Goal: Task Accomplishment & Management: Use online tool/utility

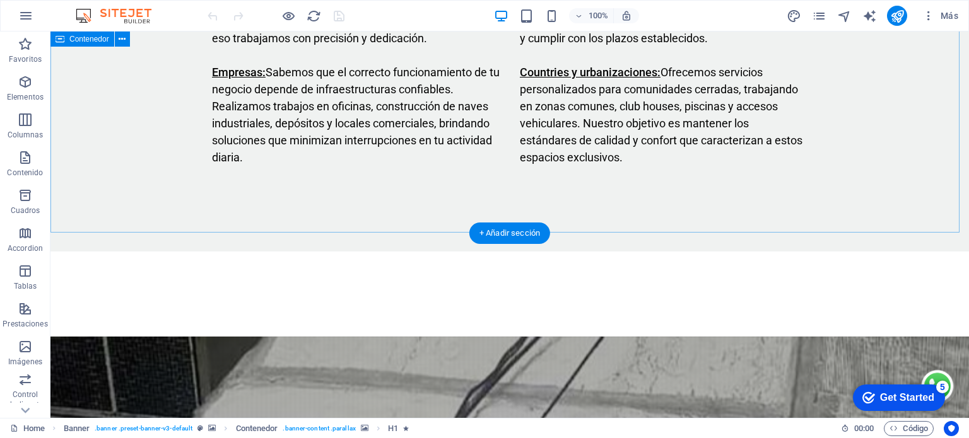
scroll to position [2480, 0]
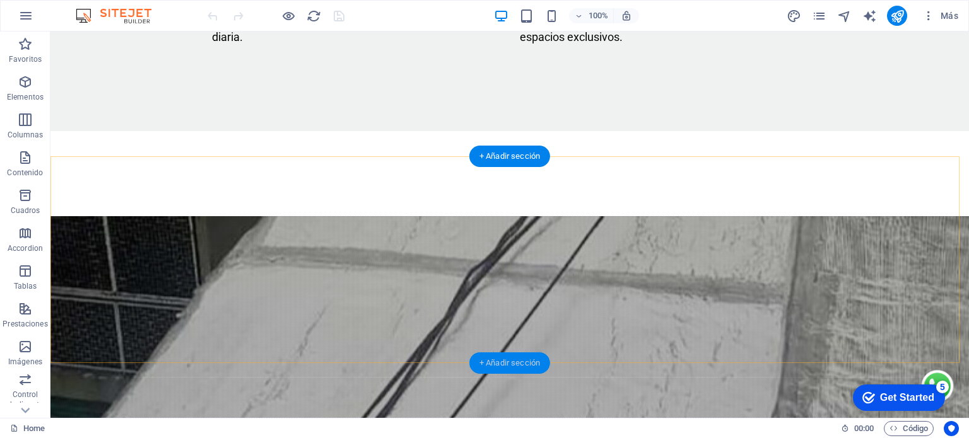
click at [512, 358] on div "+ Añadir sección" at bounding box center [509, 363] width 81 height 21
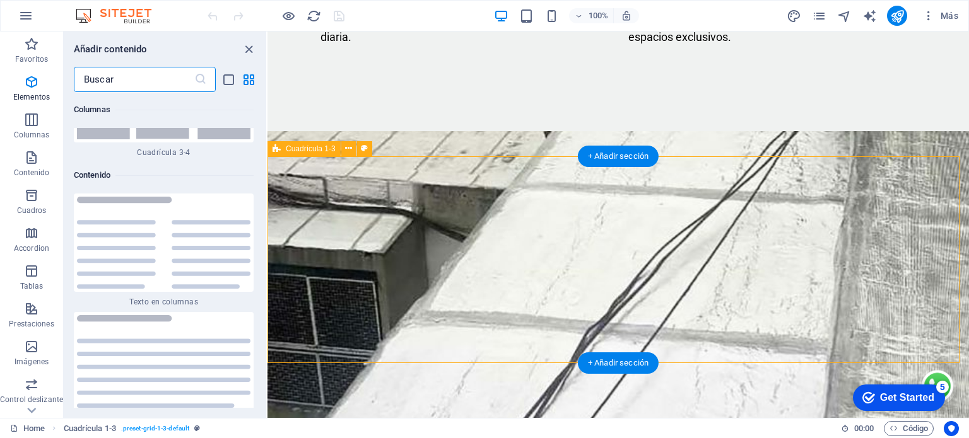
scroll to position [3861, 0]
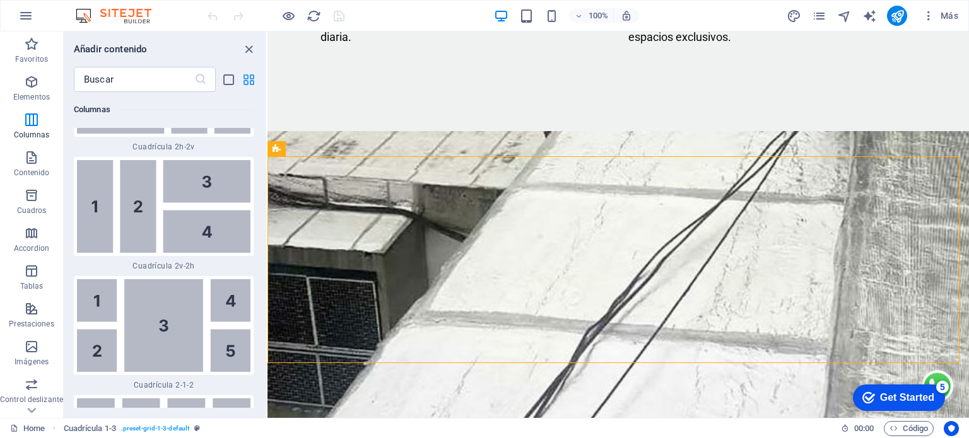
click at [247, 81] on icon "grid-view" at bounding box center [249, 80] width 15 height 15
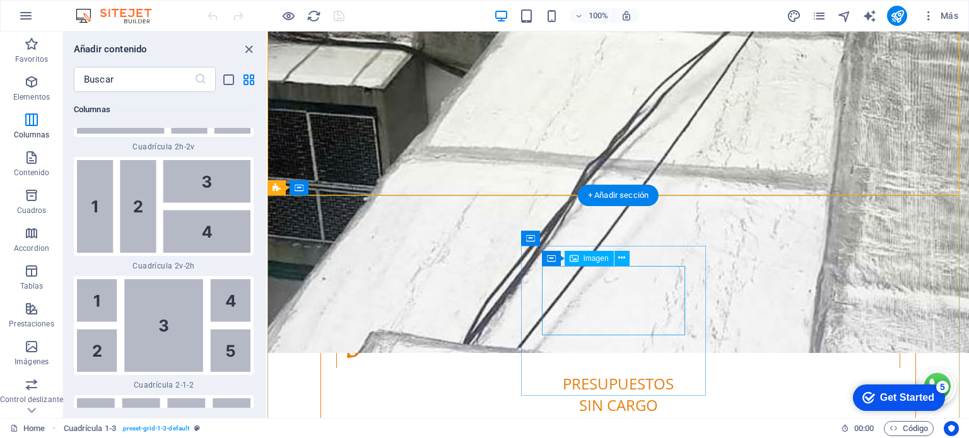
scroll to position [2648, 0]
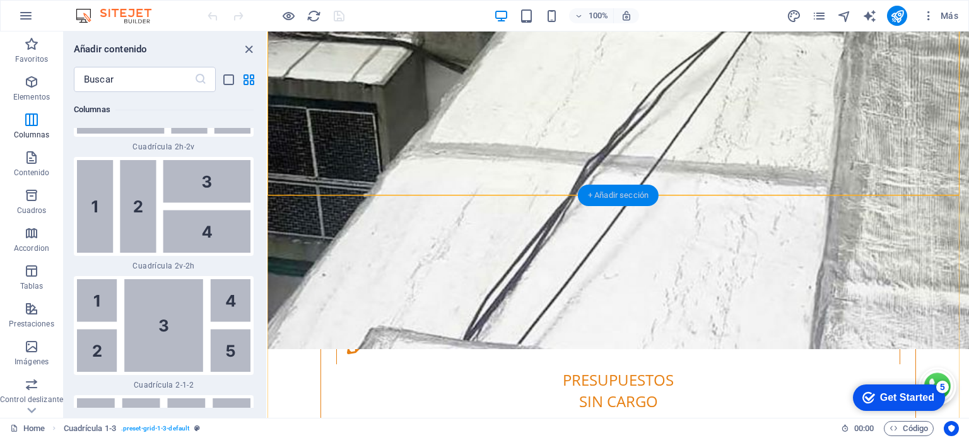
click at [610, 195] on div "+ Añadir sección" at bounding box center [618, 195] width 81 height 21
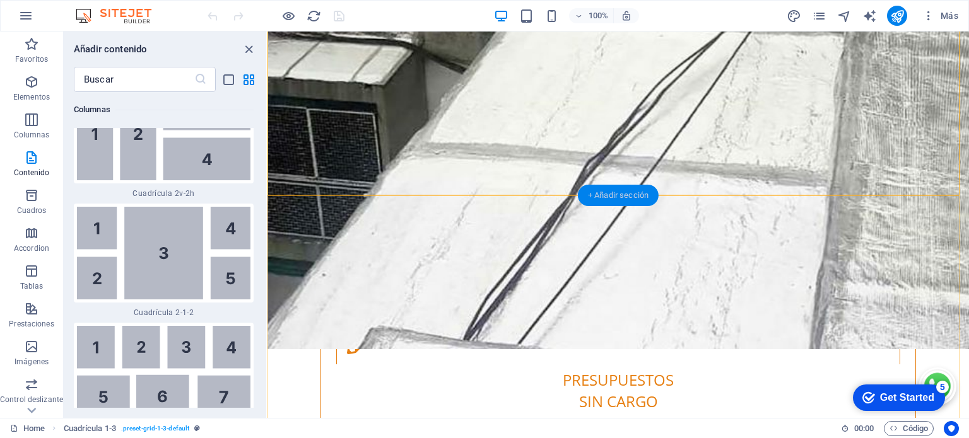
scroll to position [4006, 0]
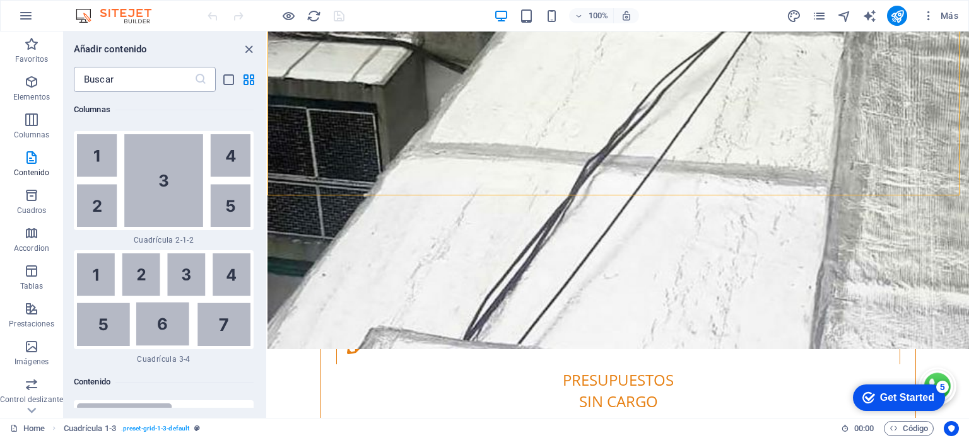
click at [165, 78] on input "text" at bounding box center [134, 79] width 120 height 25
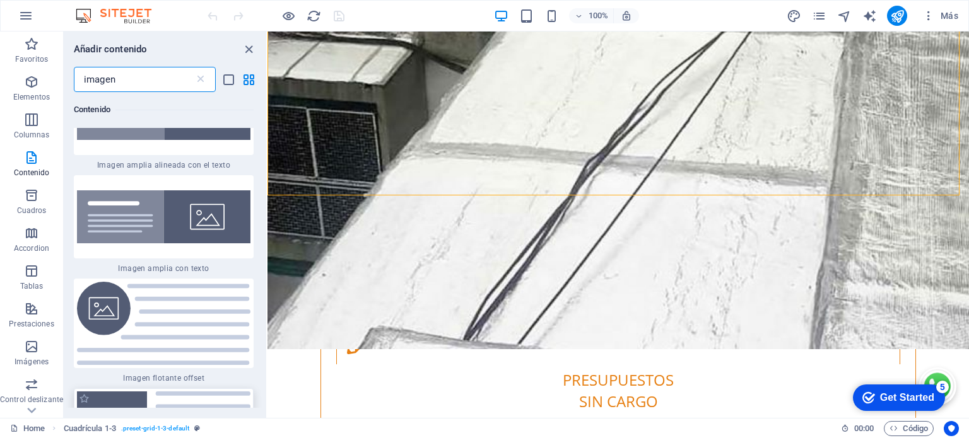
scroll to position [462, 0]
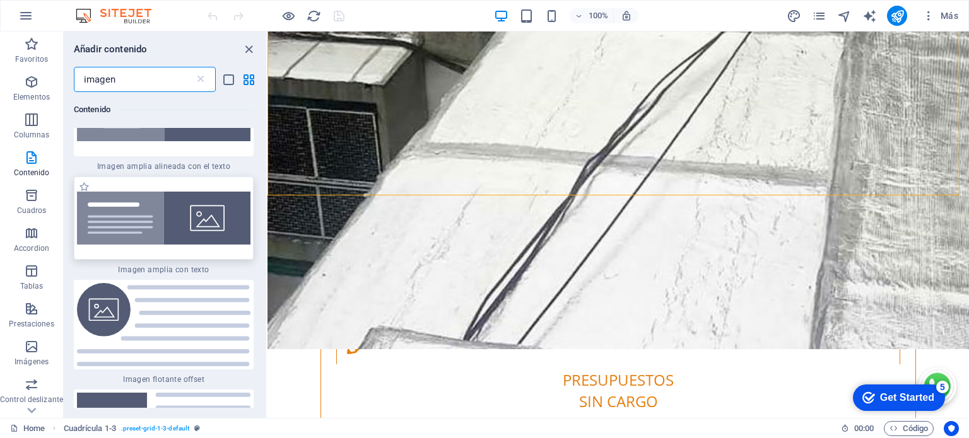
type input "imagen"
drag, startPoint x: 175, startPoint y: 226, endPoint x: 84, endPoint y: 158, distance: 113.4
click at [84, 158] on div "1 Star Imagen amplia alineada con el texto" at bounding box center [164, 122] width 180 height 98
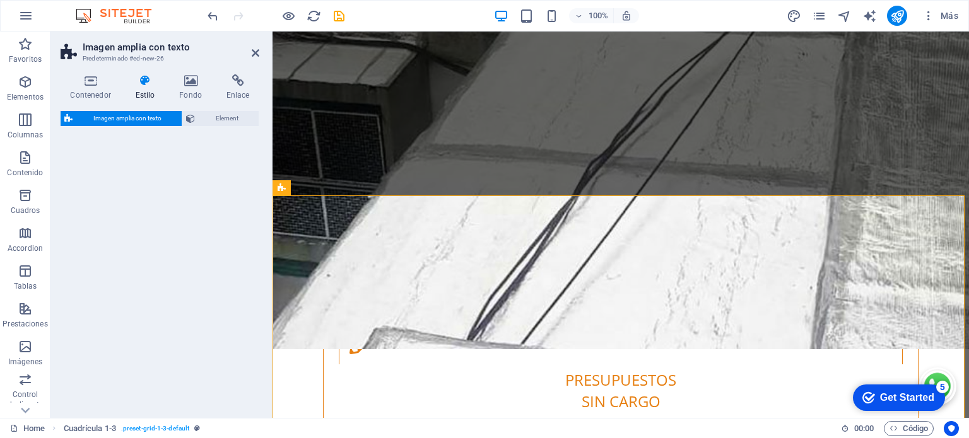
select select "%"
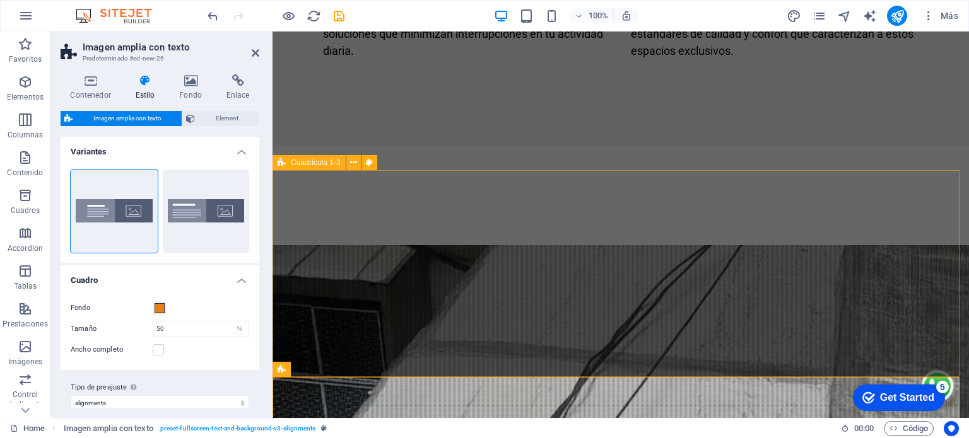
scroll to position [2690, 0]
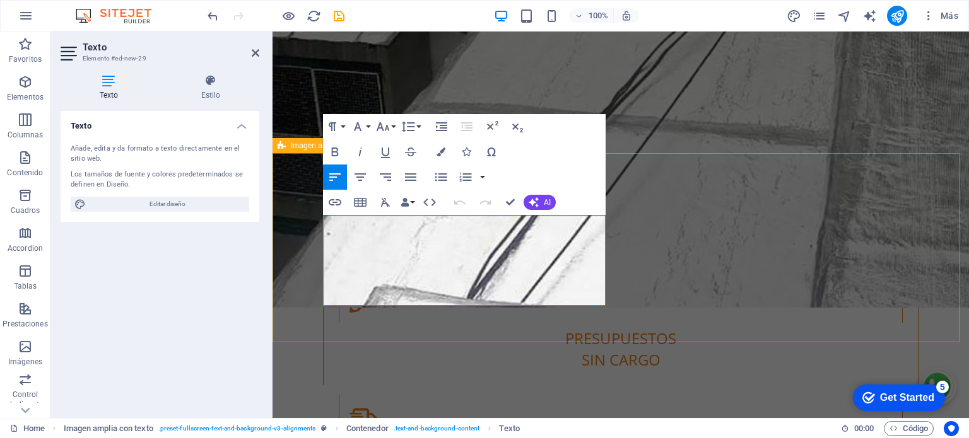
drag, startPoint x: 424, startPoint y: 294, endPoint x: 320, endPoint y: 201, distance: 140.2
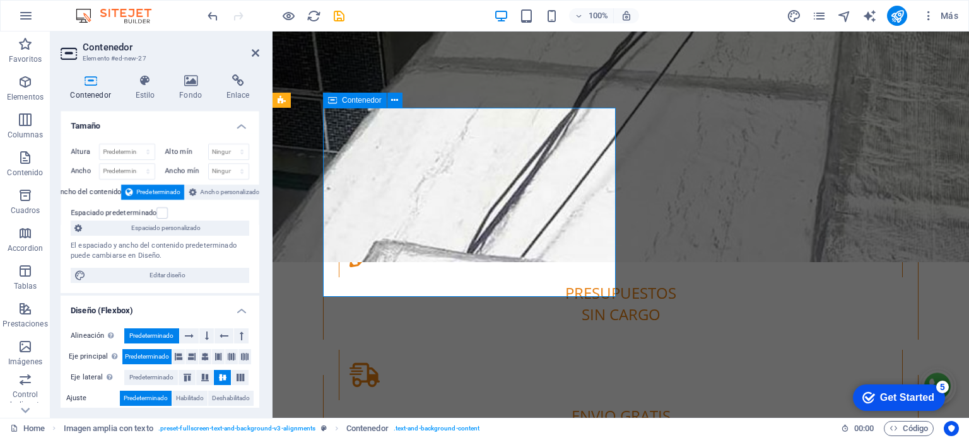
drag, startPoint x: 387, startPoint y: 190, endPoint x: 609, endPoint y: 191, distance: 222.0
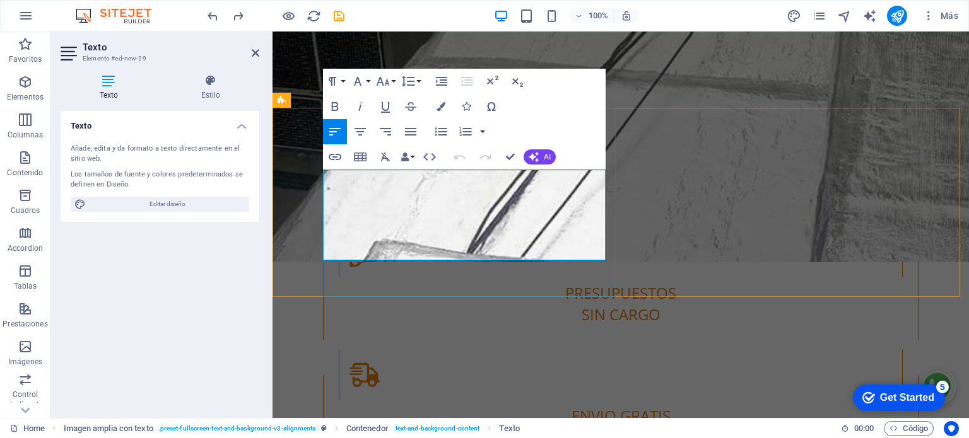
drag, startPoint x: 325, startPoint y: 178, endPoint x: 402, endPoint y: 263, distance: 113.9
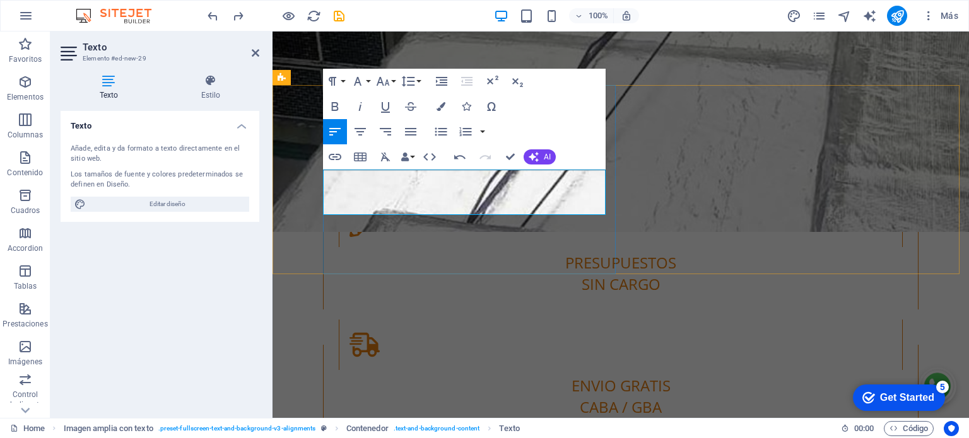
scroll to position [2758, 0]
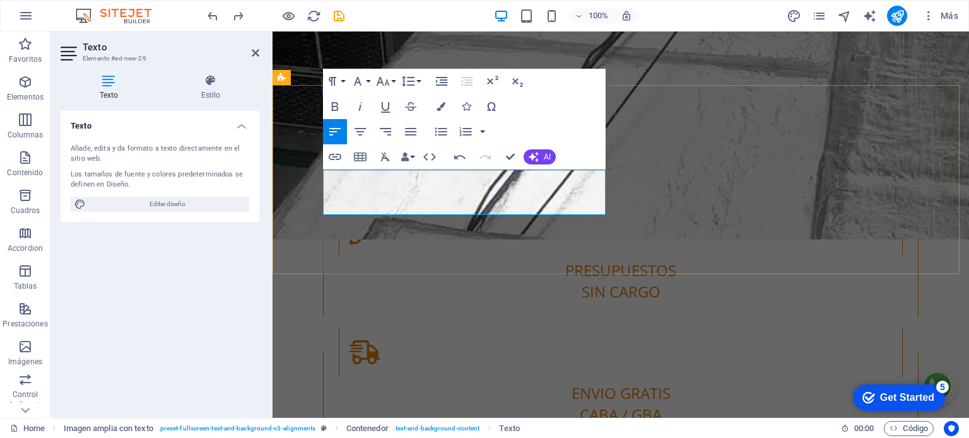
copy p "Acá les presentamos un cuadro comparativo con el modo de aplicacion para cada c…"
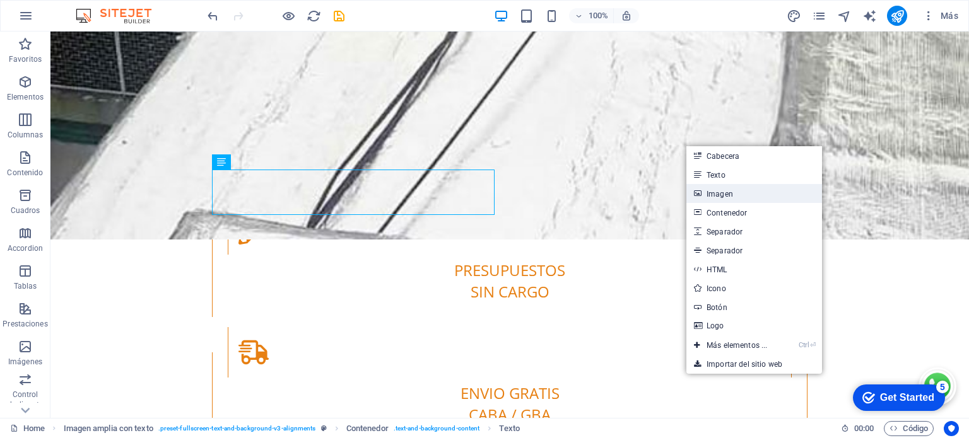
drag, startPoint x: 718, startPoint y: 189, endPoint x: 446, endPoint y: 157, distance: 273.6
click at [718, 189] on link "Imagen" at bounding box center [754, 193] width 136 height 19
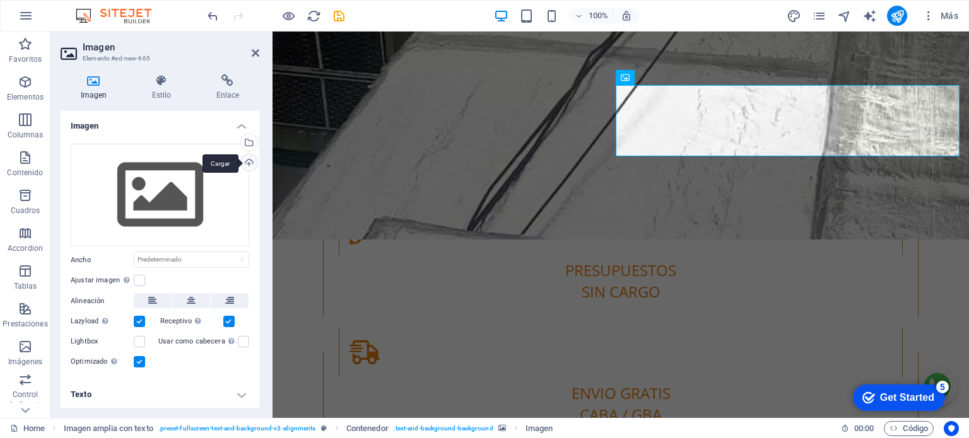
click at [249, 161] on div "Cargar" at bounding box center [247, 163] width 19 height 19
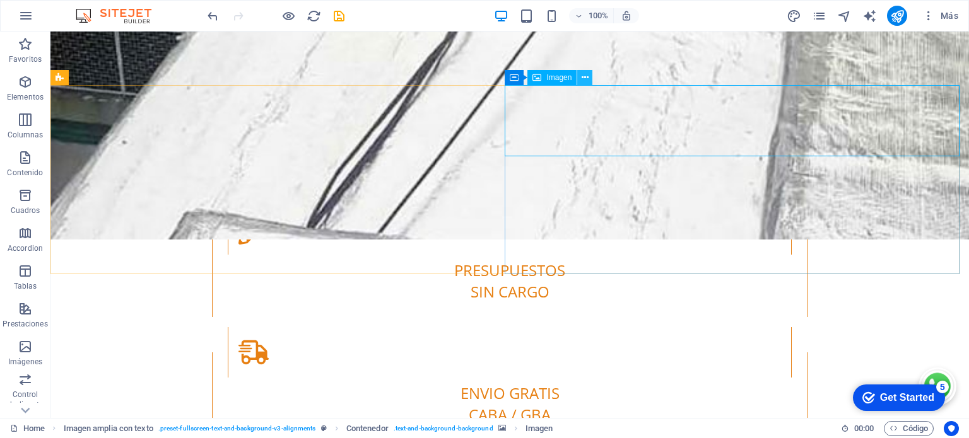
click at [581, 76] on button at bounding box center [584, 77] width 15 height 15
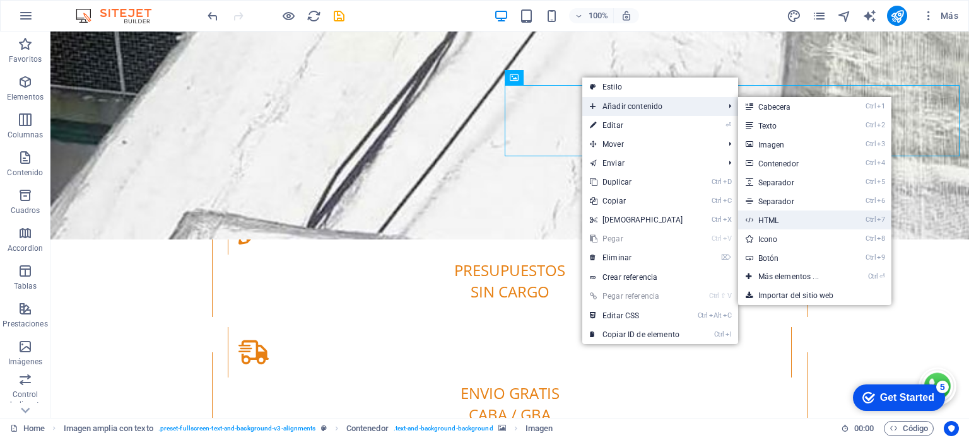
click at [785, 219] on link "Ctrl 7 HTML" at bounding box center [791, 220] width 106 height 19
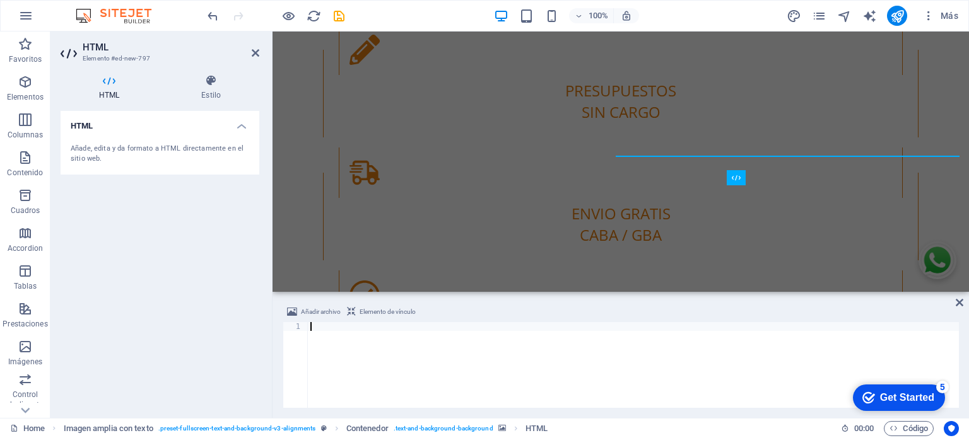
scroll to position [2658, 0]
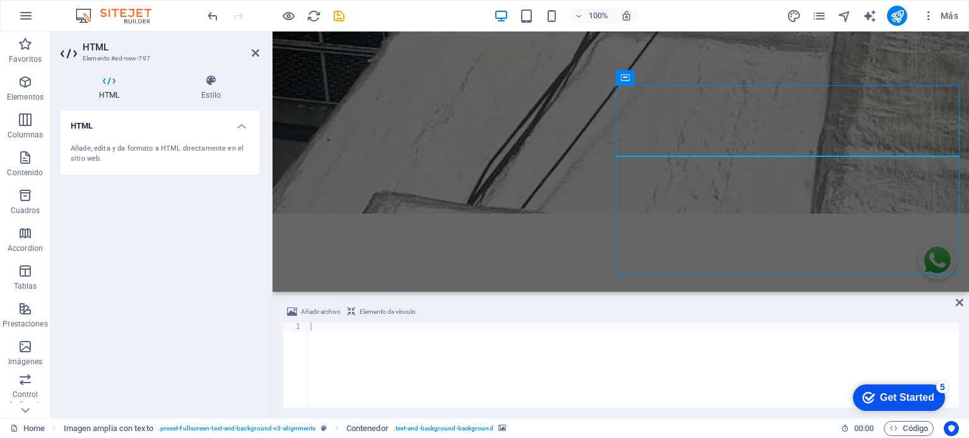
scroll to position [2758, 0]
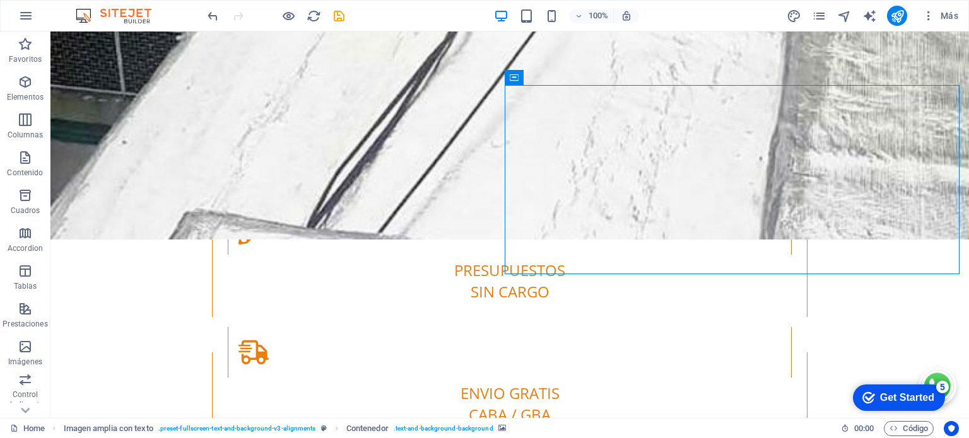
select select "px"
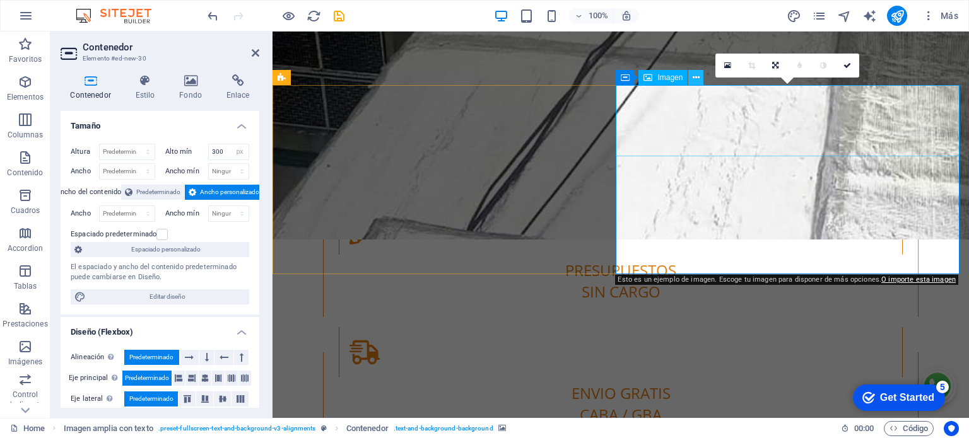
click at [694, 75] on icon at bounding box center [695, 77] width 7 height 13
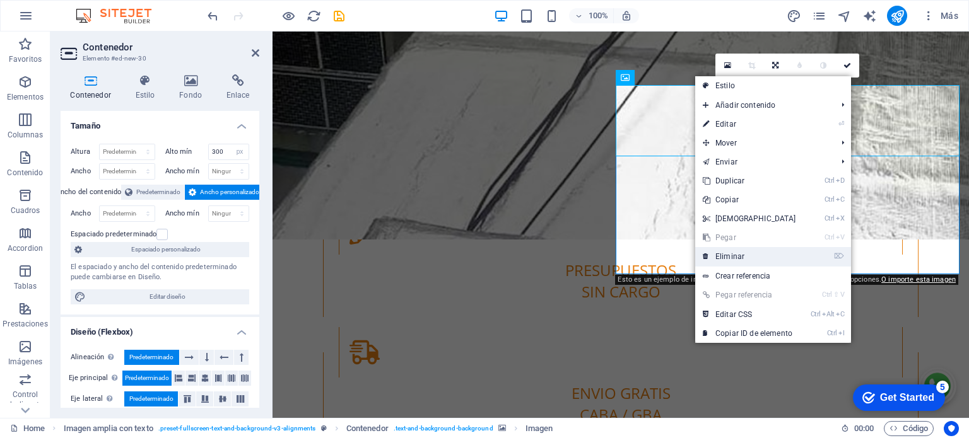
click at [710, 248] on link "⌦ Eliminar" at bounding box center [749, 256] width 108 height 19
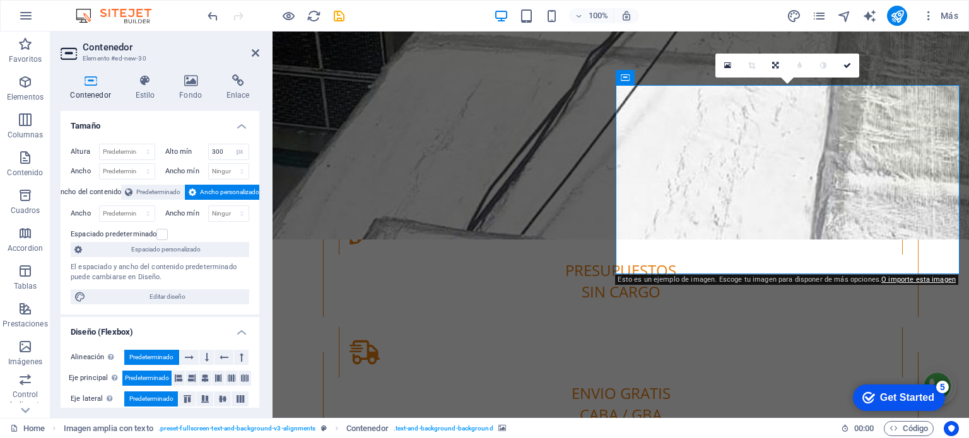
click at [686, 79] on icon at bounding box center [687, 77] width 7 height 13
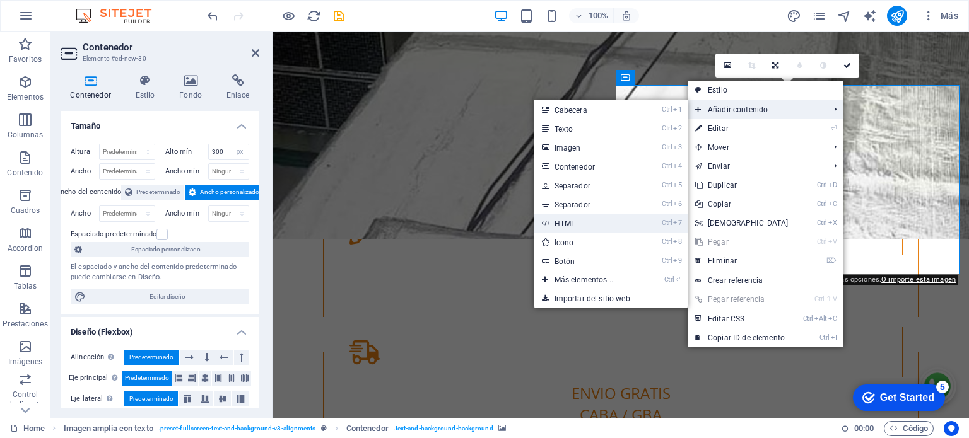
click at [569, 222] on link "Ctrl 7 HTML" at bounding box center [587, 223] width 106 height 19
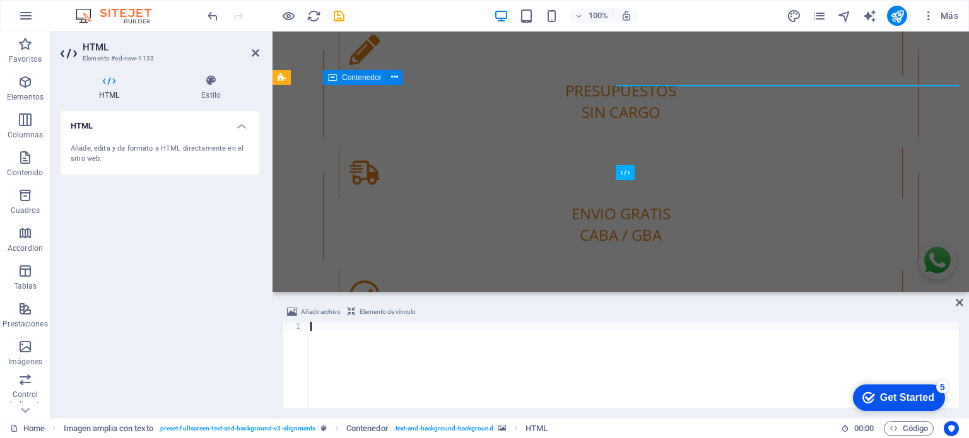
scroll to position [2658, 0]
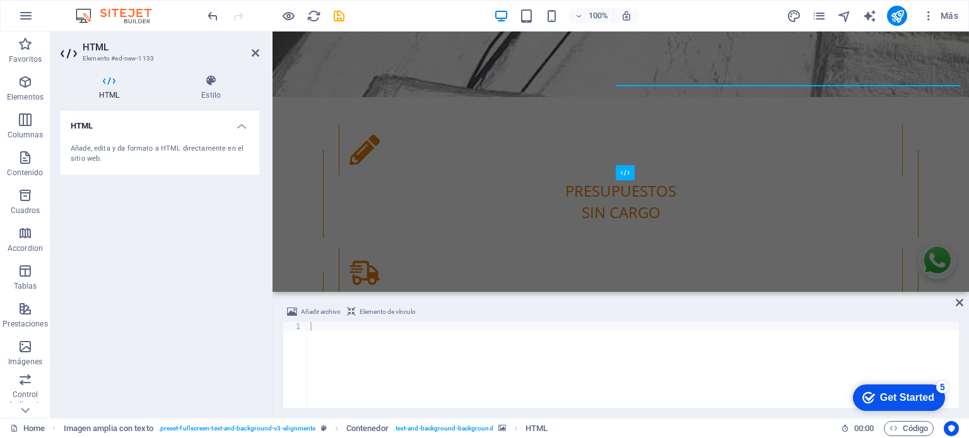
click at [238, 124] on h4 "HTML" at bounding box center [160, 122] width 199 height 23
click at [238, 124] on h4 "HTML" at bounding box center [160, 126] width 199 height 30
click at [327, 342] on div at bounding box center [633, 373] width 651 height 103
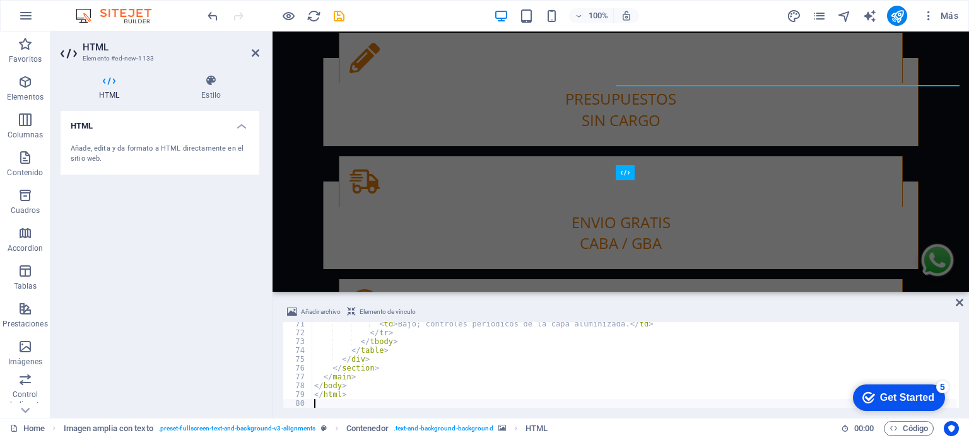
scroll to position [2659, 0]
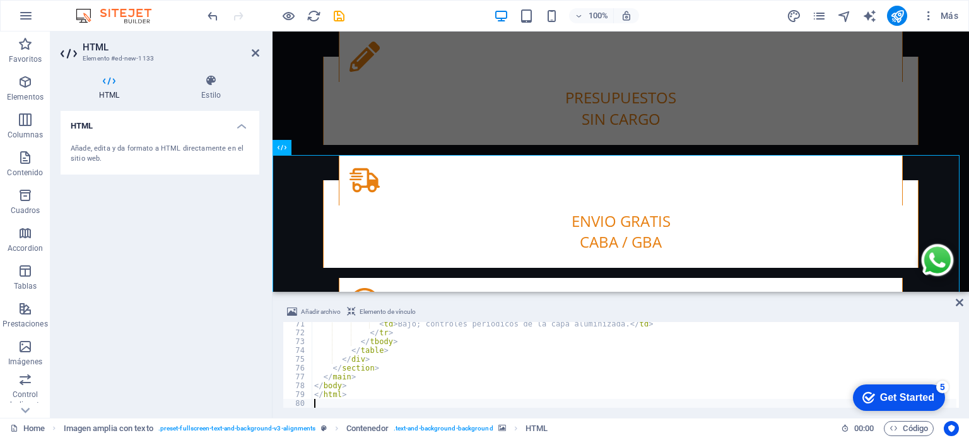
click at [227, 274] on div "HTML Añade, edita y da formato a HTML directamente en el sitio web." at bounding box center [160, 259] width 199 height 297
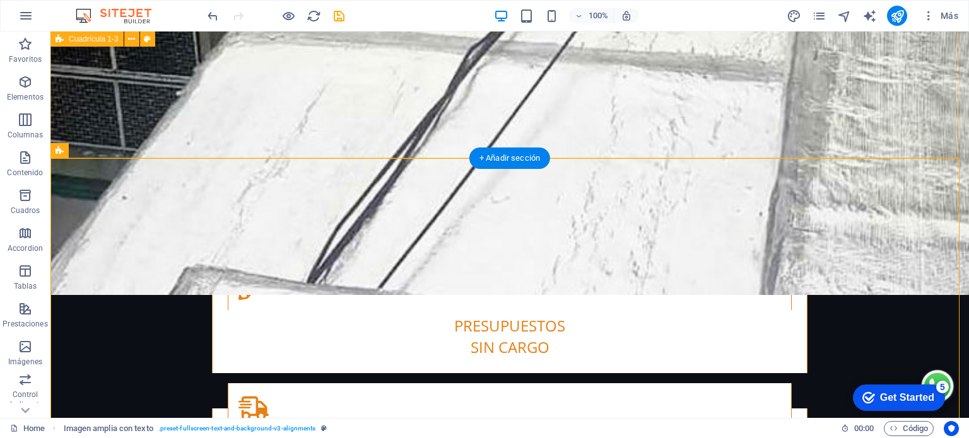
scroll to position [2717, 0]
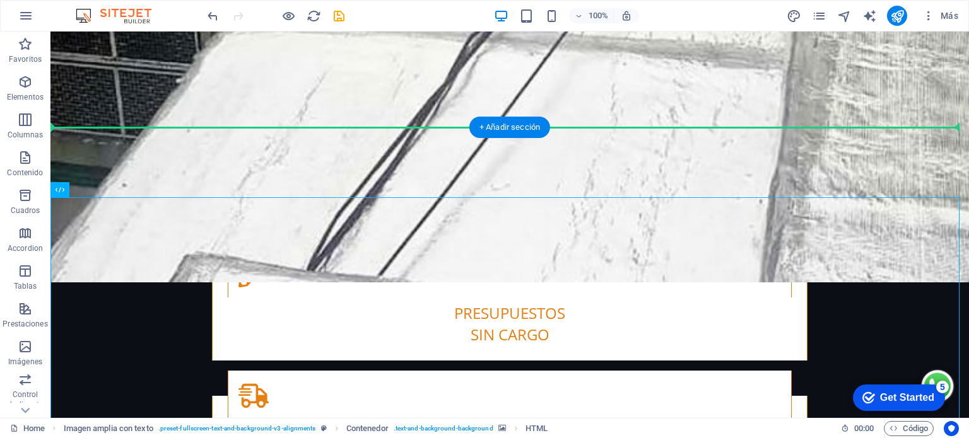
drag, startPoint x: 168, startPoint y: 221, endPoint x: 658, endPoint y: 148, distance: 495.9
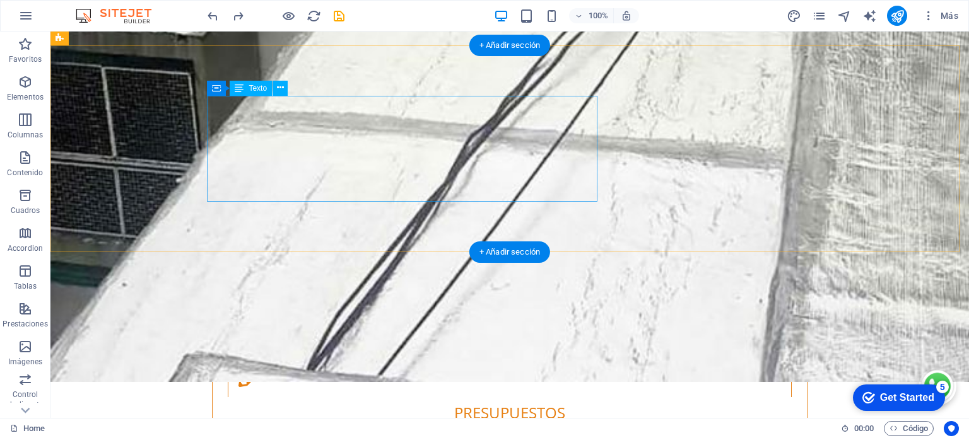
scroll to position [2632, 0]
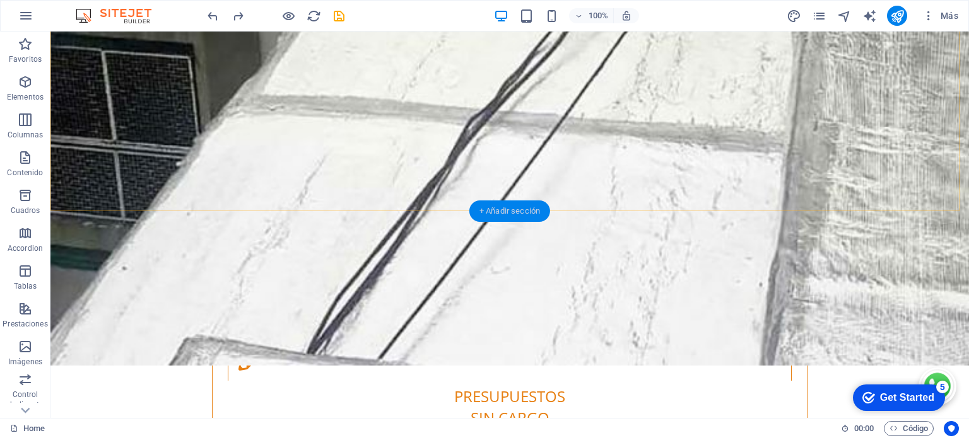
click at [516, 211] on div "+ Añadir sección" at bounding box center [509, 211] width 81 height 21
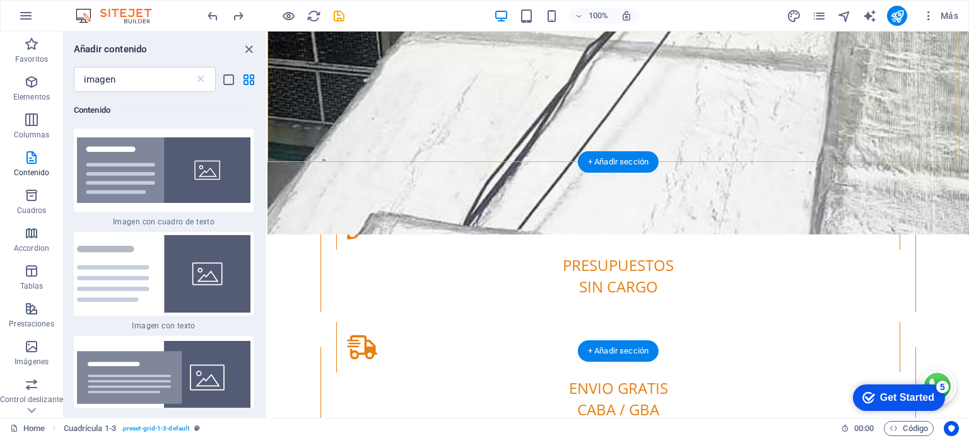
scroll to position [2800, 0]
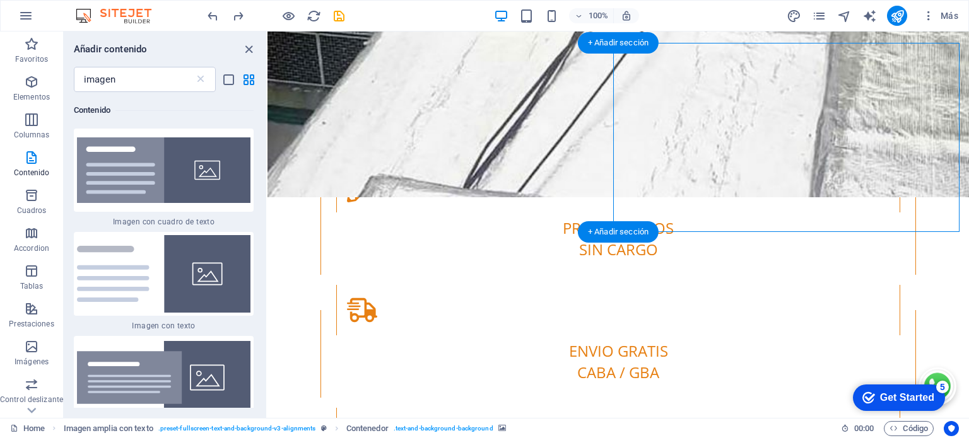
select select "px"
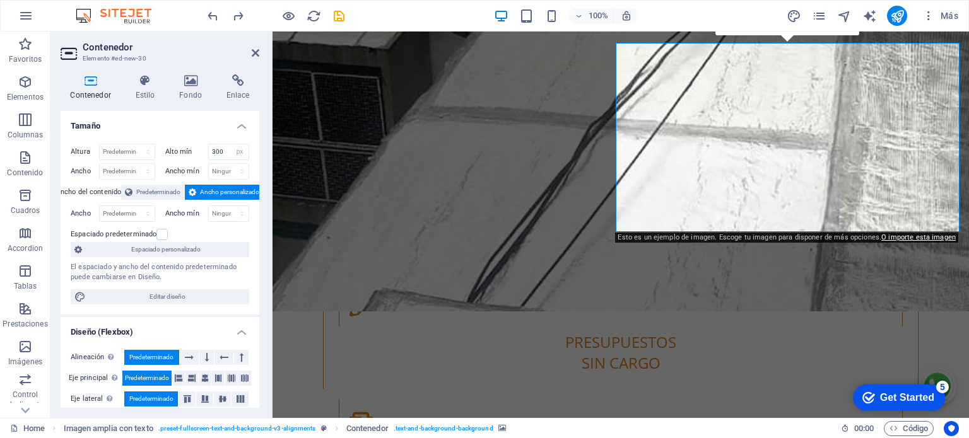
scroll to position [2758, 0]
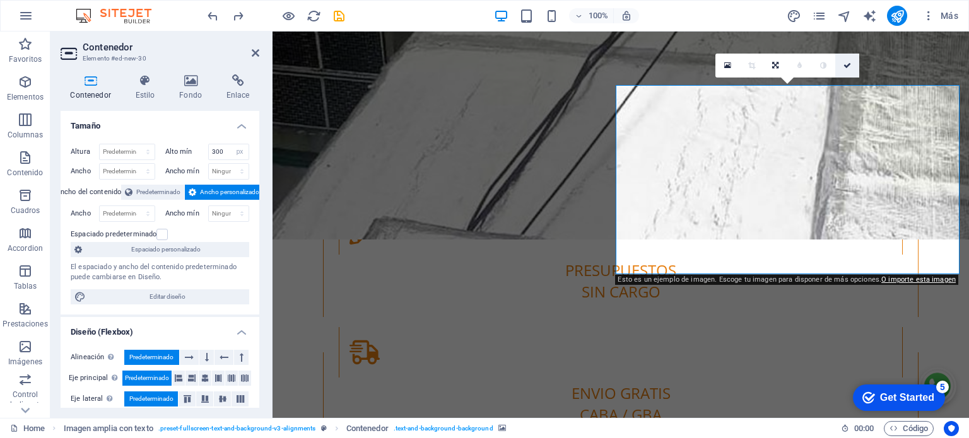
click at [849, 70] on link at bounding box center [847, 66] width 24 height 24
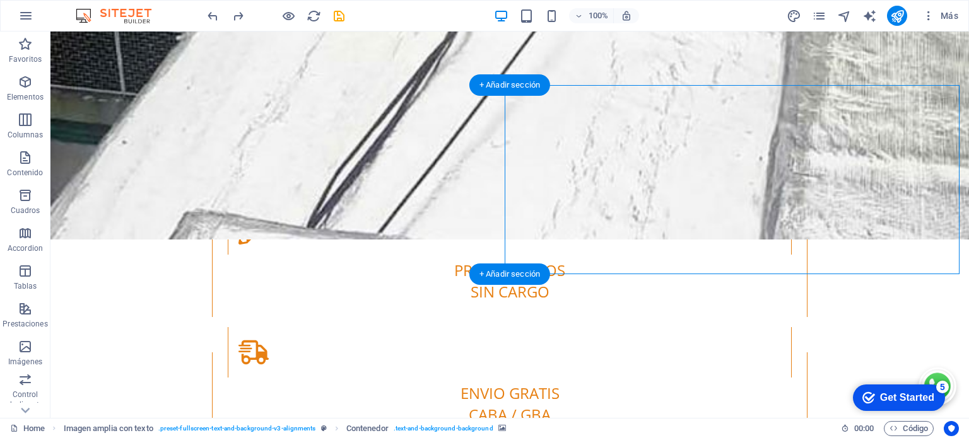
click at [514, 275] on div "+ Añadir sección" at bounding box center [509, 274] width 81 height 21
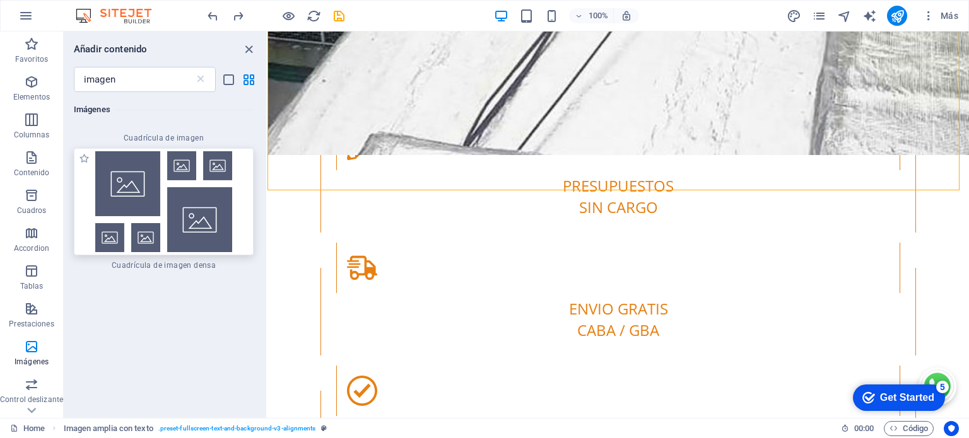
scroll to position [1430, 0]
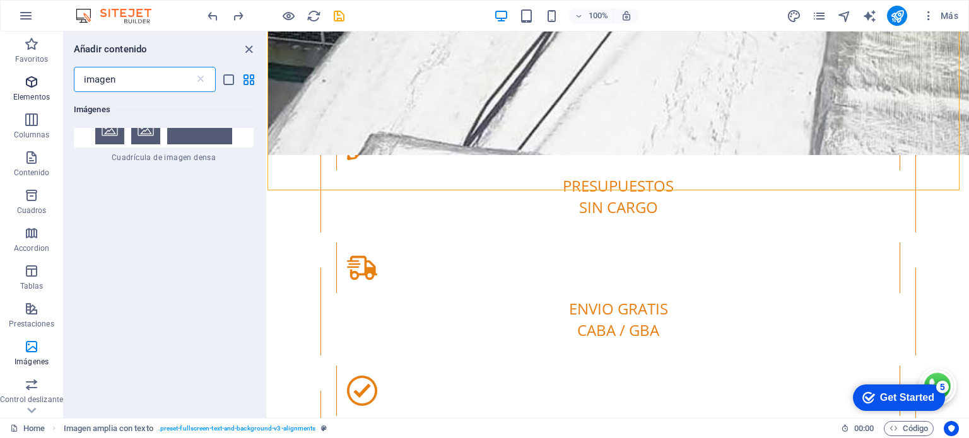
drag, startPoint x: 129, startPoint y: 83, endPoint x: 55, endPoint y: 74, distance: 73.6
click at [56, 75] on div "Favoritos Elementos Columnas Contenido Cuadros Accordion Tablas Prestaciones Im…" at bounding box center [133, 225] width 267 height 387
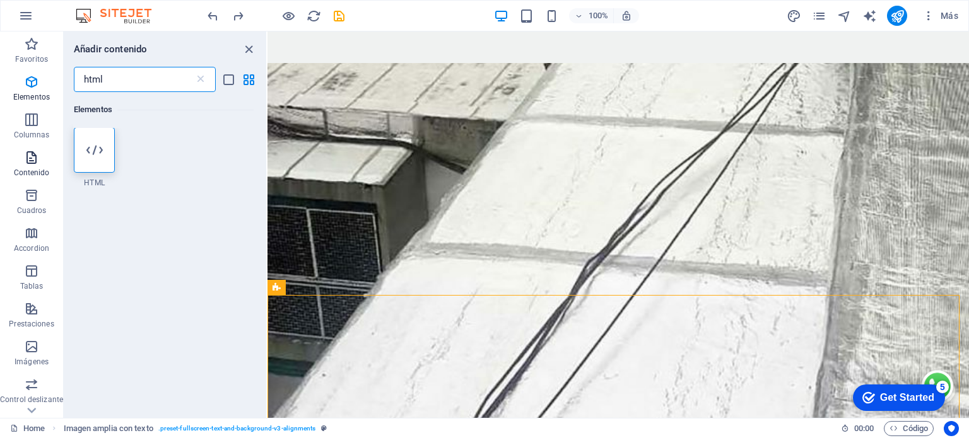
scroll to position [0, 0]
type input "html"
click at [99, 146] on icon at bounding box center [94, 151] width 16 height 16
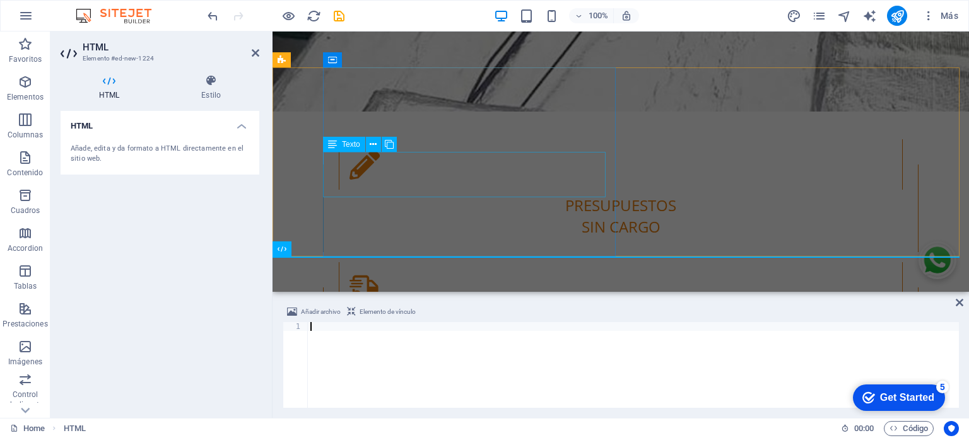
scroll to position [2675, 0]
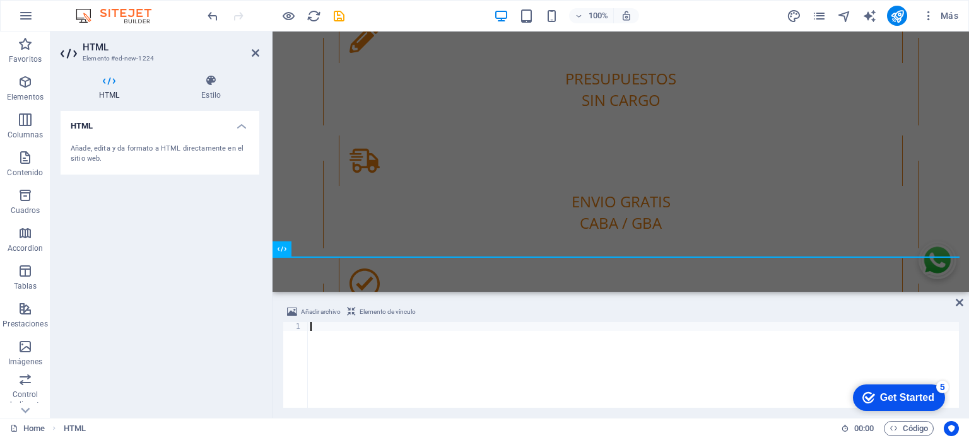
click at [436, 351] on div at bounding box center [633, 373] width 651 height 103
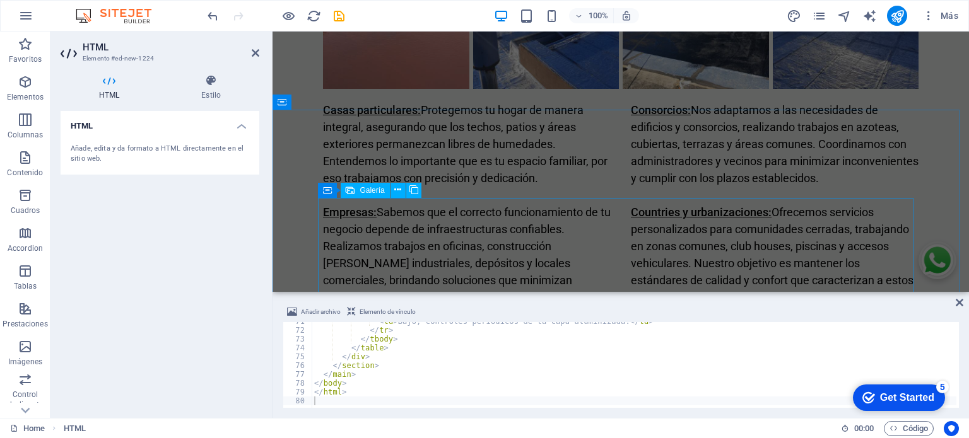
scroll to position [2045, 0]
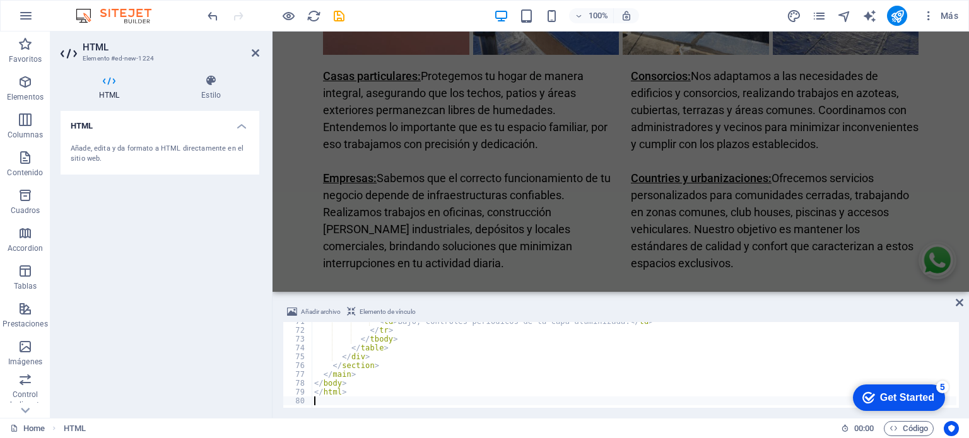
click at [380, 396] on div "< td > Bajo; controles periódicos de la capa aluminizada. </ td > </ tr > </ tb…" at bounding box center [703, 367] width 783 height 101
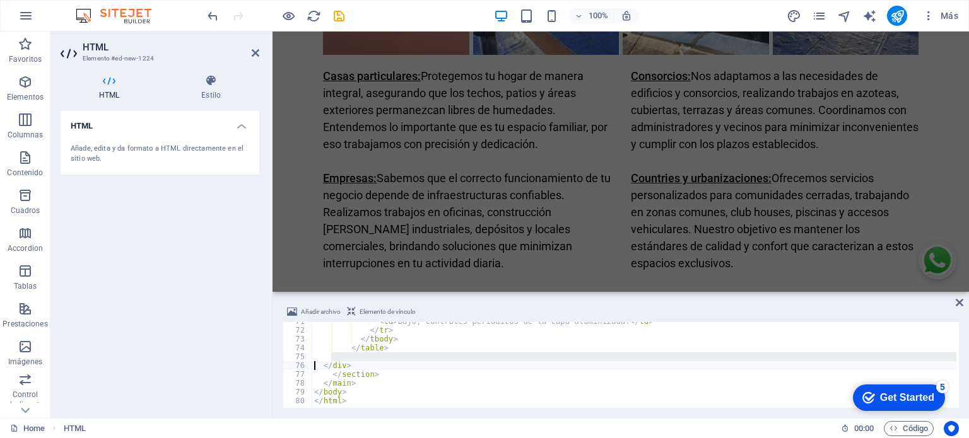
click at [351, 385] on div "< td > Bajo; controles periódicos de la capa aluminizada. </ td > </ tr > </ tb…" at bounding box center [703, 367] width 783 height 101
type textarea "</main>"
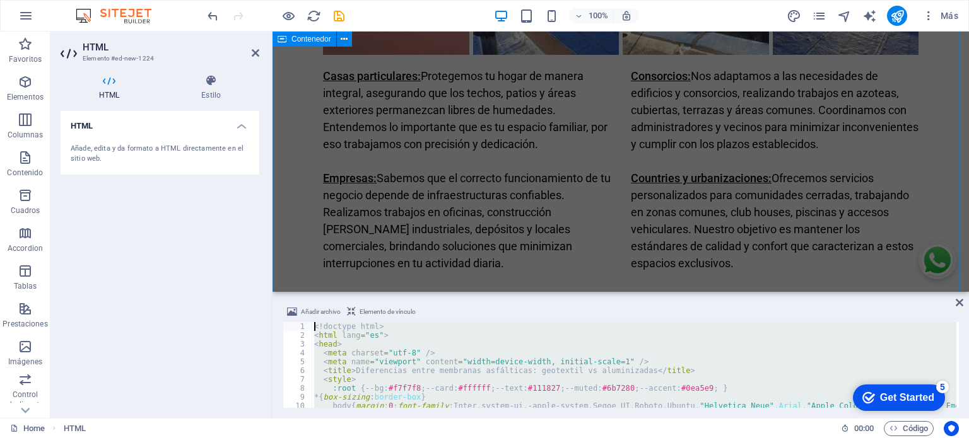
scroll to position [0, 0]
drag, startPoint x: 635, startPoint y: 429, endPoint x: 283, endPoint y: 260, distance: 391.2
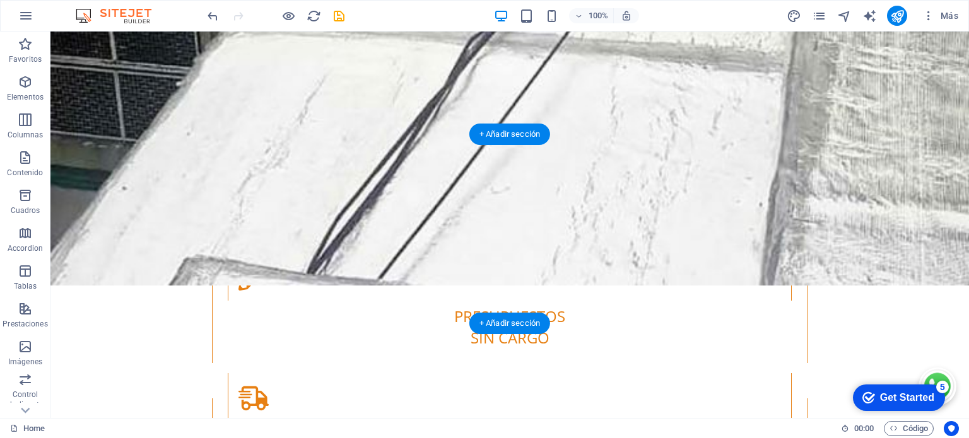
scroll to position [2713, 0]
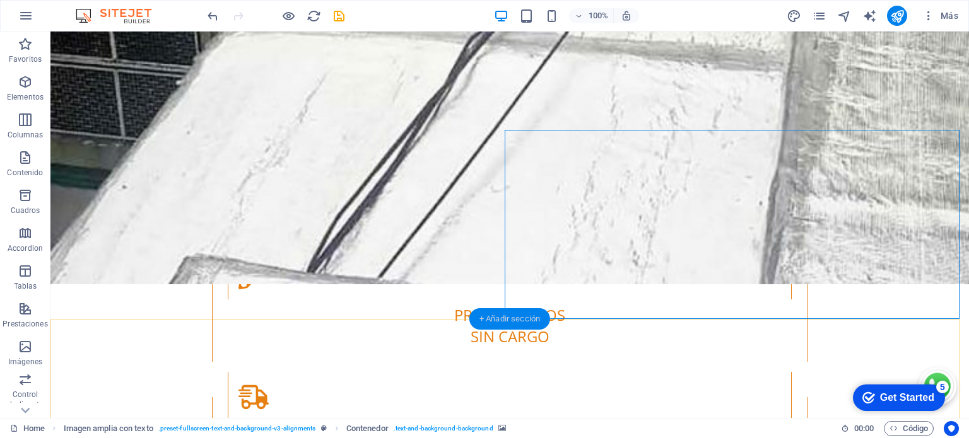
click at [527, 320] on div "+ Añadir sección" at bounding box center [509, 318] width 81 height 21
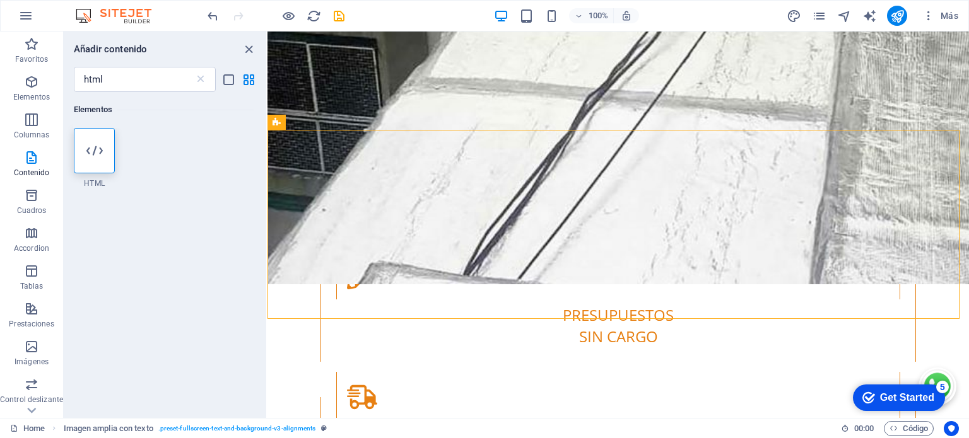
click at [100, 158] on div at bounding box center [94, 150] width 41 height 45
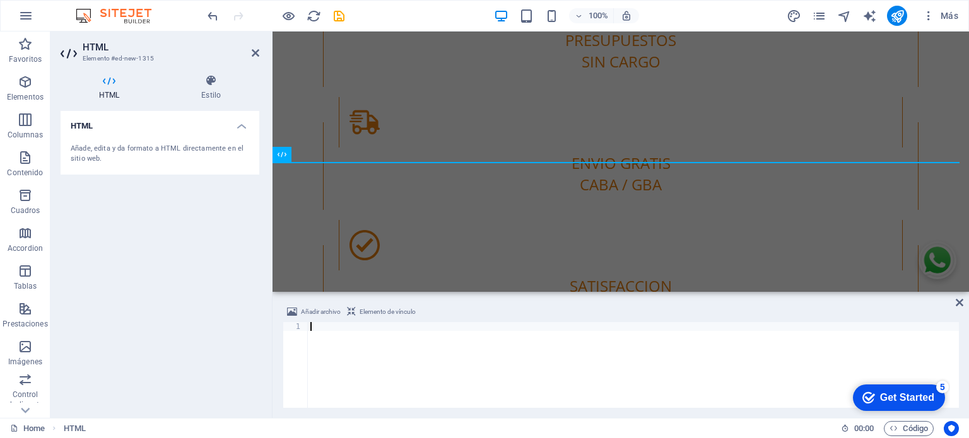
scroll to position [2770, 0]
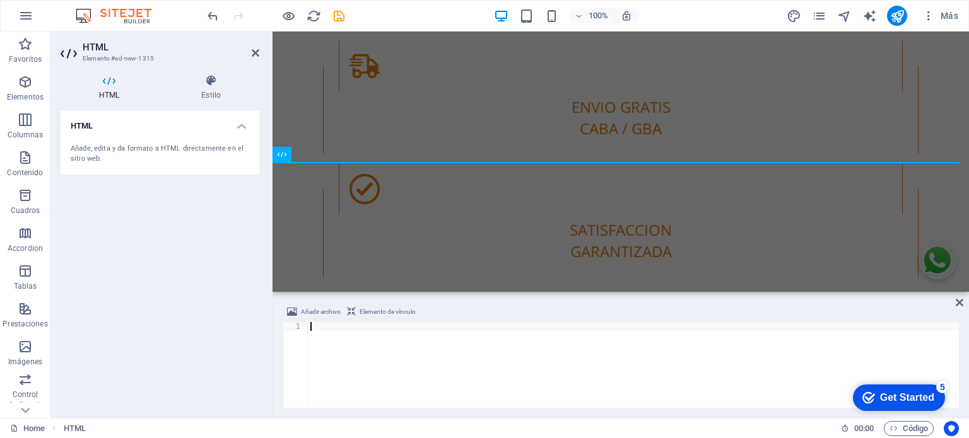
type textarea "</html>"
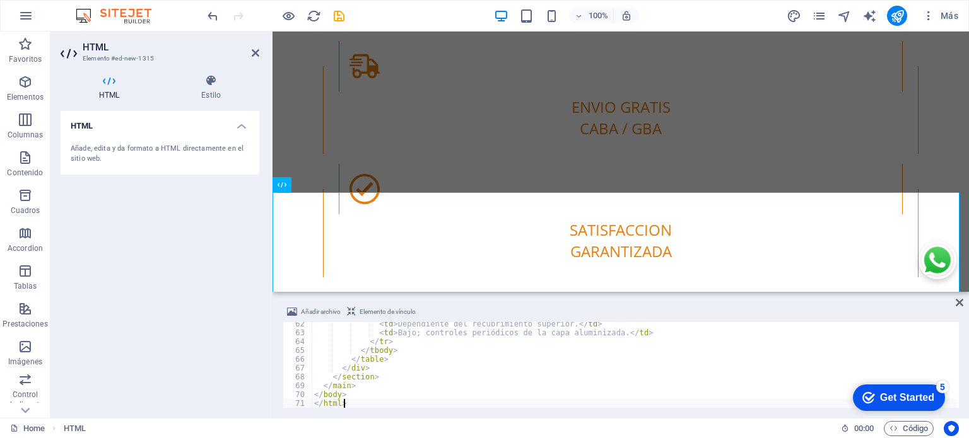
scroll to position [2771, 0]
click at [959, 302] on icon at bounding box center [959, 303] width 8 height 10
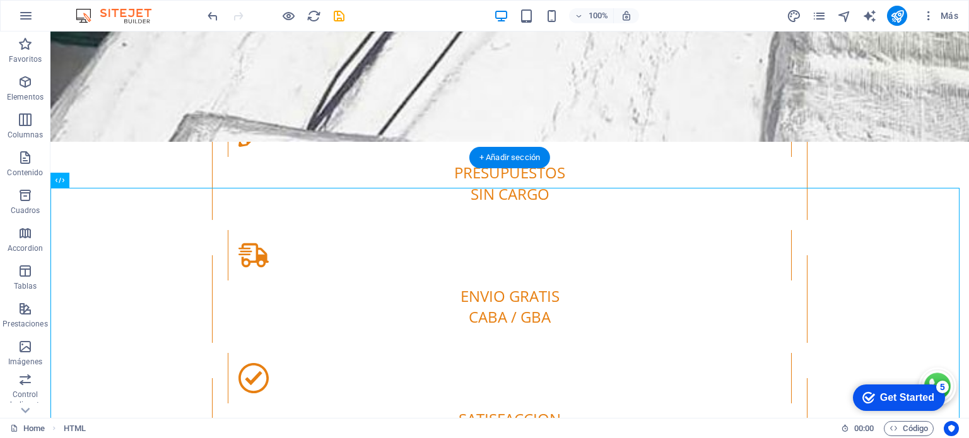
scroll to position [2898, 0]
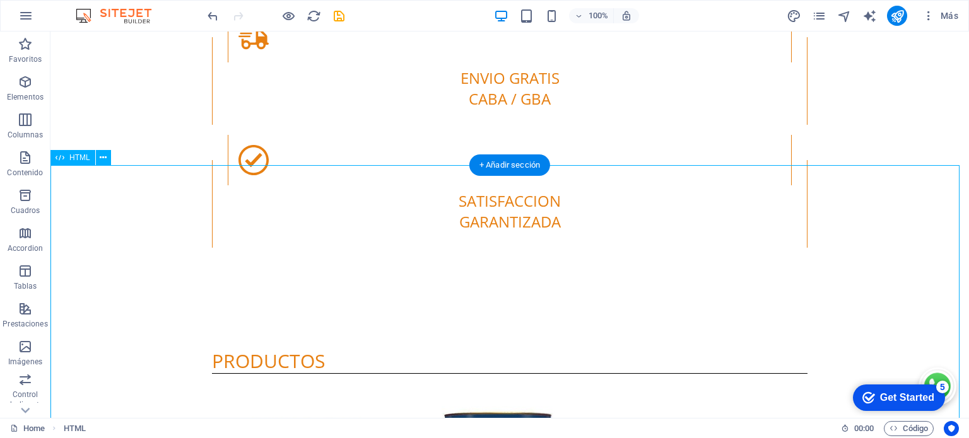
scroll to position [2798, 0]
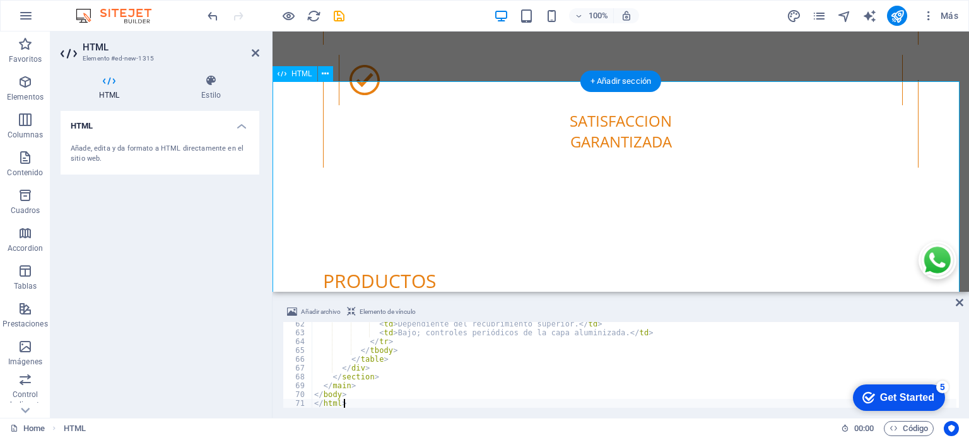
scroll to position [2883, 0]
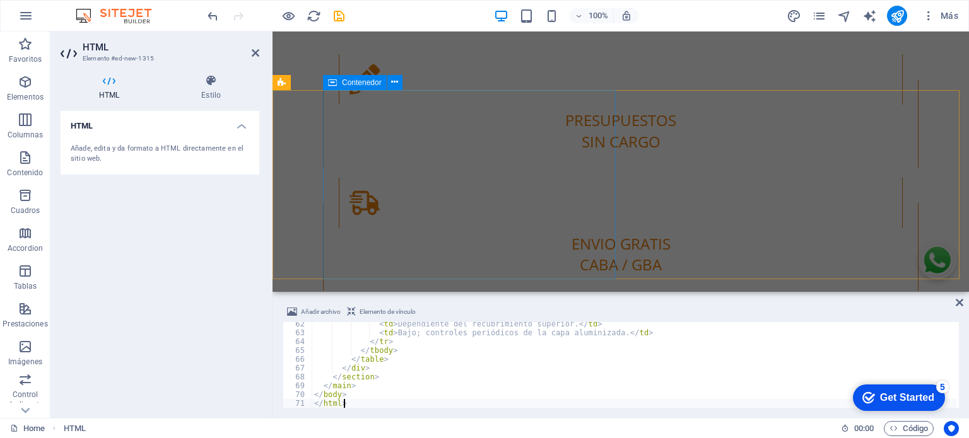
scroll to position [2654, 0]
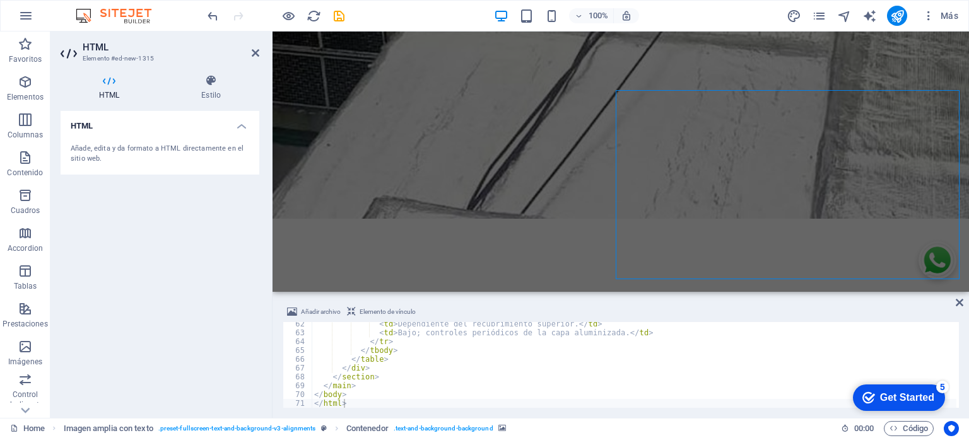
scroll to position [2753, 0]
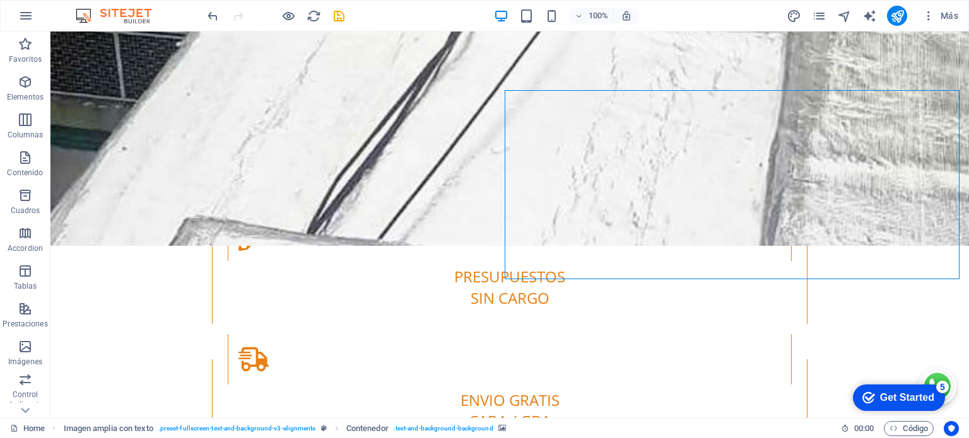
select select "px"
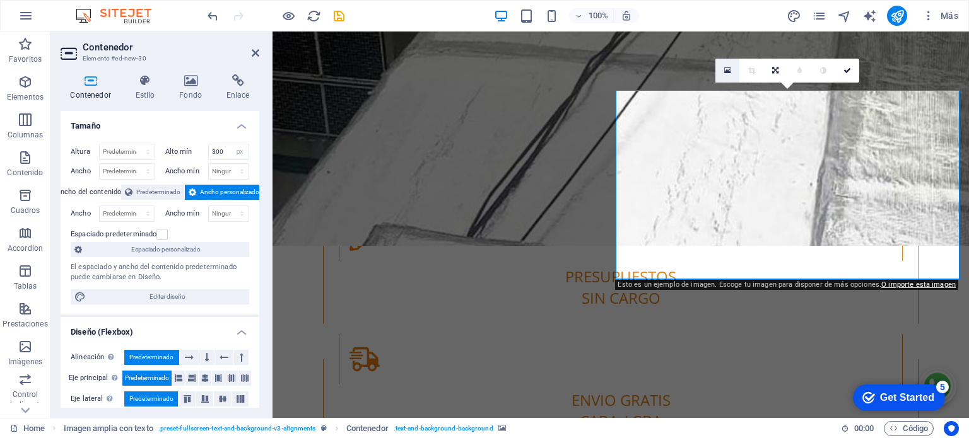
click at [725, 66] on icon at bounding box center [727, 70] width 7 height 9
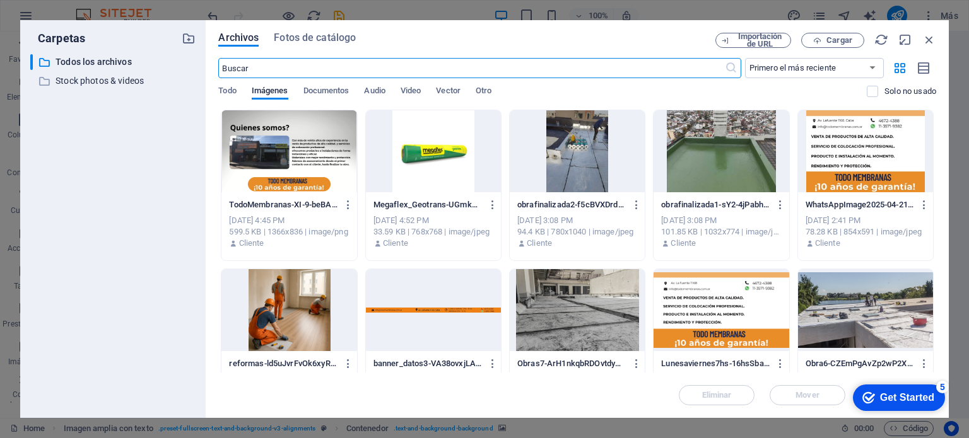
scroll to position [3011, 0]
click at [836, 42] on span "Cargar" at bounding box center [839, 41] width 26 height 8
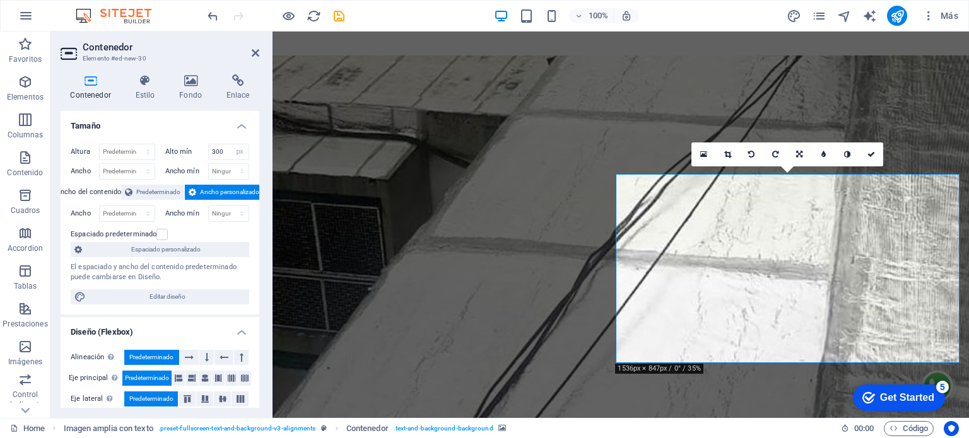
scroll to position [2669, 0]
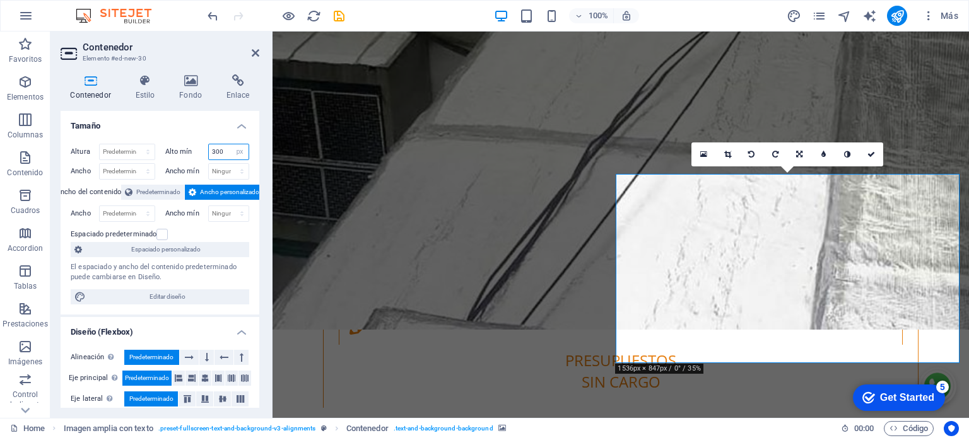
click at [209, 149] on input "300" at bounding box center [229, 151] width 40 height 15
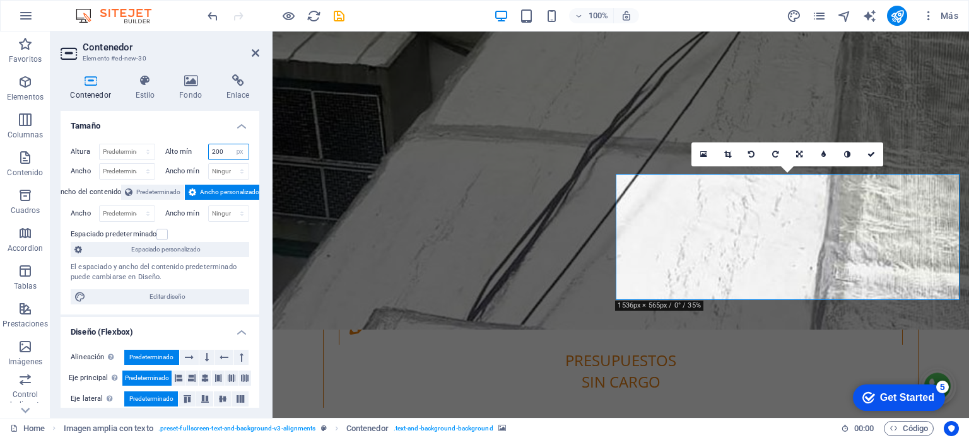
click at [208, 153] on div "200 Ninguno px rem % vh vw" at bounding box center [229, 152] width 42 height 16
type input "300"
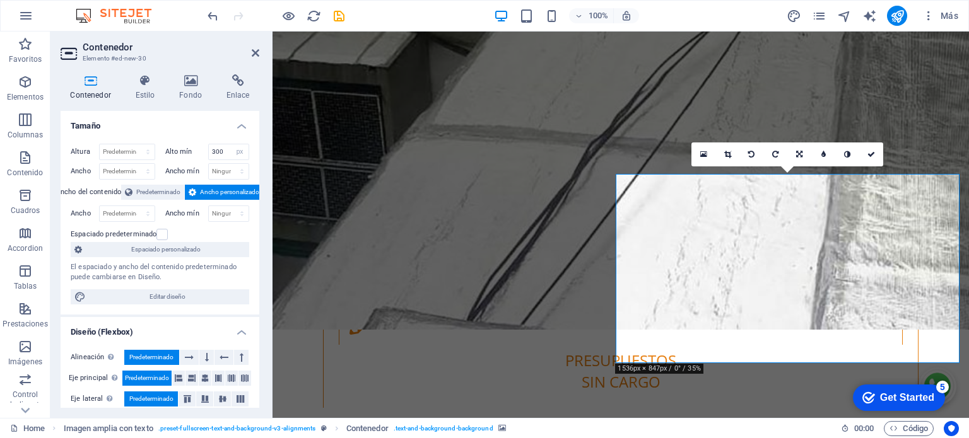
click at [143, 93] on h4 "Estilo" at bounding box center [147, 87] width 44 height 26
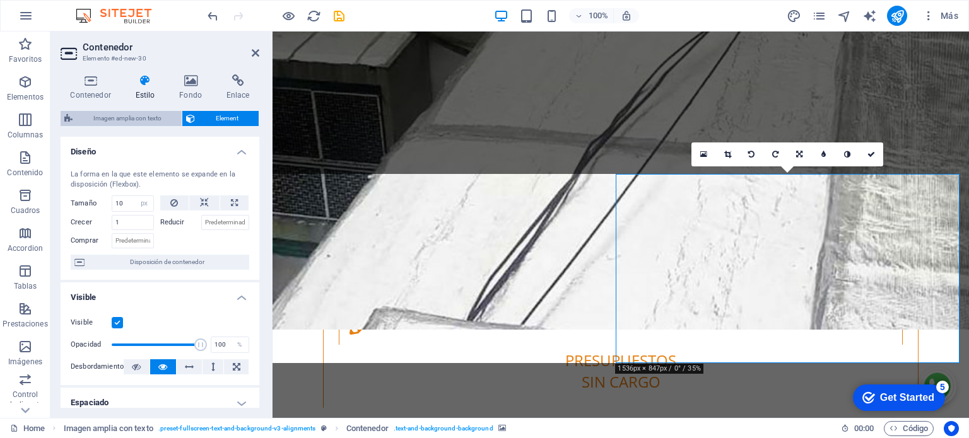
click at [120, 119] on span "Imagen amplia con texto" at bounding box center [127, 118] width 102 height 15
select select "%"
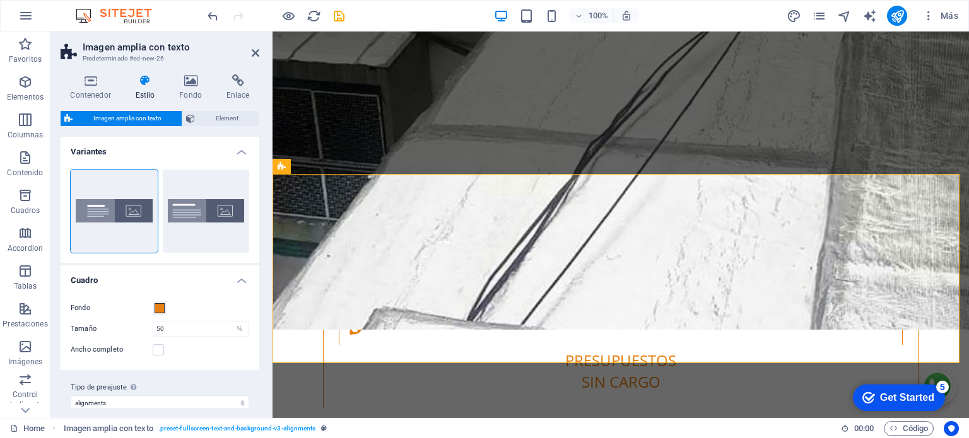
scroll to position [12, 0]
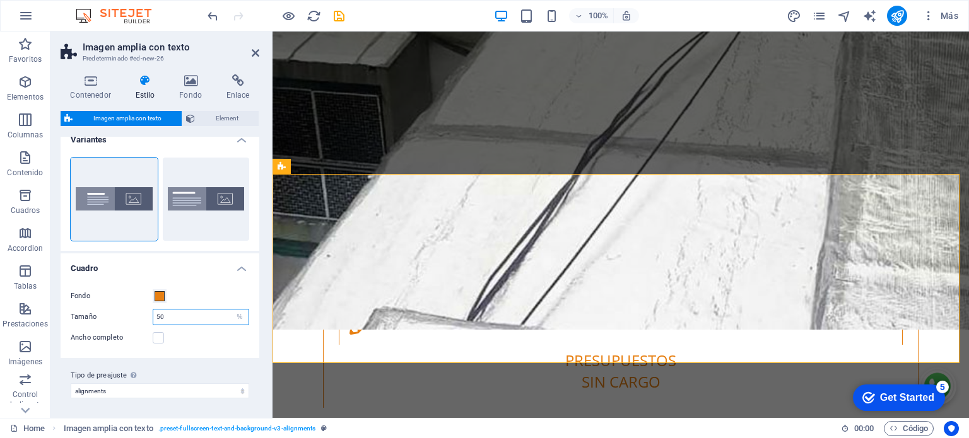
drag, startPoint x: 221, startPoint y: 315, endPoint x: 131, endPoint y: 304, distance: 90.9
click at [131, 304] on div "Fondo Tamaño 50 px rem % vh vw Ancho completo Espaciado 4 px rem % vh vw Person…" at bounding box center [160, 317] width 204 height 82
click at [211, 284] on div "Fondo Tamaño 40 px rem % vh vw Ancho completo Espaciado 4 px rem % vh vw Person…" at bounding box center [160, 317] width 204 height 82
drag, startPoint x: 177, startPoint y: 317, endPoint x: 158, endPoint y: 315, distance: 19.7
click at [158, 315] on input "40" at bounding box center [200, 317] width 95 height 15
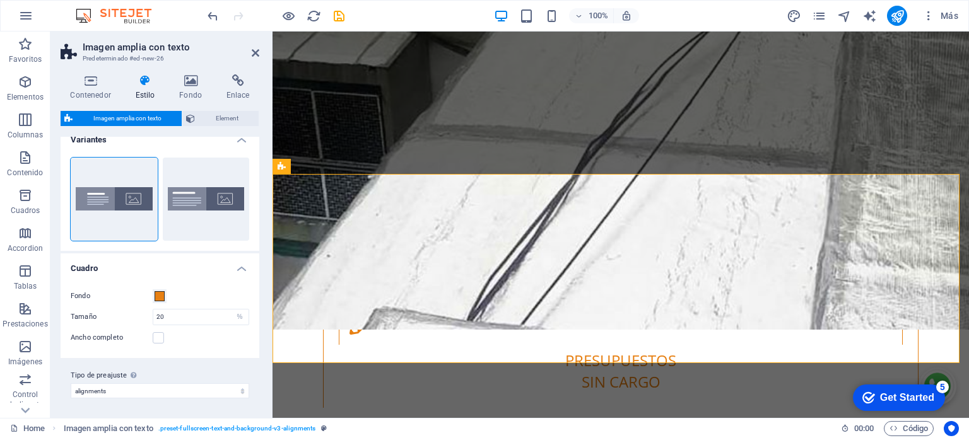
click at [191, 269] on h4 "Cuadro" at bounding box center [160, 264] width 199 height 23
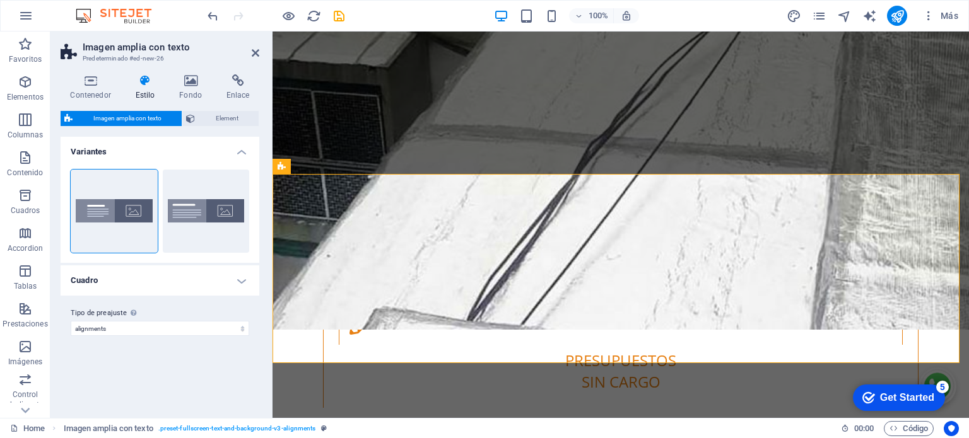
scroll to position [0, 0]
click at [222, 288] on h4 "Cuadro" at bounding box center [160, 280] width 199 height 30
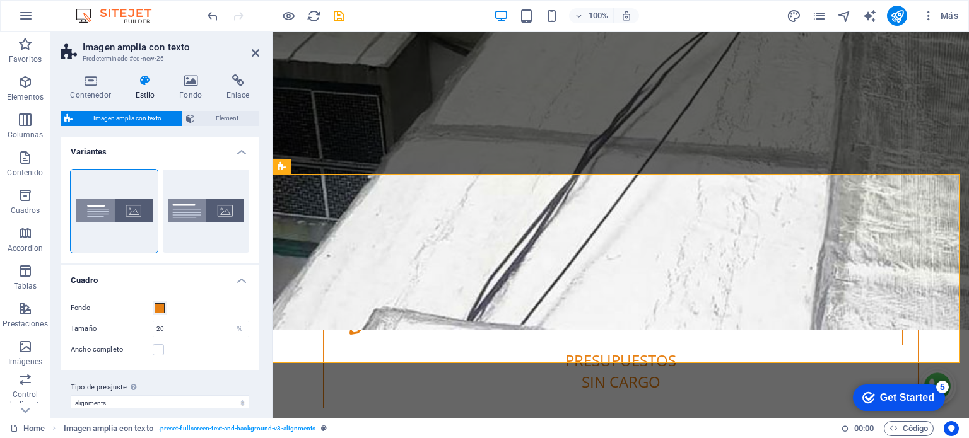
click at [204, 307] on div "Fondo" at bounding box center [160, 308] width 178 height 15
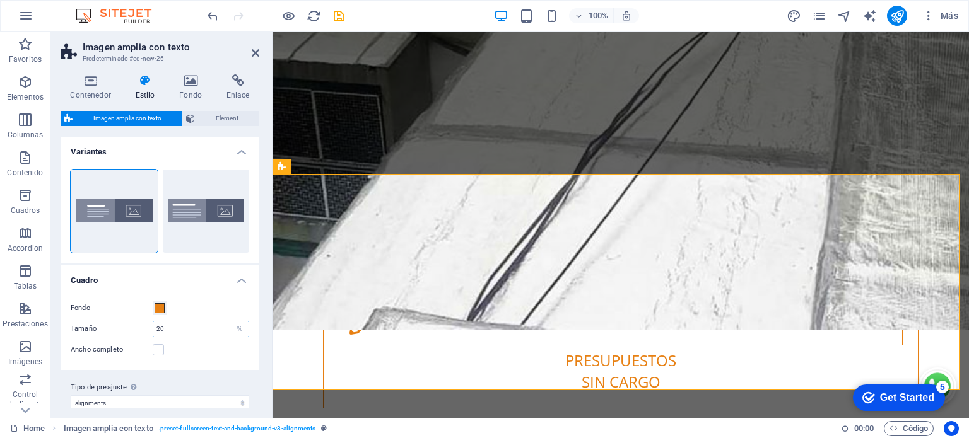
drag, startPoint x: 177, startPoint y: 332, endPoint x: 143, endPoint y: 331, distance: 34.7
click at [143, 331] on div "Tamaño 20 px rem % vh vw" at bounding box center [160, 329] width 178 height 16
type input "70"
click at [211, 292] on div "Fondo Tamaño 70 px rem % vh vw Ancho completo Espaciado 4 px rem % vh vw Person…" at bounding box center [160, 329] width 204 height 82
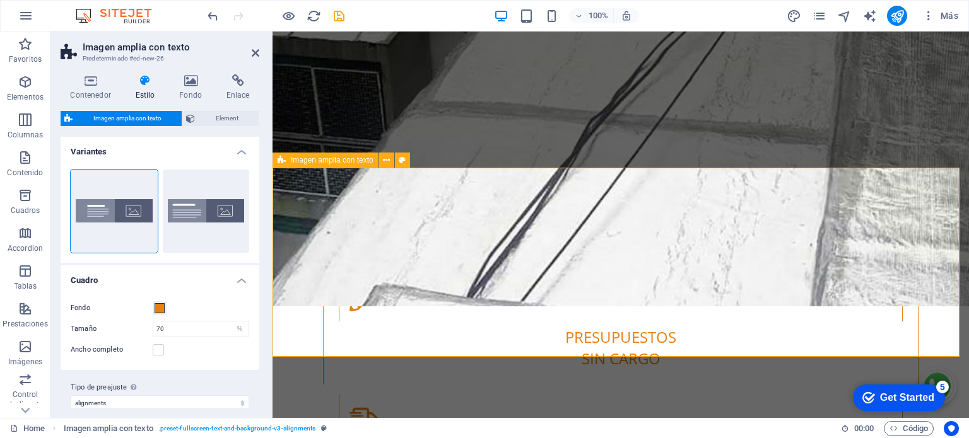
scroll to position [2712, 0]
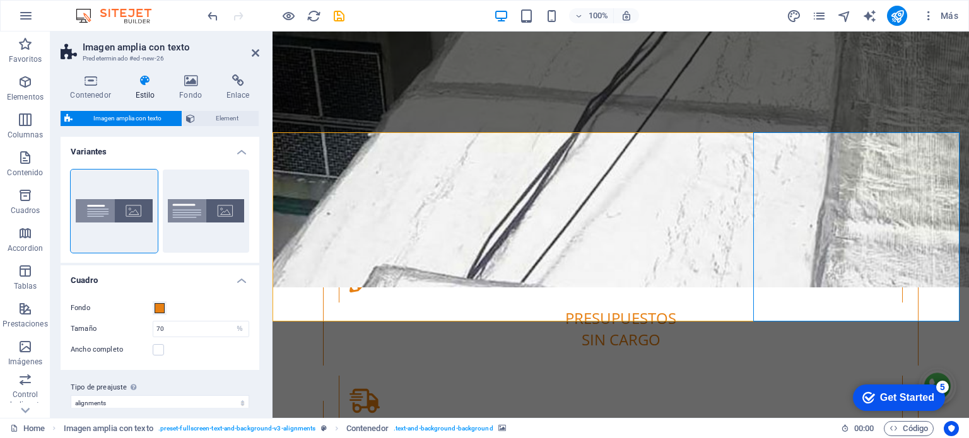
select select "px"
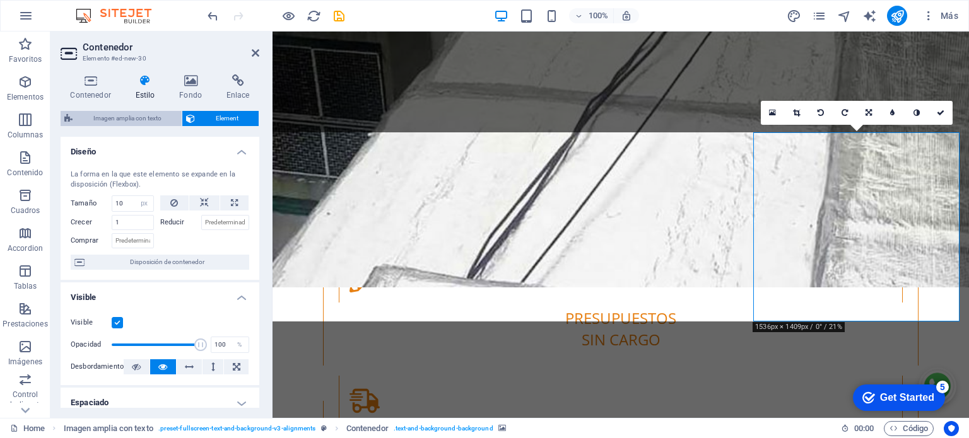
click at [119, 117] on span "Imagen amplia con texto" at bounding box center [127, 118] width 102 height 15
select select "%"
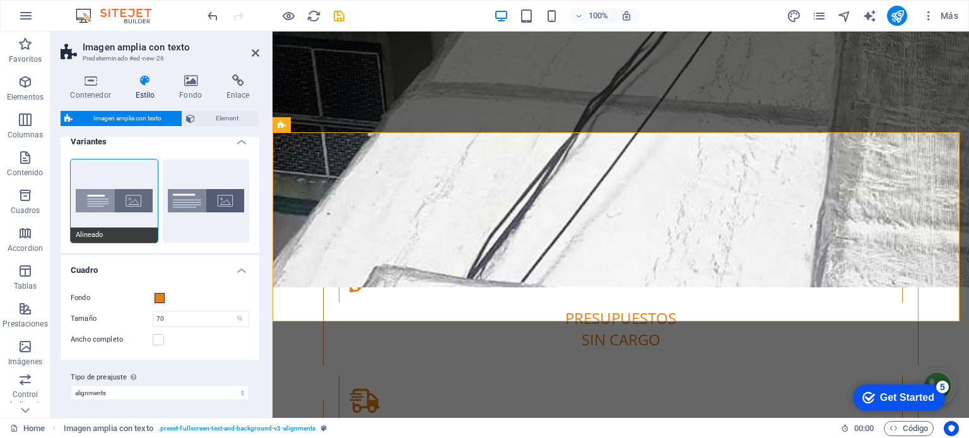
scroll to position [12, 0]
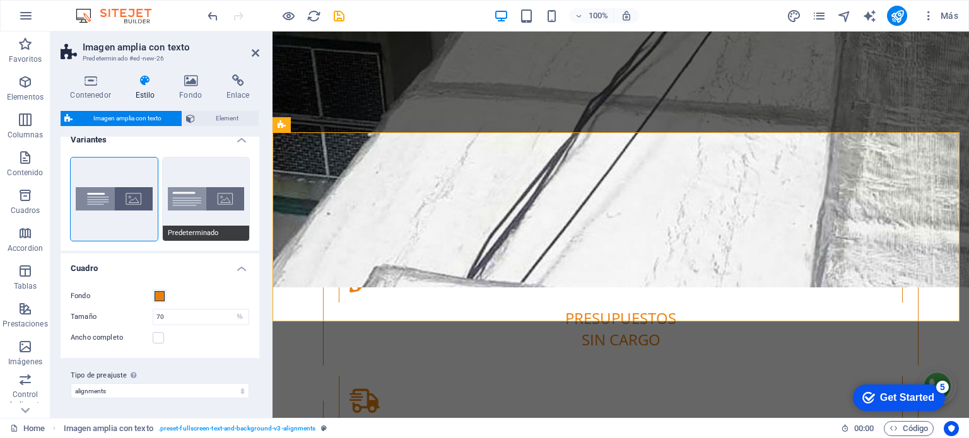
click at [170, 205] on button "Predeterminado" at bounding box center [206, 199] width 87 height 83
type input "50"
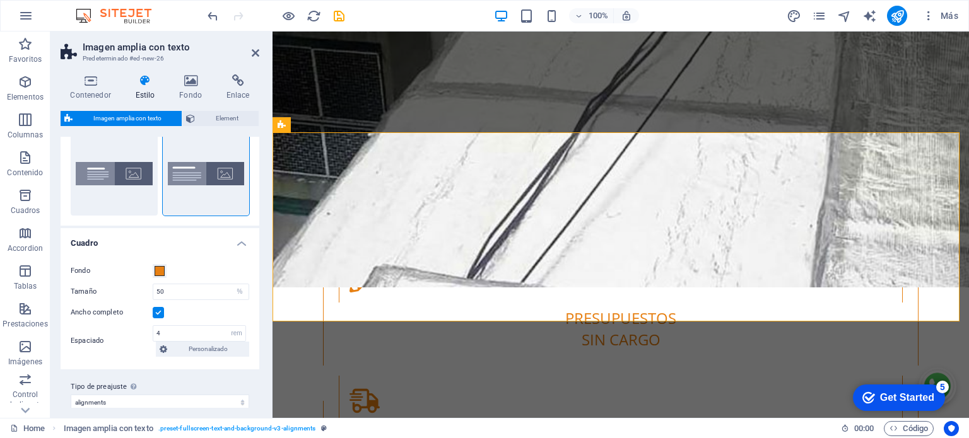
scroll to position [48, 0]
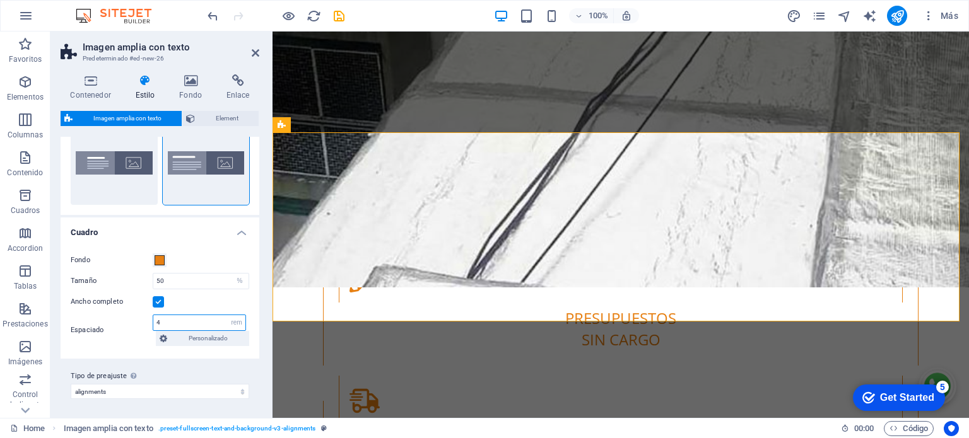
drag, startPoint x: 197, startPoint y: 323, endPoint x: 157, endPoint y: 317, distance: 40.8
click at [157, 317] on input "4" at bounding box center [199, 322] width 92 height 15
type input "2"
click at [212, 301] on div "Ancho completo" at bounding box center [160, 301] width 178 height 15
click at [156, 304] on label at bounding box center [158, 301] width 11 height 11
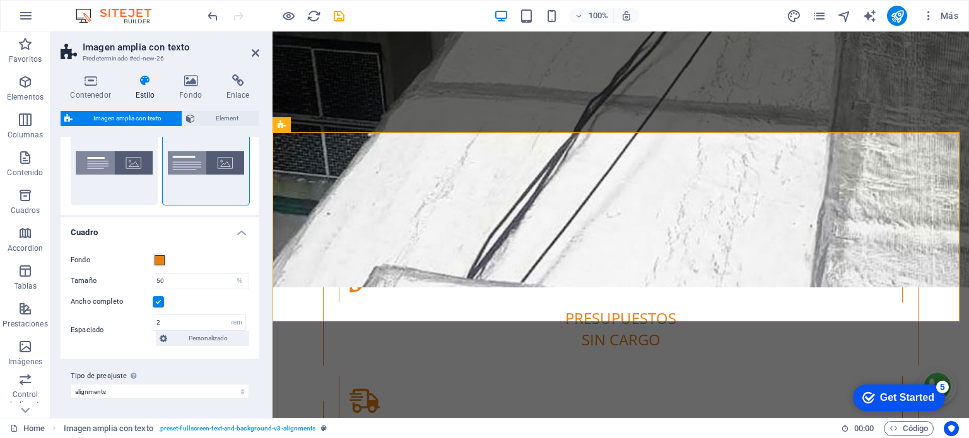
click at [0, 0] on input "Ancho completo" at bounding box center [0, 0] width 0 height 0
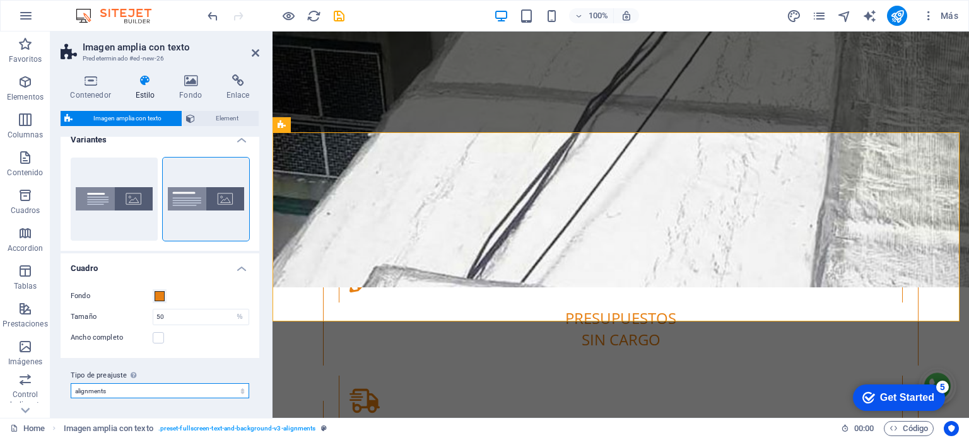
click at [152, 388] on select "alignments Añadir tipo de preajuste" at bounding box center [160, 390] width 178 height 15
click at [225, 118] on span "Element" at bounding box center [227, 118] width 56 height 15
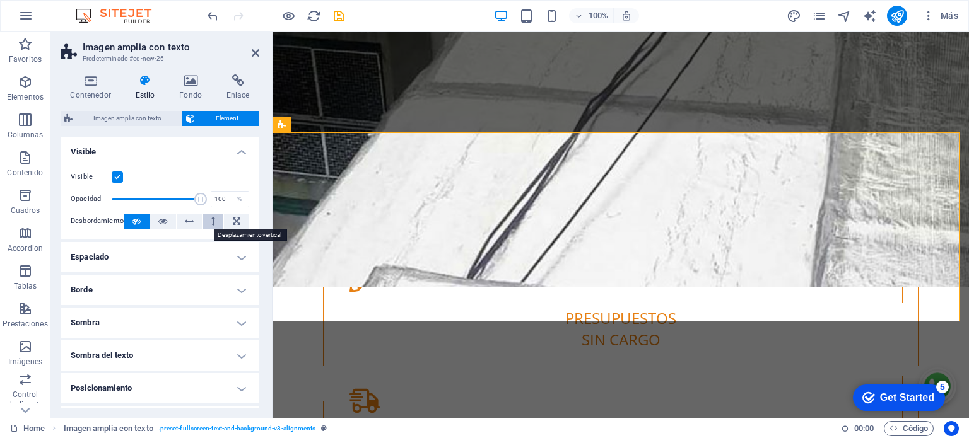
click at [215, 224] on button at bounding box center [212, 221] width 21 height 15
click at [83, 86] on icon at bounding box center [91, 80] width 60 height 13
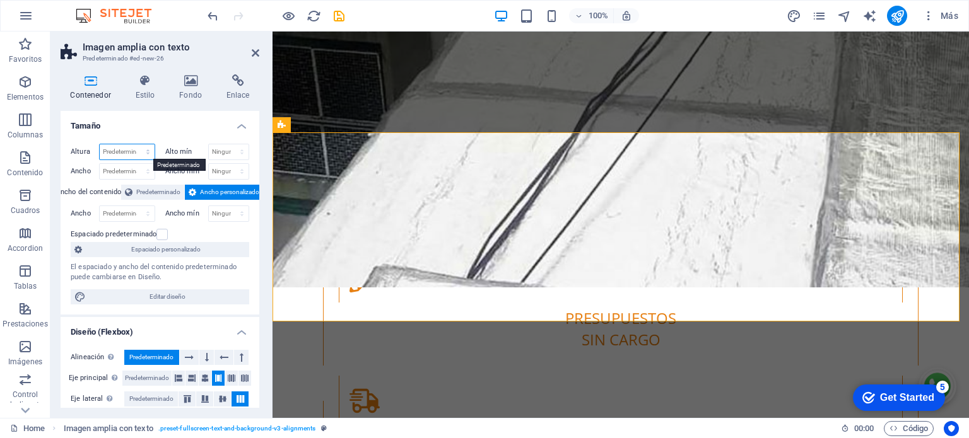
click at [131, 151] on select "Predeterminado px rem % vh vw" at bounding box center [127, 151] width 55 height 15
select select "%"
click at [135, 144] on select "Predeterminado px rem % vh vw" at bounding box center [127, 151] width 55 height 15
click at [132, 153] on input "100" at bounding box center [127, 151] width 55 height 15
drag, startPoint x: 129, startPoint y: 151, endPoint x: 100, endPoint y: 148, distance: 29.1
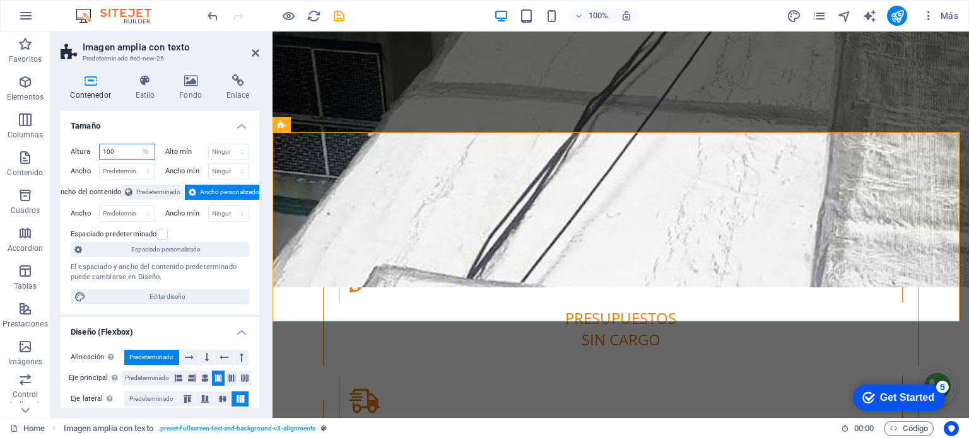
click at [100, 148] on input "100" at bounding box center [127, 151] width 55 height 15
type input "80"
click at [141, 128] on h4 "Tamaño" at bounding box center [160, 122] width 199 height 23
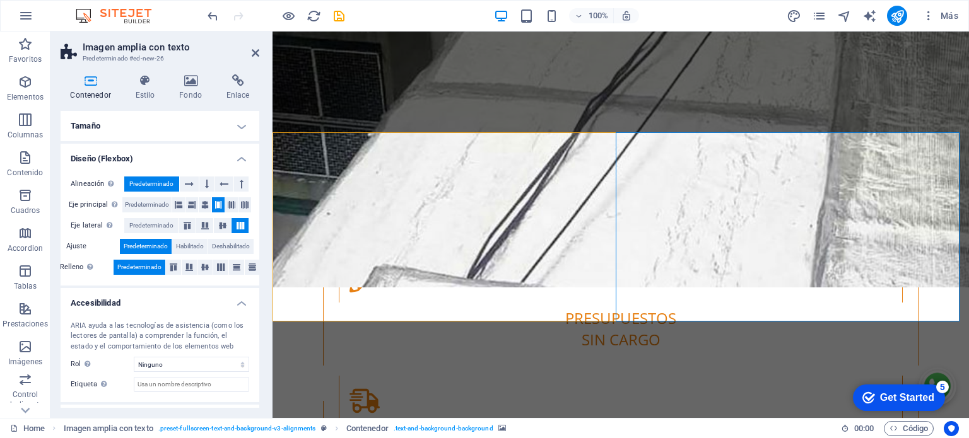
select select "px"
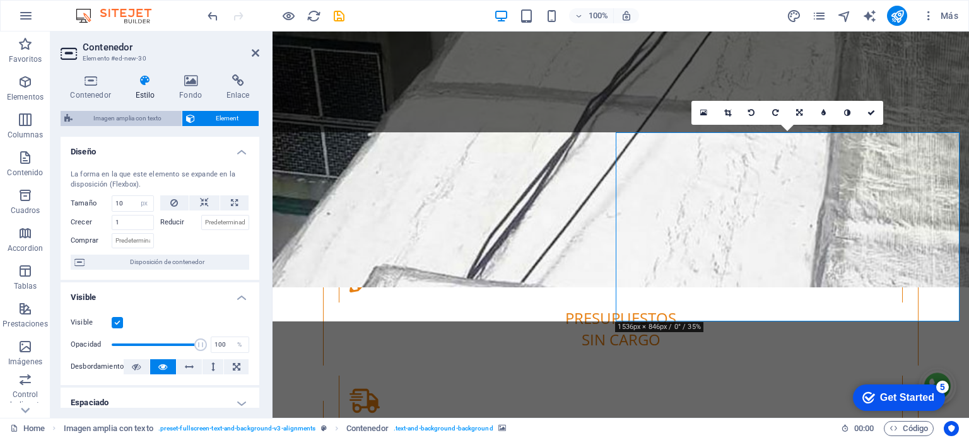
click at [98, 118] on span "Imagen amplia con texto" at bounding box center [127, 118] width 102 height 15
select select "%"
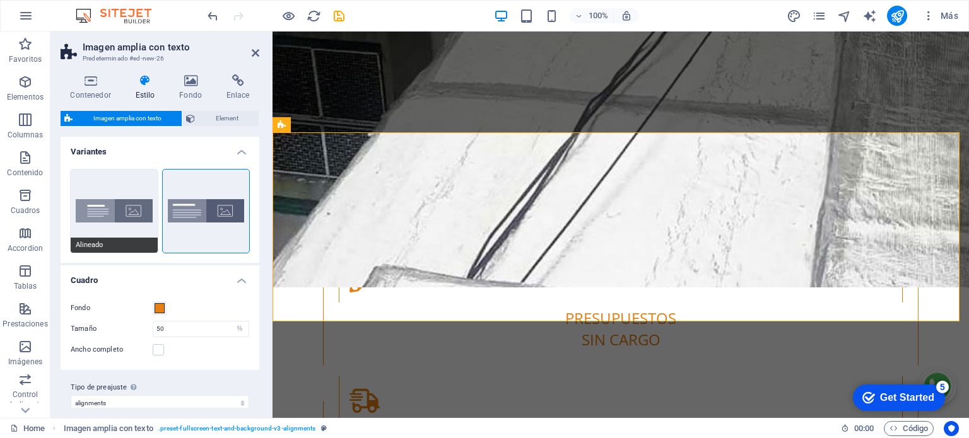
scroll to position [12, 0]
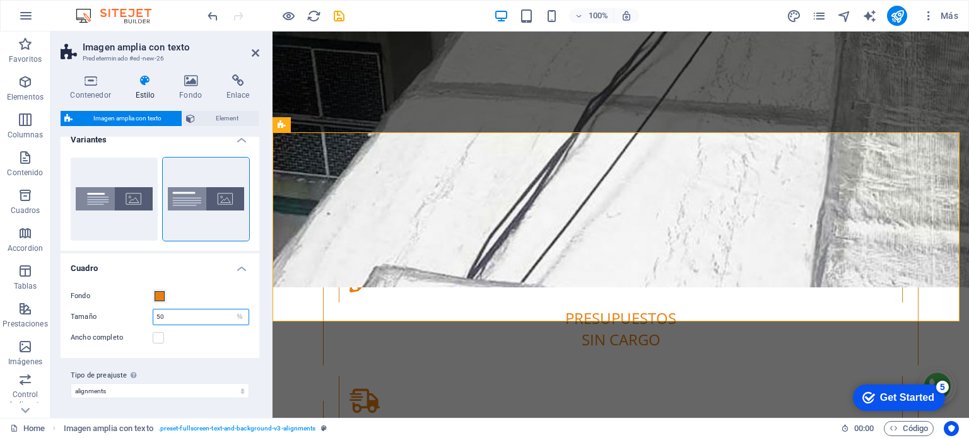
drag, startPoint x: 171, startPoint y: 317, endPoint x: 121, endPoint y: 320, distance: 50.0
click at [132, 317] on div "Tamaño 50 px rem % vh vw" at bounding box center [160, 317] width 178 height 16
click at [209, 281] on div "Fondo Tamaño 80 px rem % vh vw Ancho completo Espaciado 2 px rem % vh vw Person…" at bounding box center [160, 317] width 204 height 82
drag, startPoint x: 170, startPoint y: 324, endPoint x: 161, endPoint y: 315, distance: 12.9
click at [161, 315] on div "80 px rem % vh vw" at bounding box center [201, 317] width 96 height 16
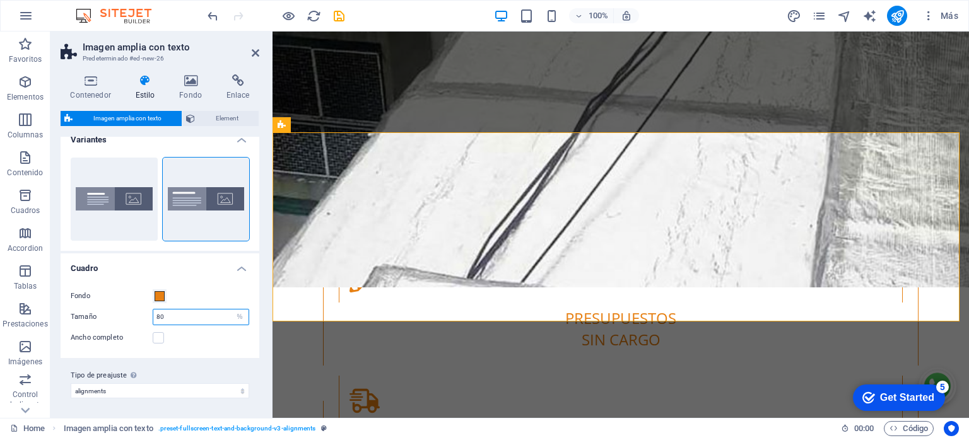
drag, startPoint x: 165, startPoint y: 320, endPoint x: 149, endPoint y: 315, distance: 17.2
click at [149, 315] on div "Tamaño 80 px rem % vh vw" at bounding box center [160, 317] width 178 height 16
type input "50"
click at [195, 289] on div "Fondo" at bounding box center [160, 296] width 178 height 15
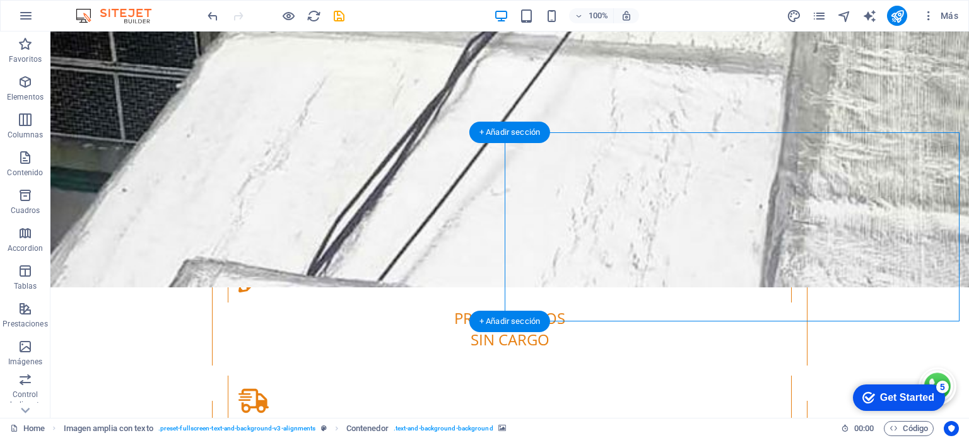
select select "px"
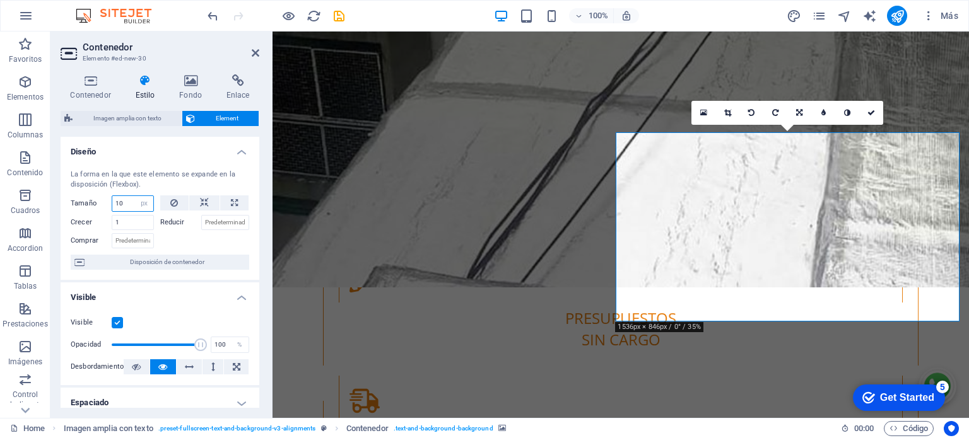
drag, startPoint x: 126, startPoint y: 206, endPoint x: 108, endPoint y: 205, distance: 18.3
click at [108, 205] on div "Tamaño 10 Predeterminado automático px % 1/1 1/2 1/3 1/4 1/5 1/6 1/7 1/8 1/9 1/…" at bounding box center [112, 203] width 83 height 16
type input "5"
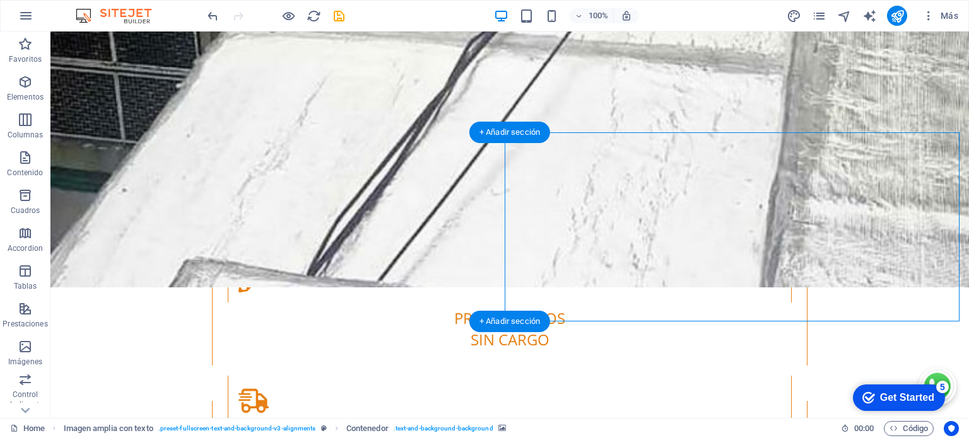
select select "px"
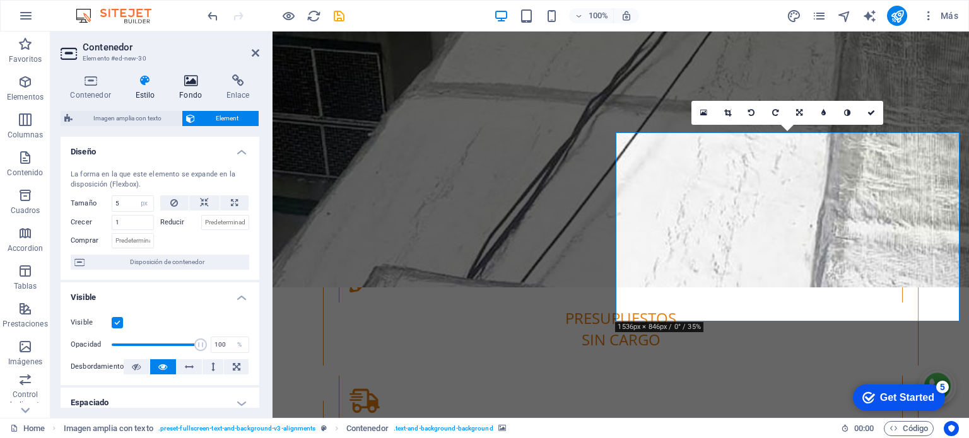
click at [187, 90] on h4 "Fondo" at bounding box center [193, 87] width 47 height 26
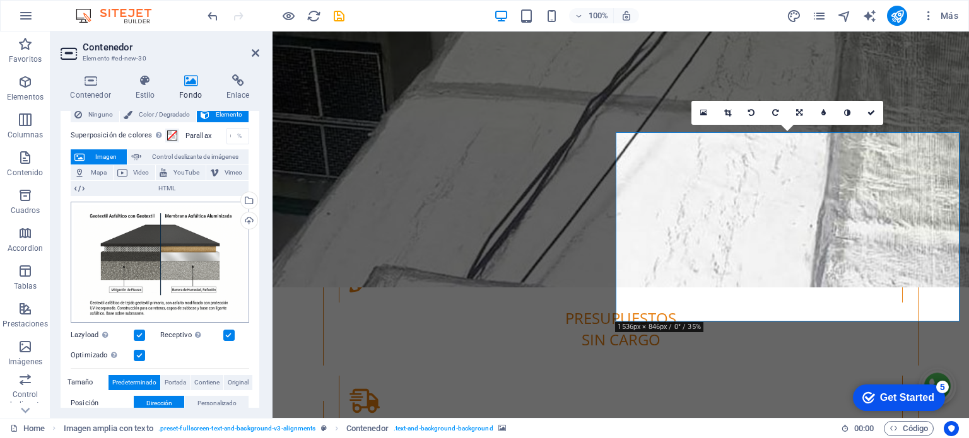
scroll to position [0, 0]
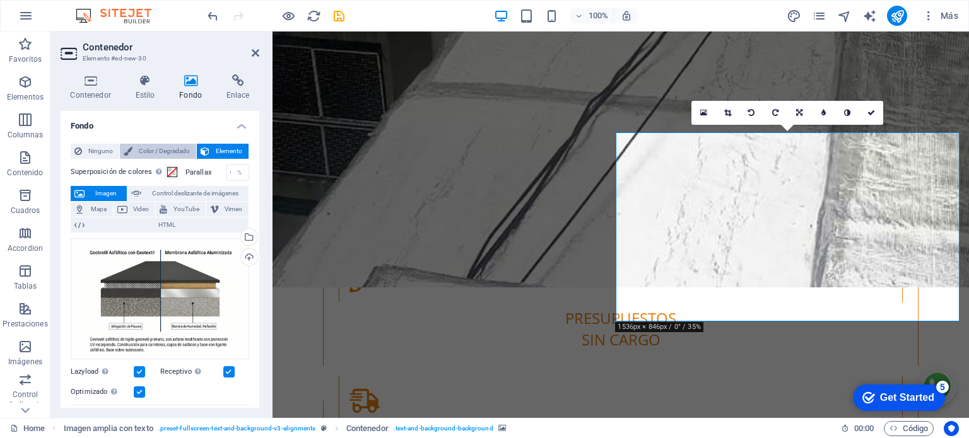
click at [129, 151] on icon at bounding box center [128, 151] width 9 height 15
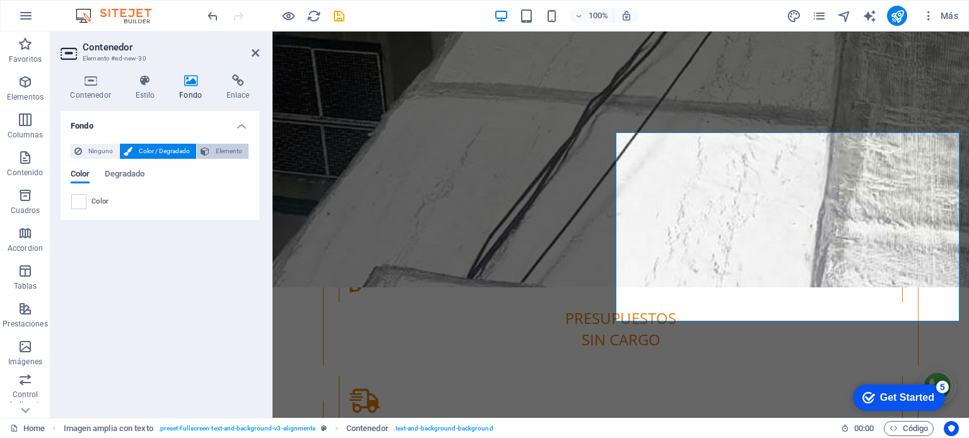
click at [225, 153] on span "Elemento" at bounding box center [229, 151] width 32 height 15
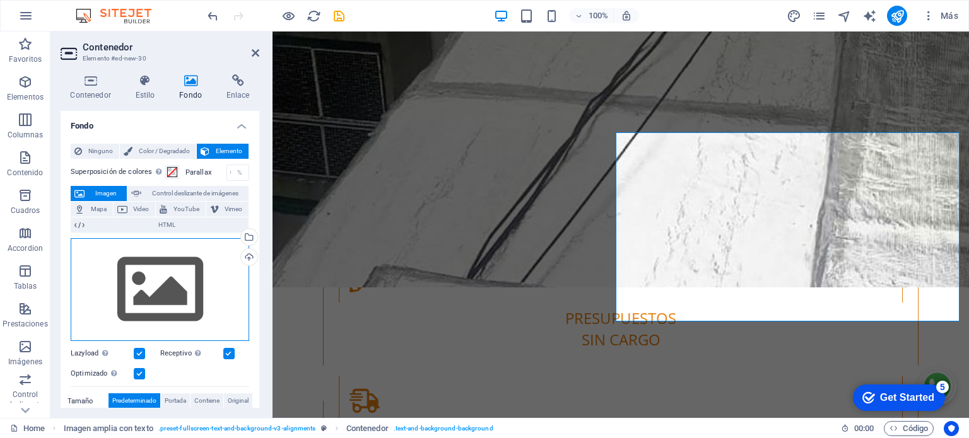
click at [131, 281] on div "Arrastra archivos aquí, haz clic para escoger archivos o selecciona archivos de…" at bounding box center [160, 289] width 178 height 103
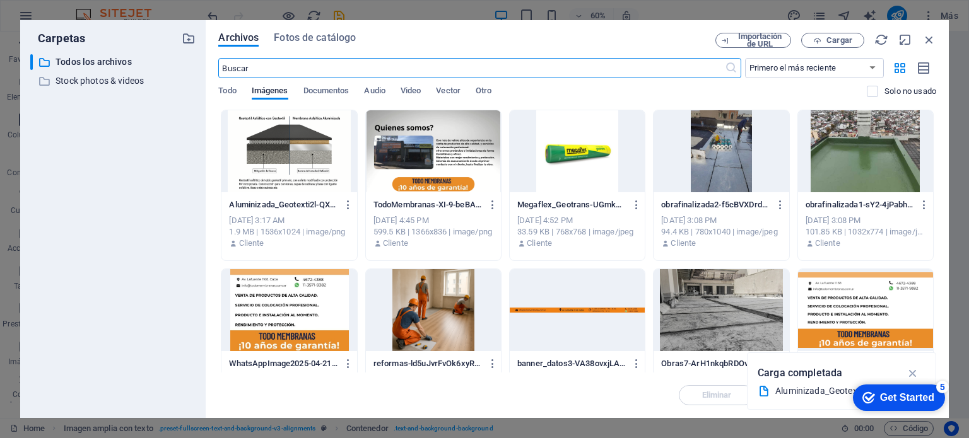
click at [265, 163] on div at bounding box center [288, 151] width 135 height 82
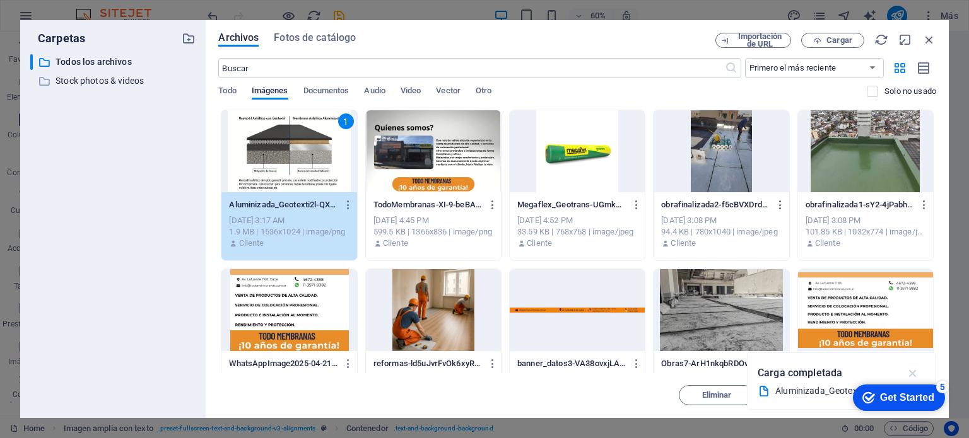
click at [909, 371] on icon "button" at bounding box center [913, 373] width 15 height 14
drag, startPoint x: 906, startPoint y: 392, endPoint x: 894, endPoint y: 367, distance: 27.4
click at [894, 378] on html "checkmark Get Started 5 First Steps in the Editor Let's guide you through the t…" at bounding box center [895, 397] width 107 height 38
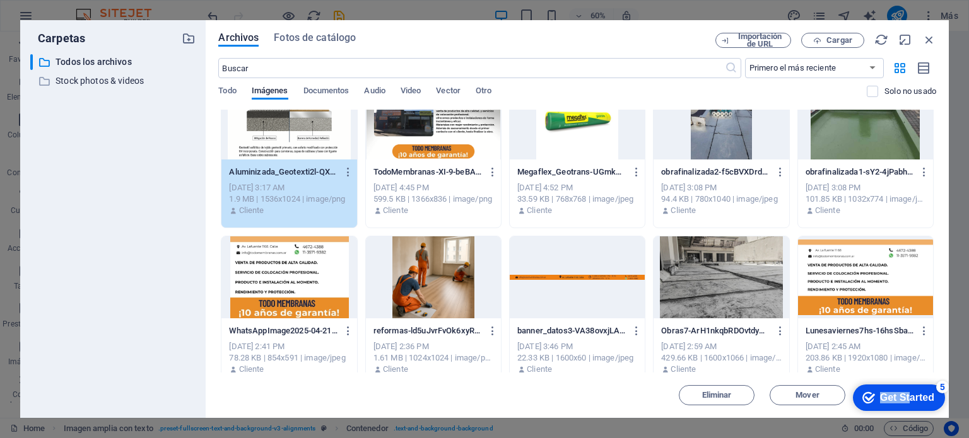
scroll to position [126, 0]
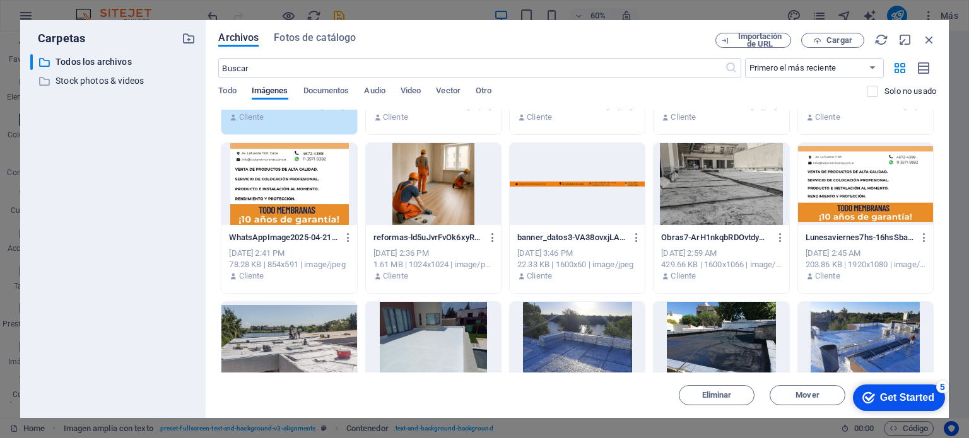
click at [921, 390] on div "checkmark Get Started 5" at bounding box center [899, 398] width 92 height 26
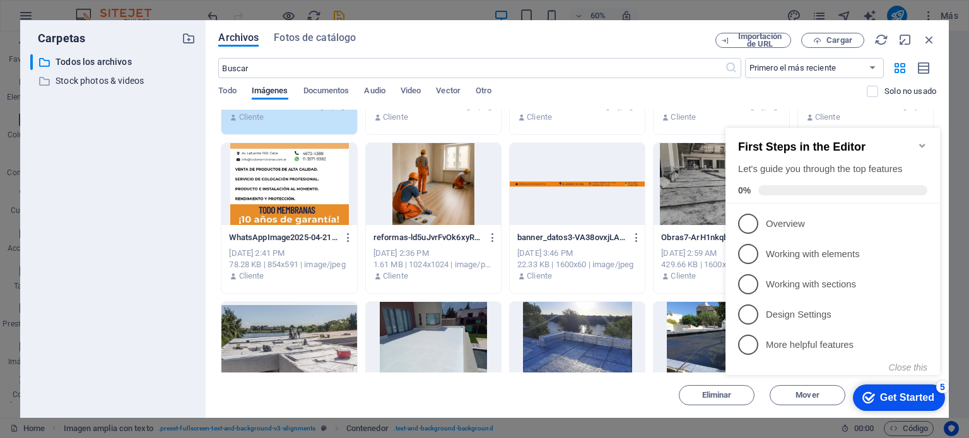
click at [923, 141] on icon "Minimize checklist" at bounding box center [922, 146] width 10 height 10
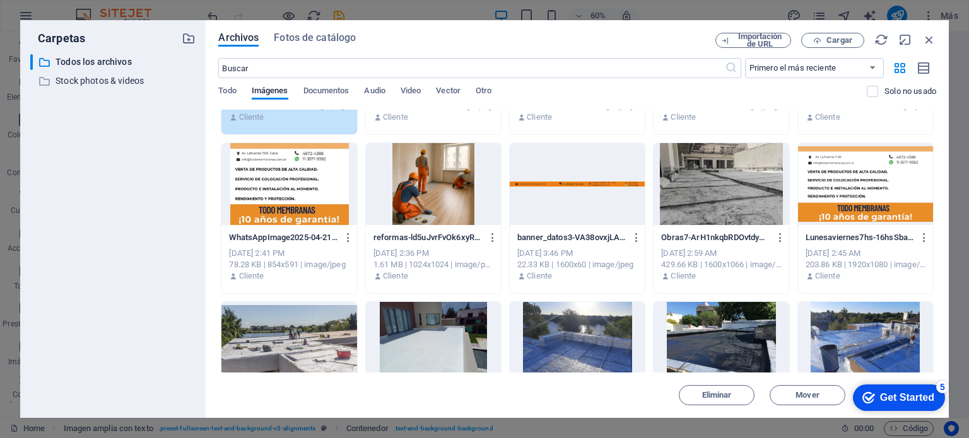
drag, startPoint x: 692, startPoint y: 38, endPoint x: 623, endPoint y: 40, distance: 68.7
click at [621, 38] on div "Archivos Fotos de catálogo" at bounding box center [466, 40] width 497 height 14
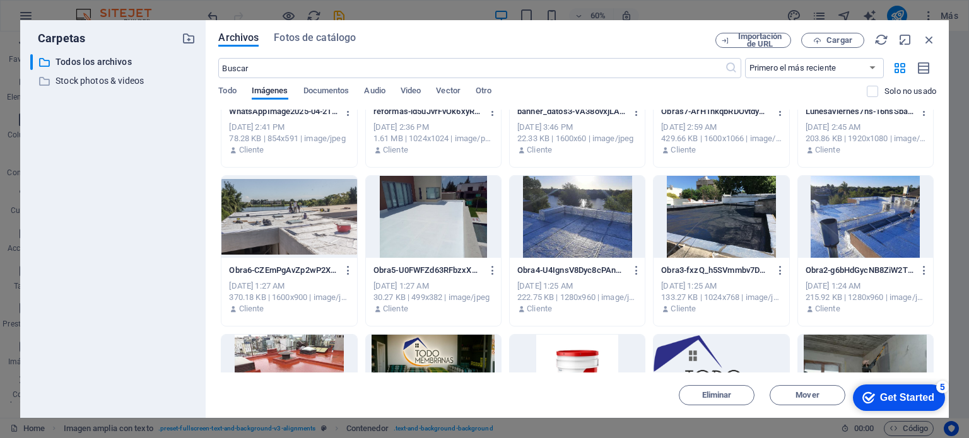
scroll to position [294, 0]
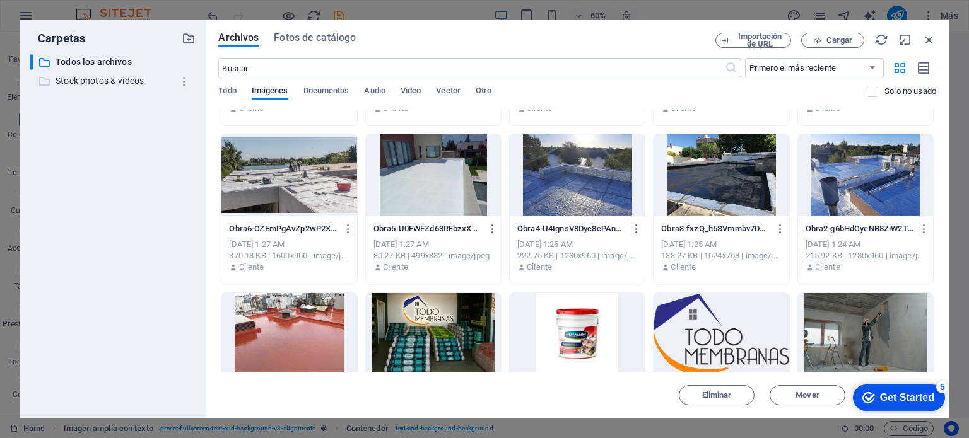
click at [76, 73] on div "​ Stock photos & videos Stock photos & videos" at bounding box center [101, 81] width 143 height 16
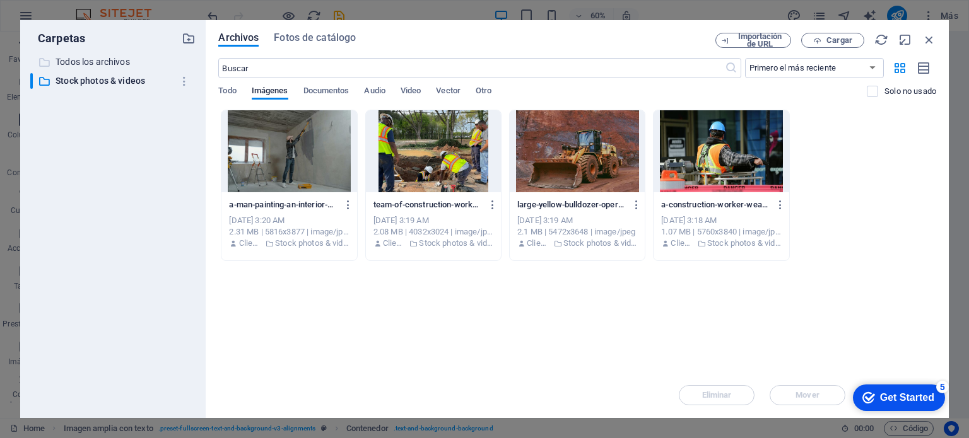
click at [74, 64] on p "Todos los archivos" at bounding box center [113, 62] width 117 height 15
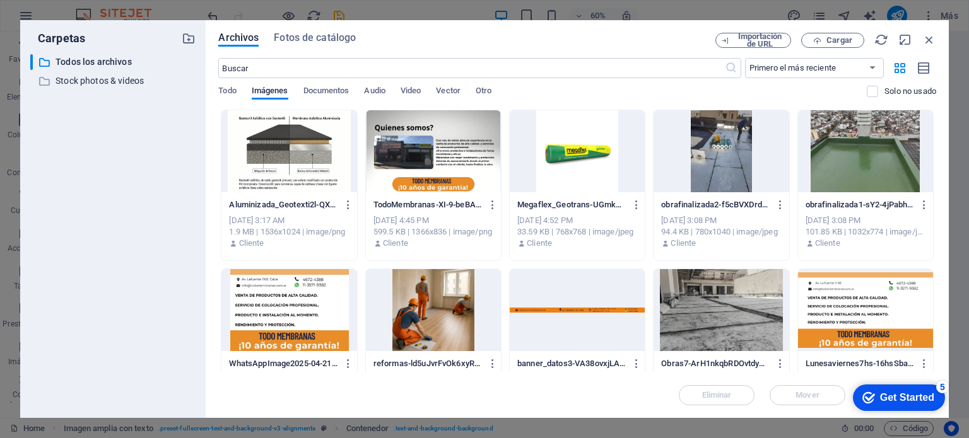
click at [921, 396] on div "Get Started" at bounding box center [907, 397] width 54 height 11
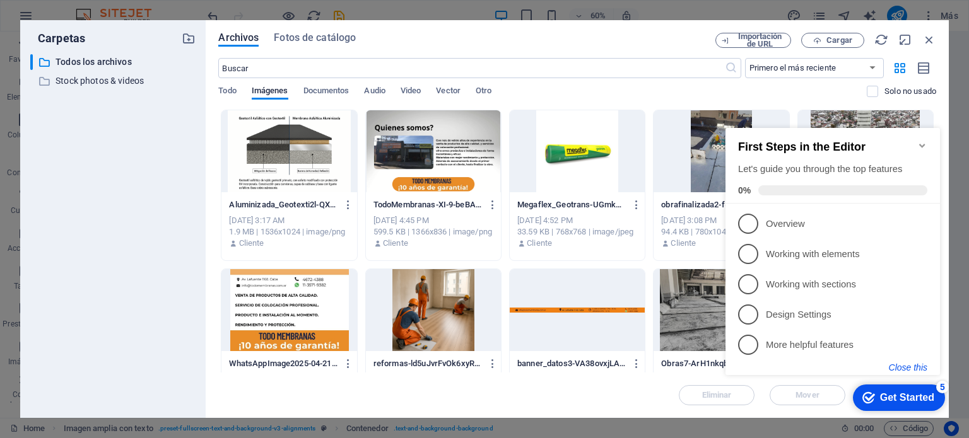
click at [902, 370] on button "Close this" at bounding box center [908, 368] width 38 height 10
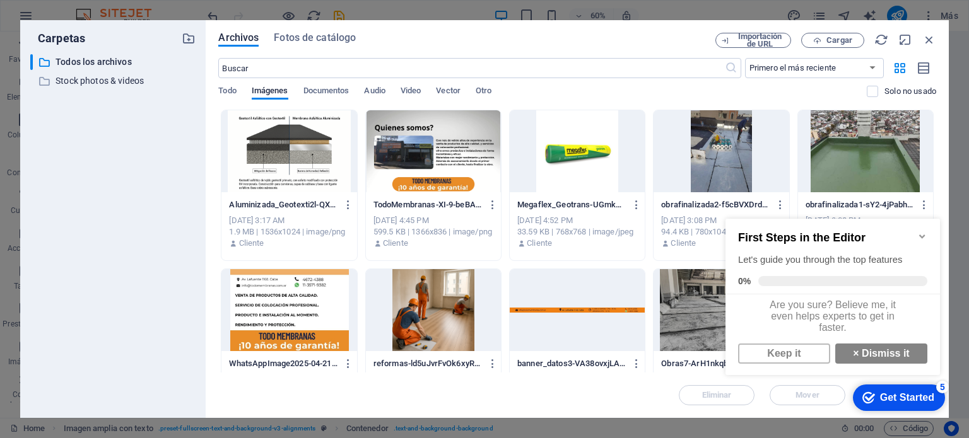
drag, startPoint x: 921, startPoint y: 393, endPoint x: 803, endPoint y: 406, distance: 118.7
click at [803, 406] on div "checkmark Get Started 5 First Steps in the Editor Let's guide you through the t…" at bounding box center [835, 309] width 230 height 214
click at [856, 405] on div "checkmark Get Started 5" at bounding box center [899, 398] width 92 height 26
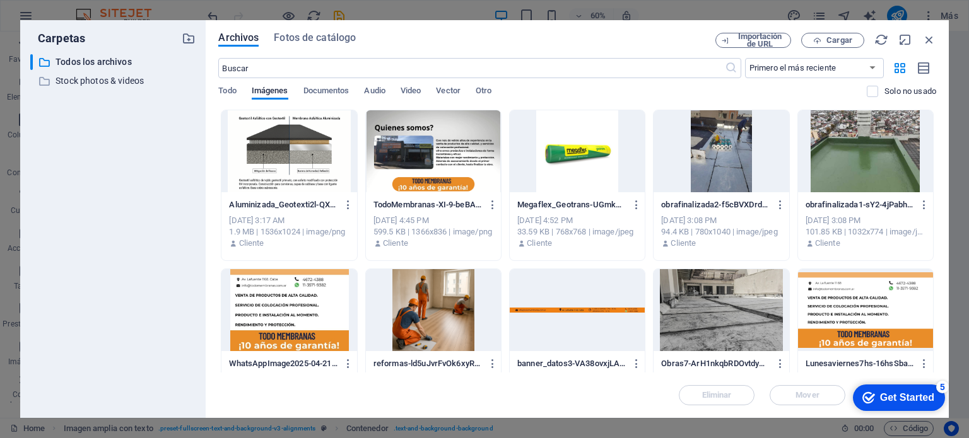
click at [945, 411] on div "checkmark Get Started 5" at bounding box center [899, 398] width 92 height 26
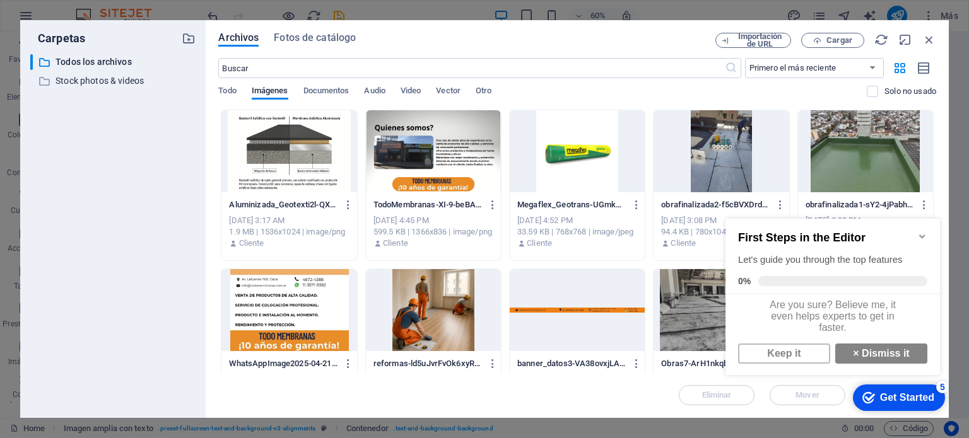
click at [850, 405] on div "checkmark Get Started 5 First Steps in the Editor Let's guide you through the t…" at bounding box center [835, 309] width 230 height 214
click at [856, 359] on link "× Dismiss it" at bounding box center [881, 354] width 92 height 20
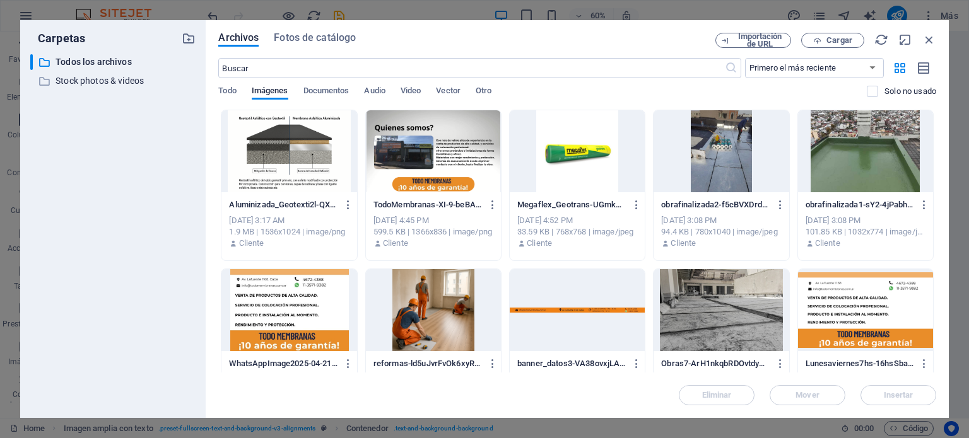
click at [313, 176] on div at bounding box center [288, 151] width 135 height 82
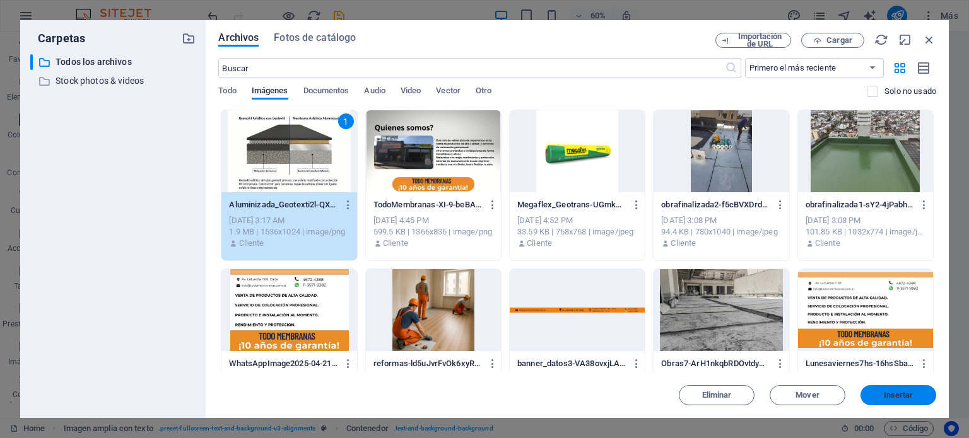
click at [919, 395] on span "Insertar" at bounding box center [898, 396] width 66 height 8
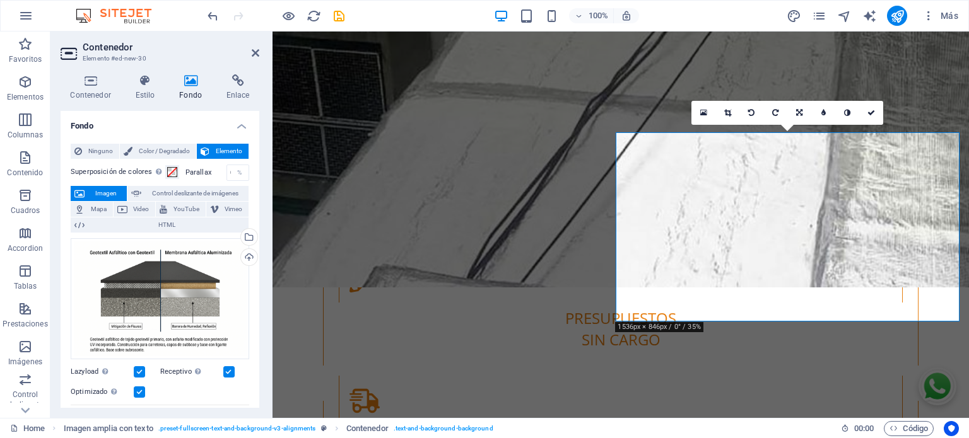
click at [225, 373] on label at bounding box center [228, 371] width 11 height 11
click at [0, 0] on input "Receptivo Automáticamente cargar tamaños optimizados de smartphone e imagen ret…" at bounding box center [0, 0] width 0 height 0
click at [141, 370] on label at bounding box center [139, 371] width 11 height 11
click at [0, 0] on input "Lazyload La carga de imágenes tras la carga de la página mejora la velocidad de…" at bounding box center [0, 0] width 0 height 0
click at [138, 388] on label at bounding box center [139, 392] width 11 height 11
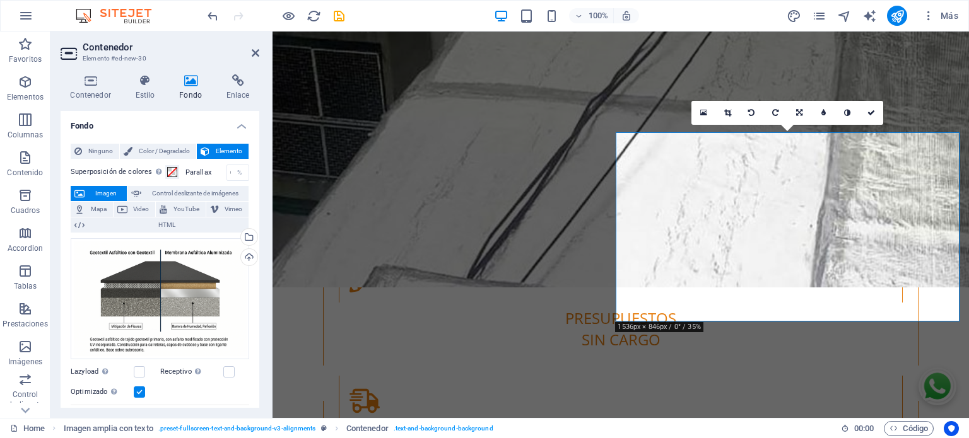
click at [0, 0] on input "Optimizado Las imágenes se comprimen para así mejorar la velocidad de las págin…" at bounding box center [0, 0] width 0 height 0
click at [138, 388] on label at bounding box center [139, 392] width 11 height 11
click at [0, 0] on input "Optimizado Las imágenes se comprimen para así mejorar la velocidad de las págin…" at bounding box center [0, 0] width 0 height 0
click at [138, 388] on label at bounding box center [139, 392] width 11 height 11
click at [0, 0] on input "Optimizado Las imágenes se comprimen para así mejorar la velocidad de las págin…" at bounding box center [0, 0] width 0 height 0
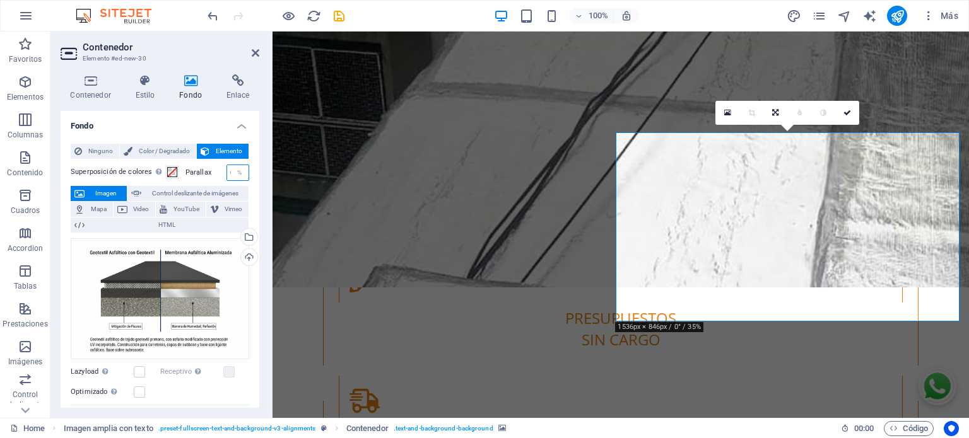
click at [228, 176] on input "0" at bounding box center [237, 172] width 21 height 15
click at [235, 172] on div "%" at bounding box center [240, 172] width 18 height 15
click at [236, 171] on div "%" at bounding box center [240, 172] width 18 height 15
click at [240, 173] on div "%" at bounding box center [240, 172] width 18 height 15
click at [231, 173] on div "%" at bounding box center [240, 172] width 18 height 15
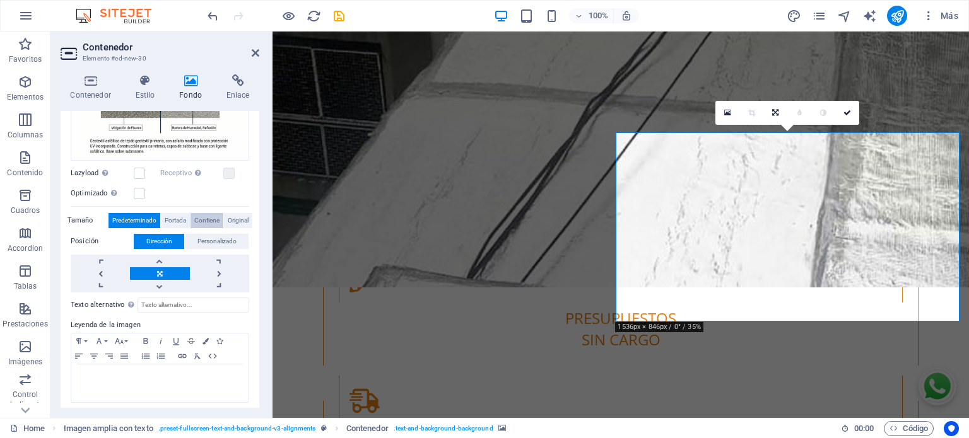
scroll to position [202, 0]
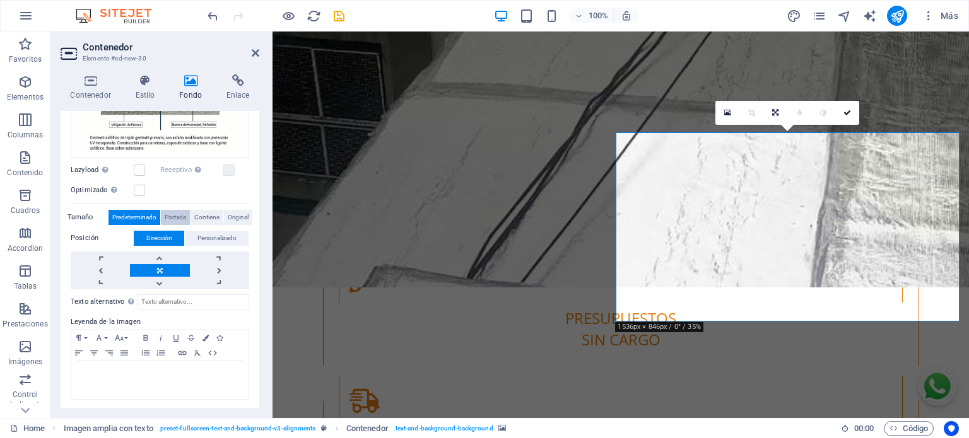
click at [178, 218] on span "Portada" at bounding box center [175, 217] width 21 height 15
click at [204, 217] on span "Contiene" at bounding box center [206, 217] width 25 height 15
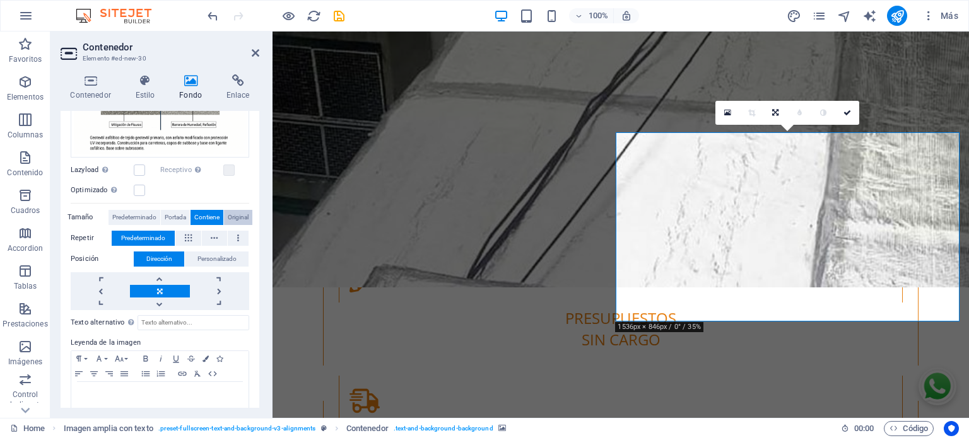
click at [235, 213] on span "Original" at bounding box center [238, 217] width 21 height 15
click at [207, 213] on span "Contiene" at bounding box center [206, 217] width 25 height 15
click at [848, 115] on icon at bounding box center [847, 113] width 8 height 8
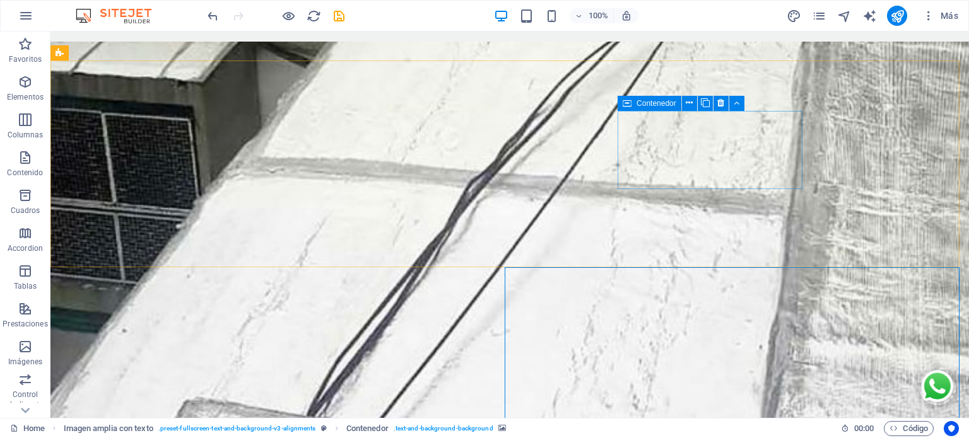
scroll to position [2585, 0]
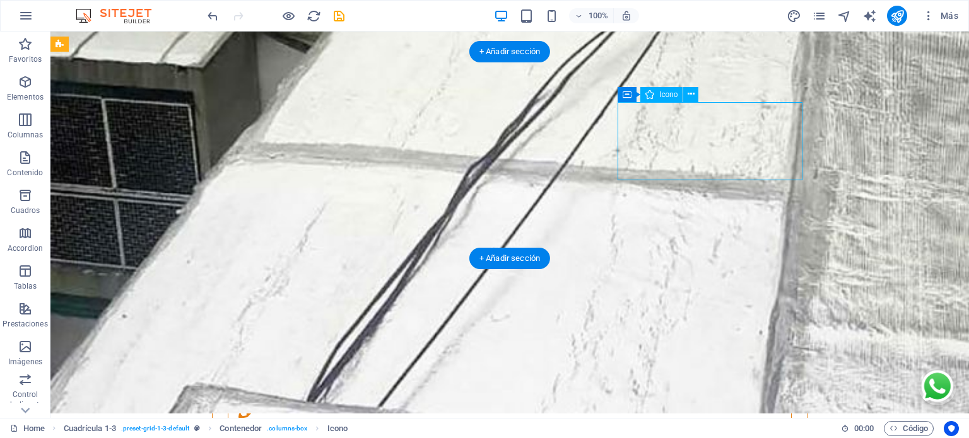
select select "xMidYMid"
select select "px"
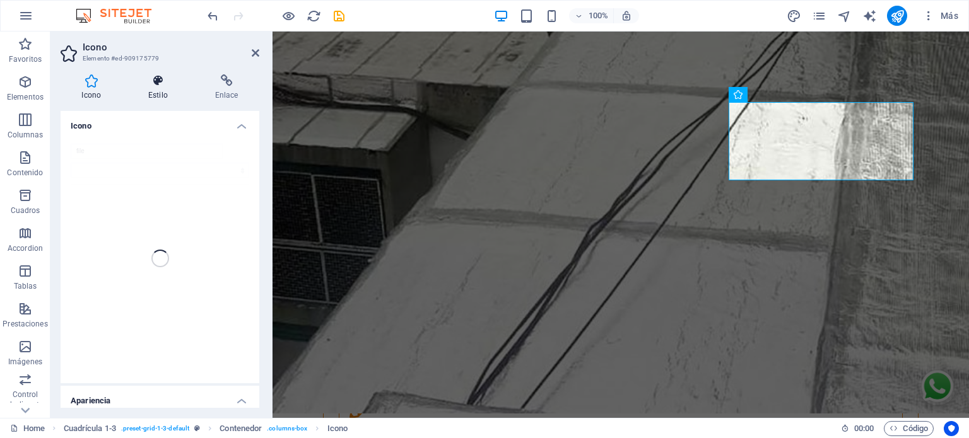
click at [159, 86] on icon at bounding box center [158, 80] width 62 height 13
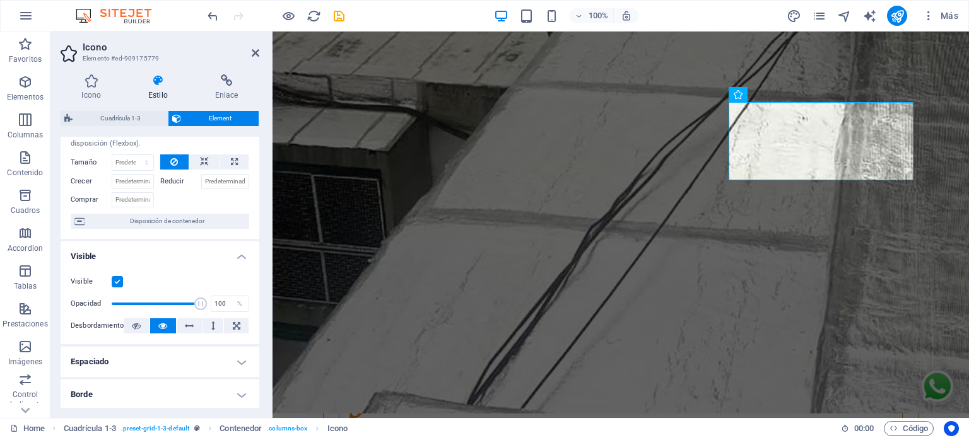
scroll to position [0, 0]
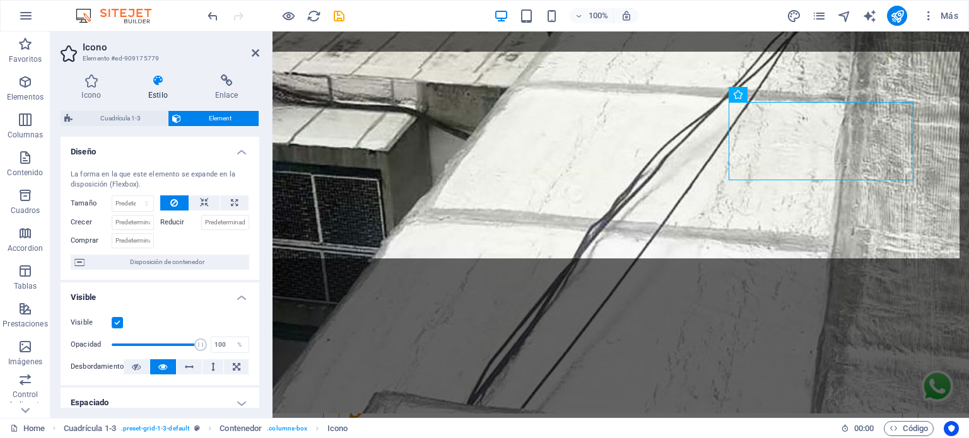
click at [127, 117] on span "Cuadrícula 1-3" at bounding box center [120, 118] width 88 height 15
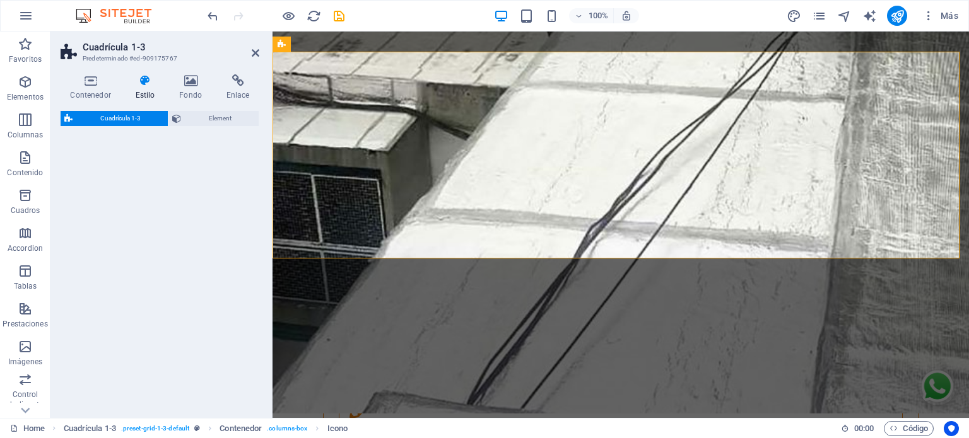
select select "rem"
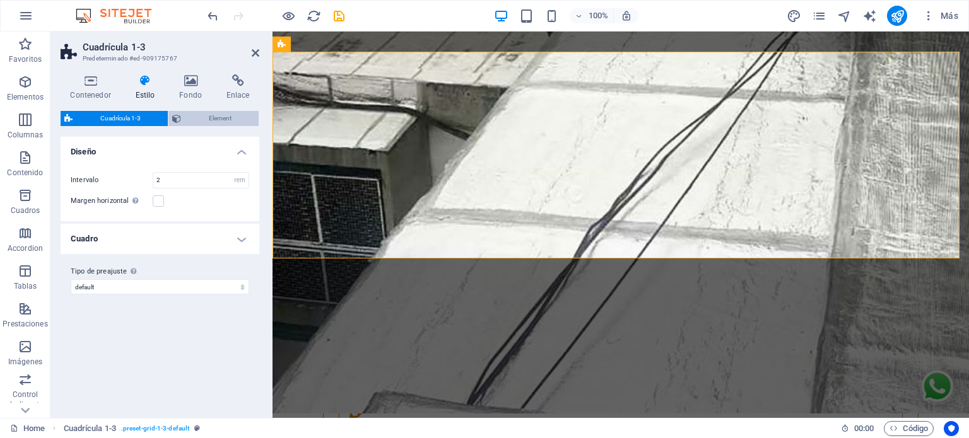
click at [201, 118] on span "Element" at bounding box center [220, 118] width 70 height 15
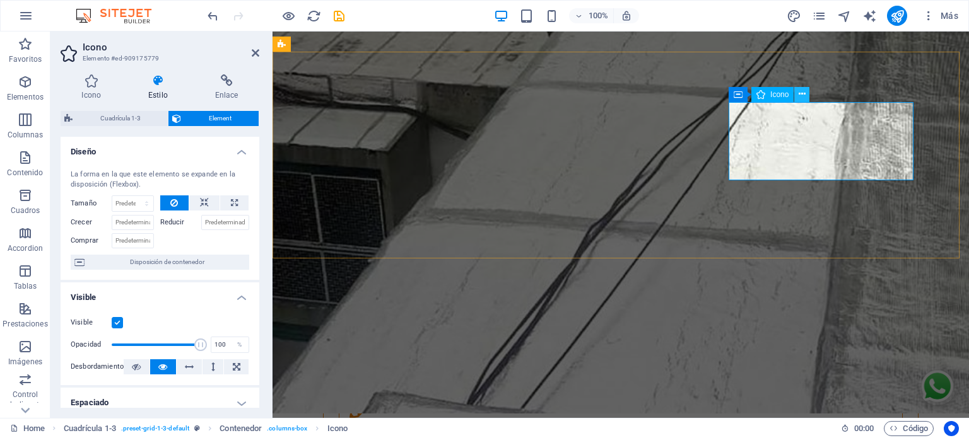
click at [803, 96] on icon at bounding box center [801, 94] width 7 height 13
click at [797, 95] on button at bounding box center [801, 94] width 15 height 15
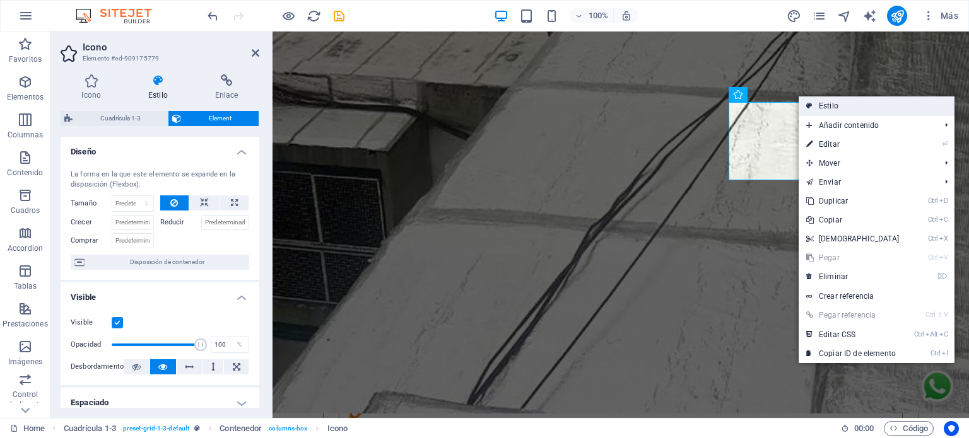
click at [824, 105] on link "Estilo" at bounding box center [876, 105] width 156 height 19
select select "rem"
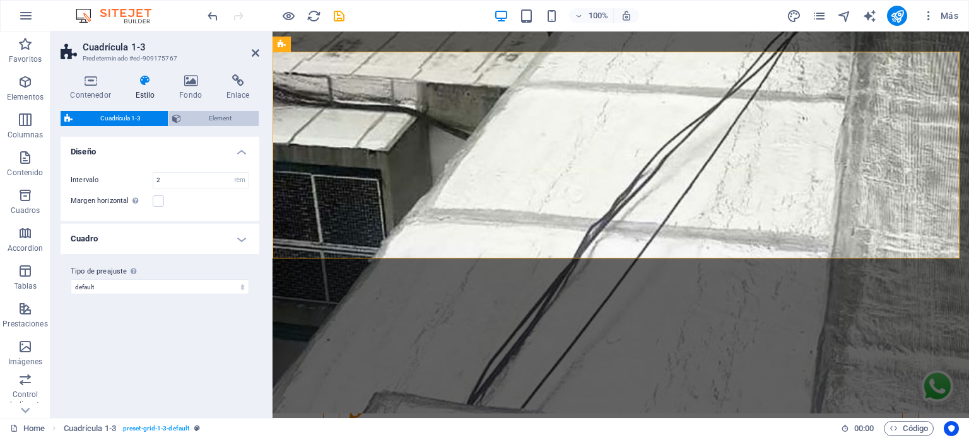
click at [190, 119] on span "Element" at bounding box center [220, 118] width 70 height 15
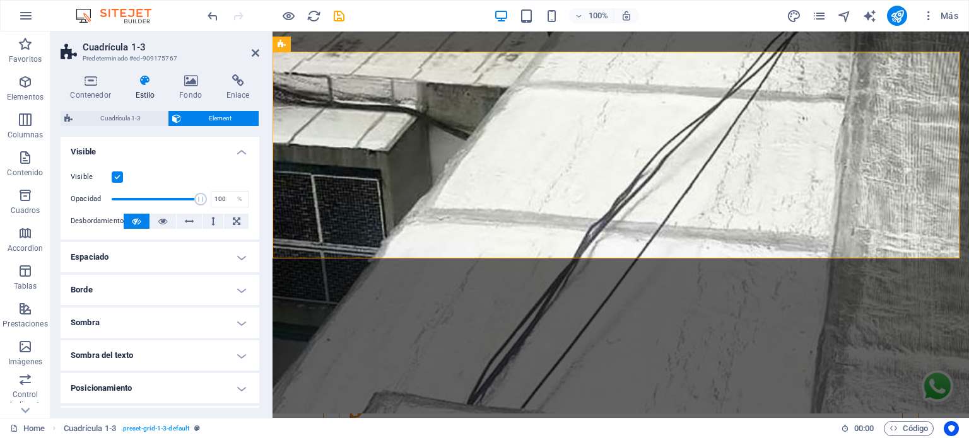
click at [169, 259] on h4 "Espaciado" at bounding box center [160, 257] width 199 height 30
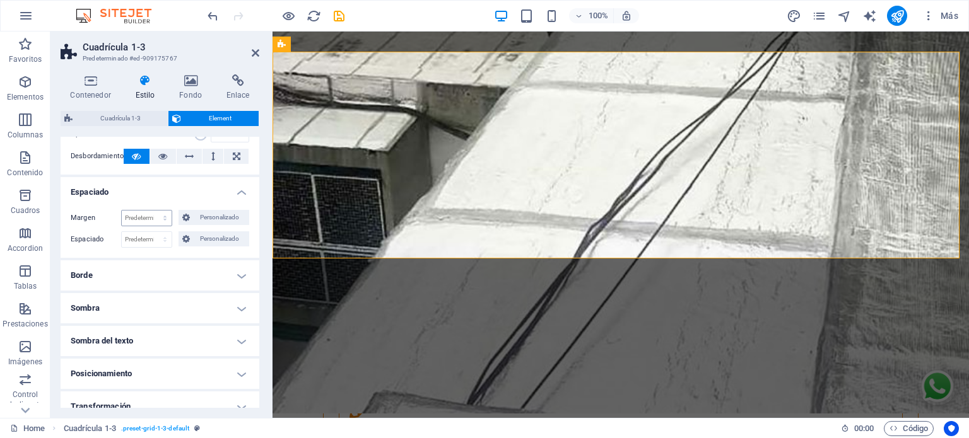
scroll to position [84, 0]
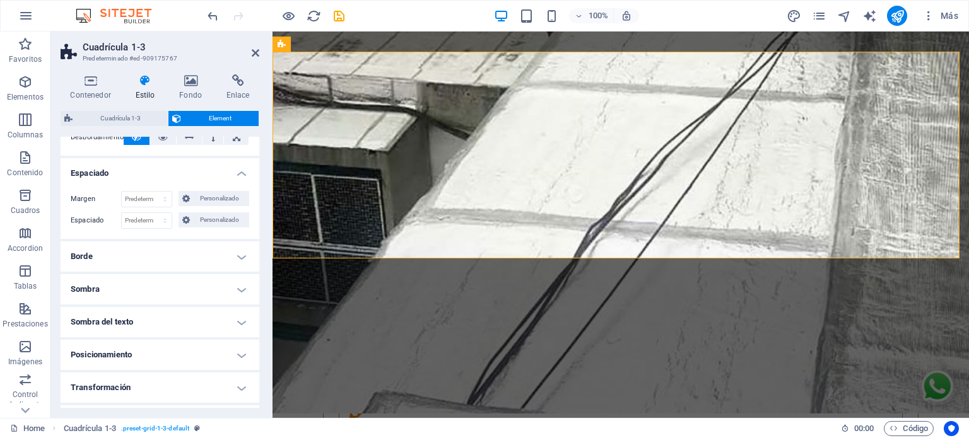
click at [131, 258] on h4 "Borde" at bounding box center [160, 257] width 199 height 30
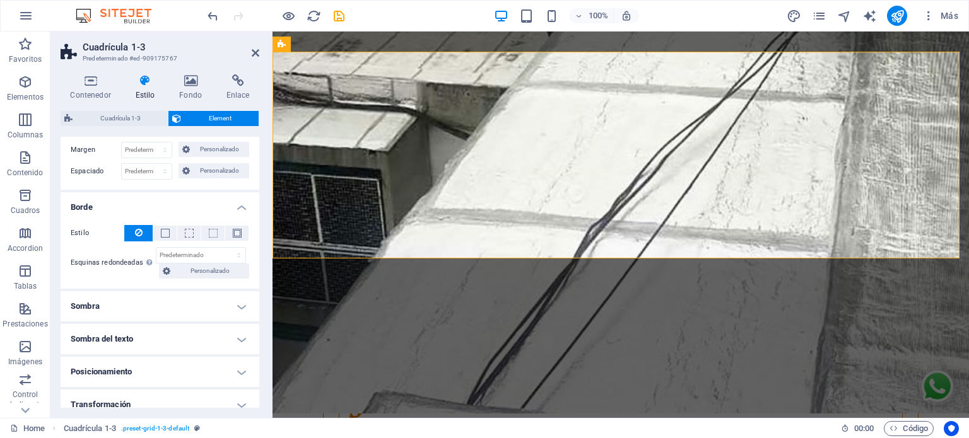
scroll to position [168, 0]
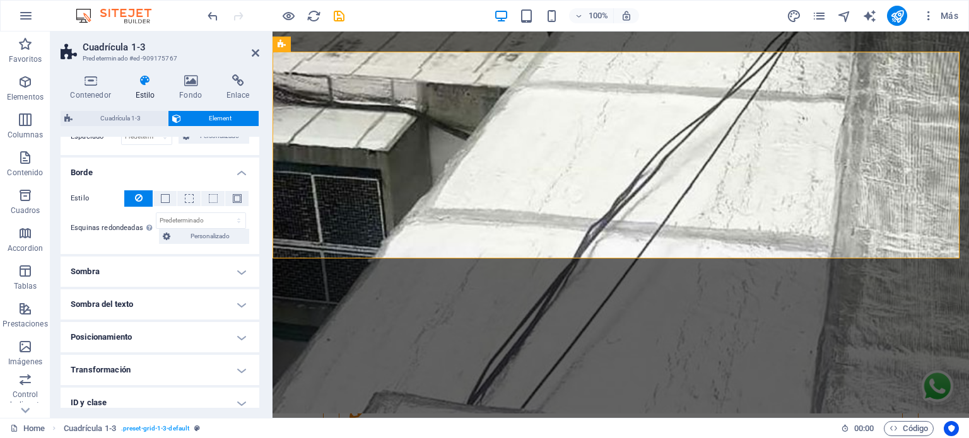
click at [134, 268] on h4 "Sombra" at bounding box center [160, 272] width 199 height 30
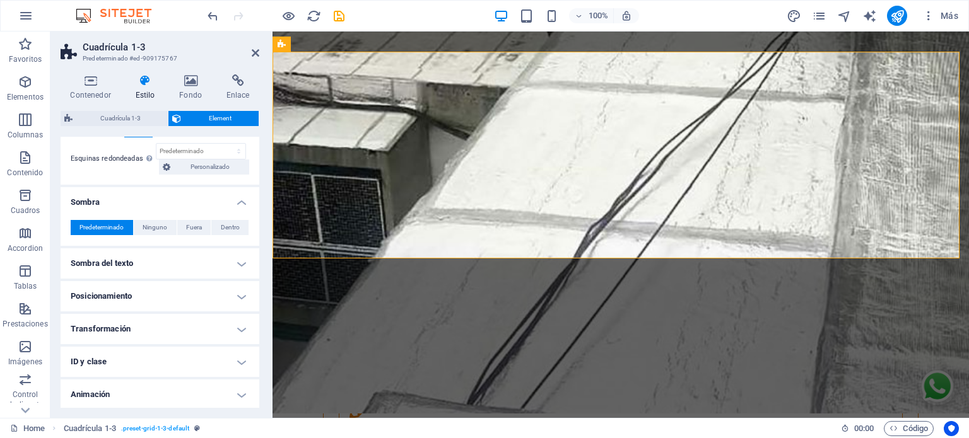
scroll to position [252, 0]
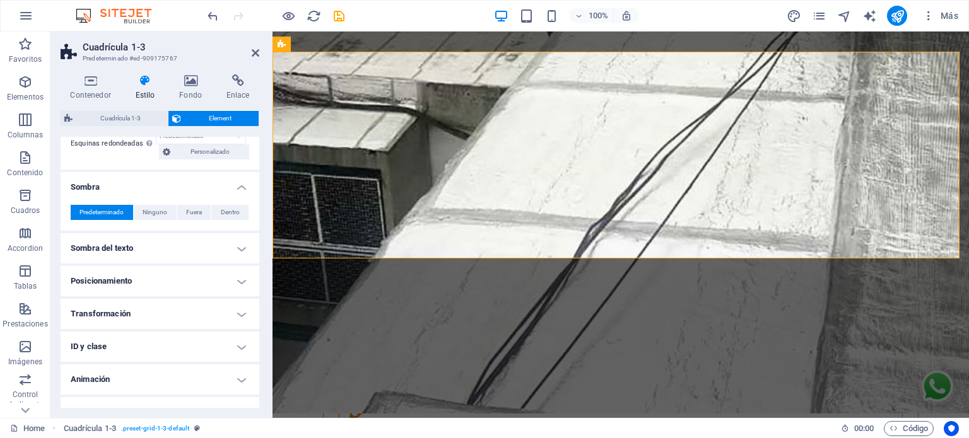
click at [144, 248] on h4 "Sombra del texto" at bounding box center [160, 248] width 199 height 30
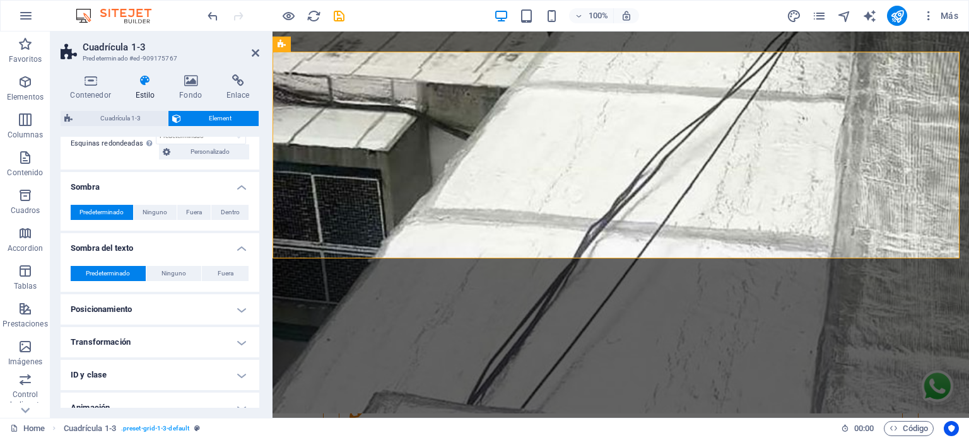
scroll to position [298, 0]
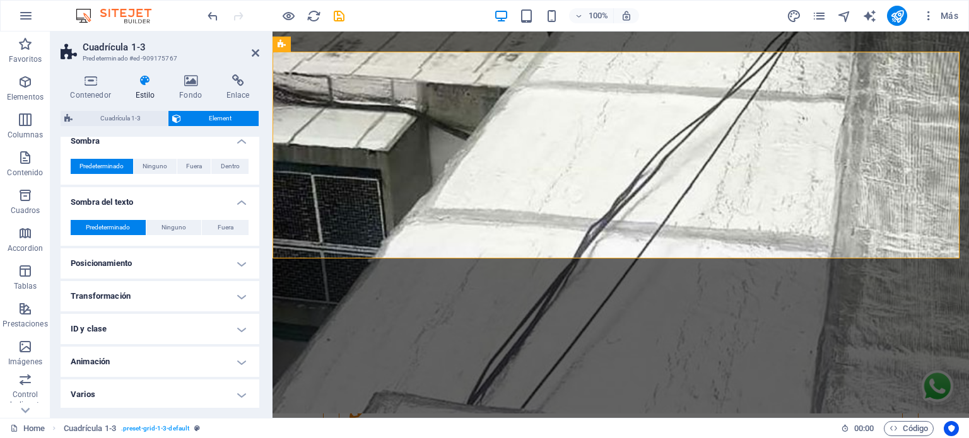
click at [144, 257] on h4 "Posicionamiento" at bounding box center [160, 263] width 199 height 30
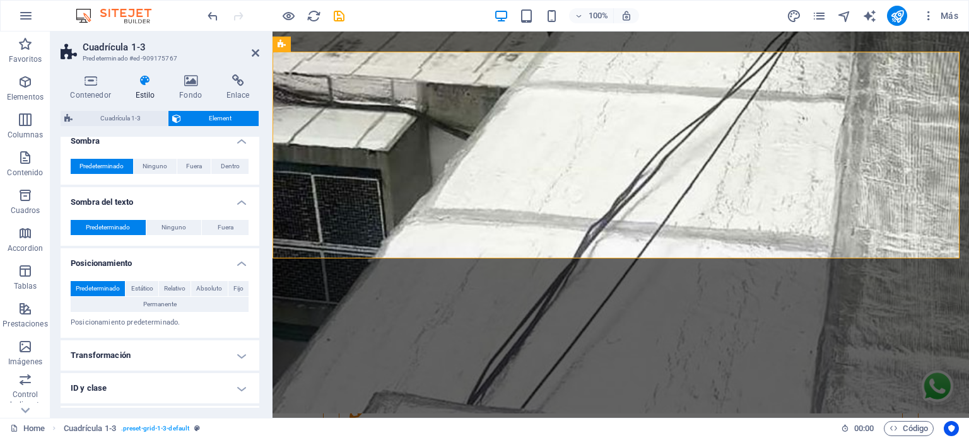
click at [151, 350] on h4 "Transformación" at bounding box center [160, 356] width 199 height 30
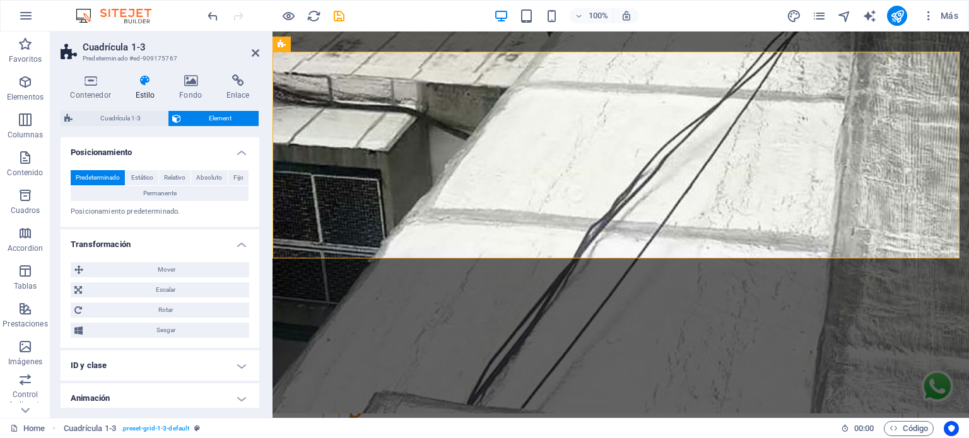
scroll to position [446, 0]
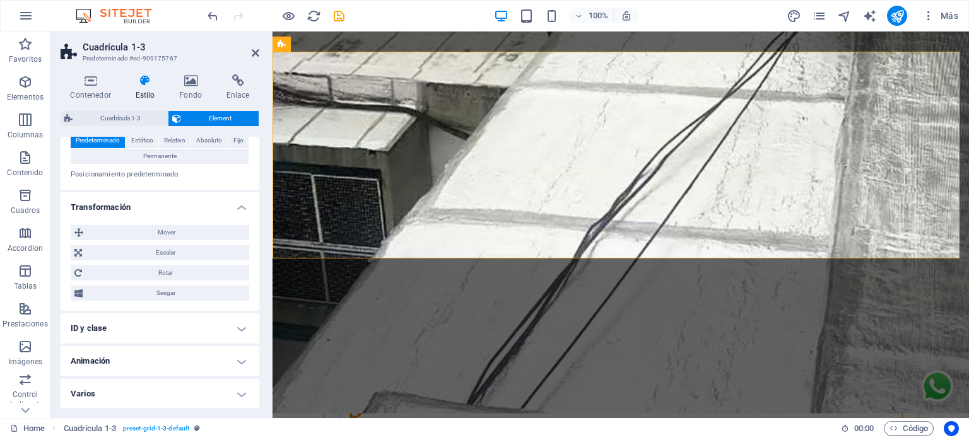
click at [163, 330] on h4 "ID y clase" at bounding box center [160, 328] width 199 height 30
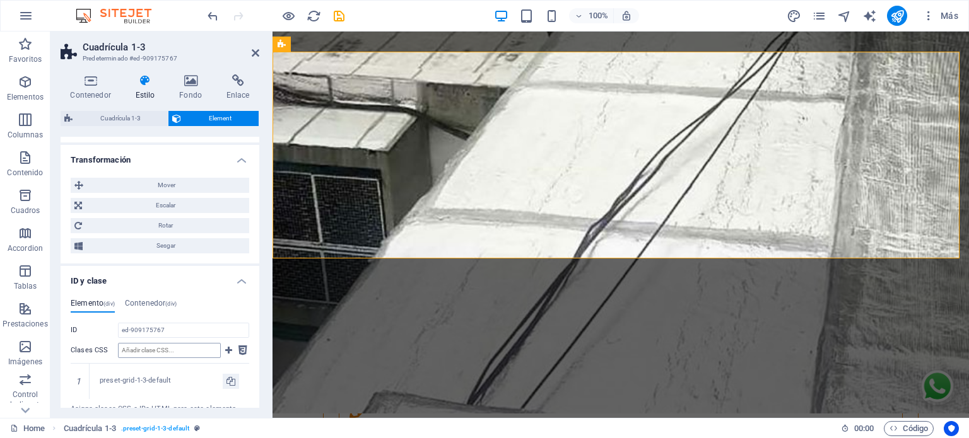
scroll to position [595, 0]
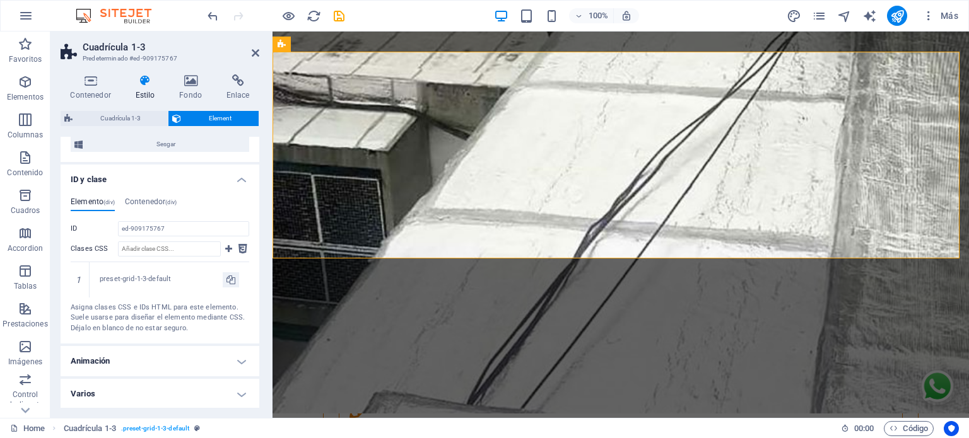
click at [109, 354] on h4 "Animación" at bounding box center [160, 361] width 199 height 30
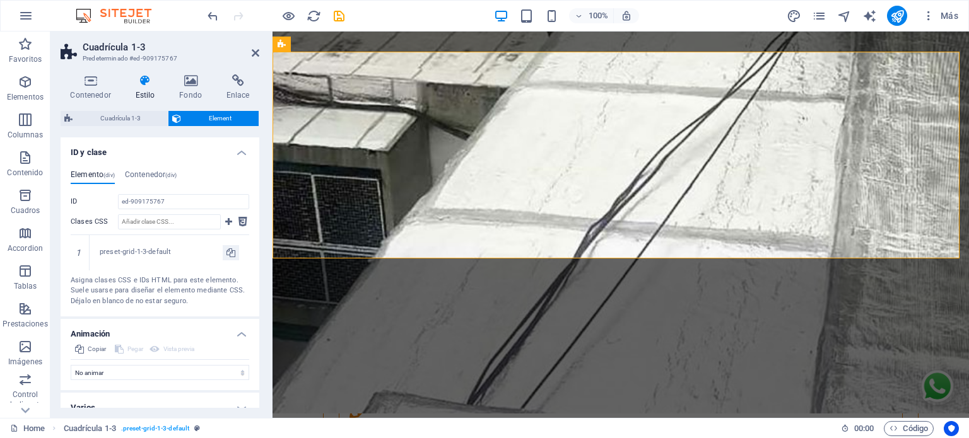
scroll to position [636, 0]
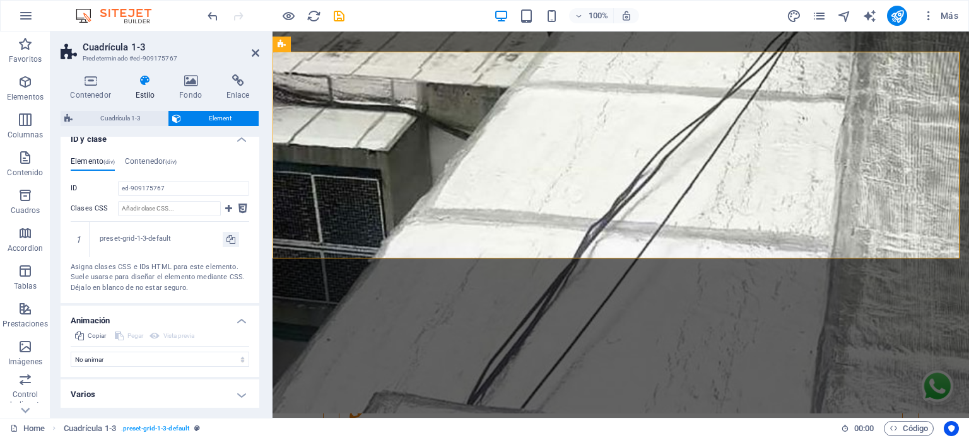
click at [112, 385] on h4 "Varios" at bounding box center [160, 395] width 199 height 30
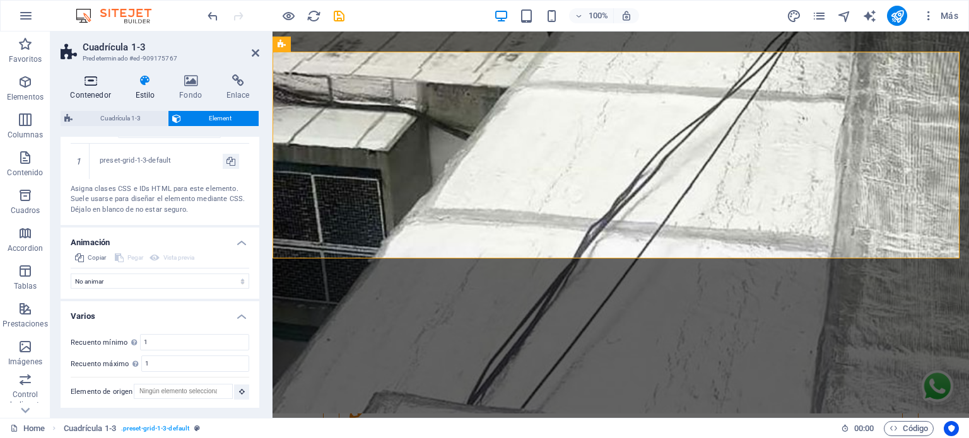
click at [100, 83] on icon at bounding box center [91, 80] width 60 height 13
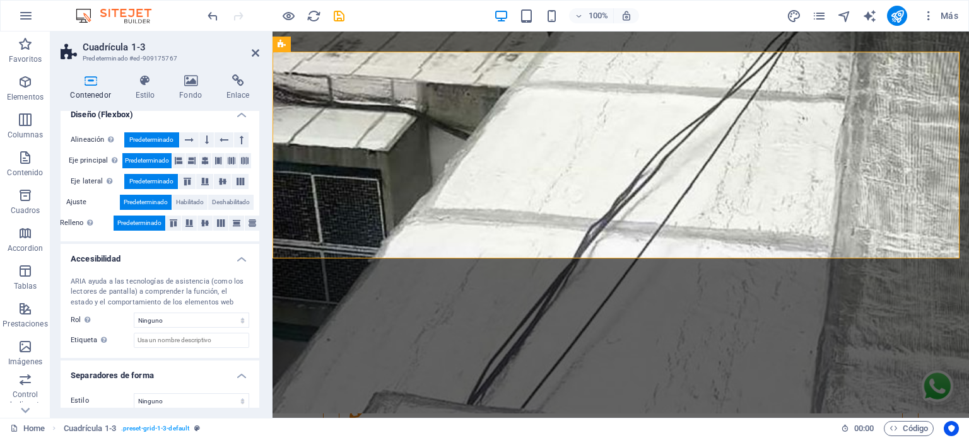
scroll to position [206, 0]
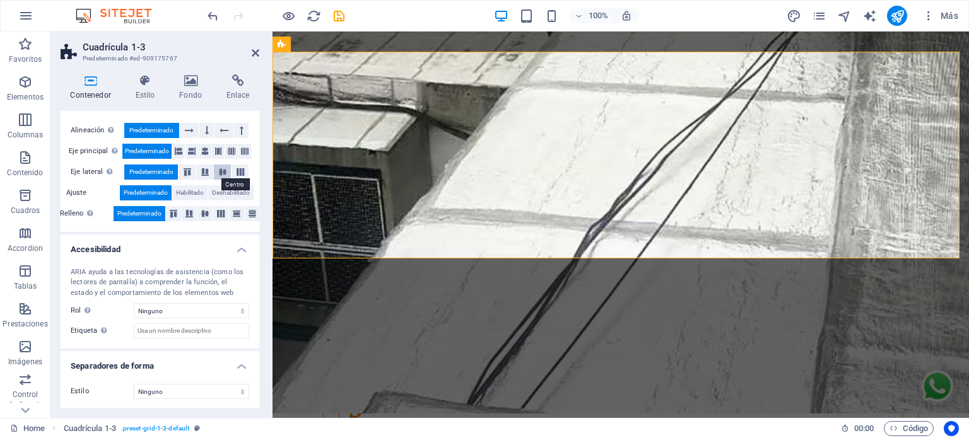
click at [222, 171] on icon at bounding box center [222, 172] width 15 height 8
click at [206, 151] on icon at bounding box center [205, 151] width 8 height 15
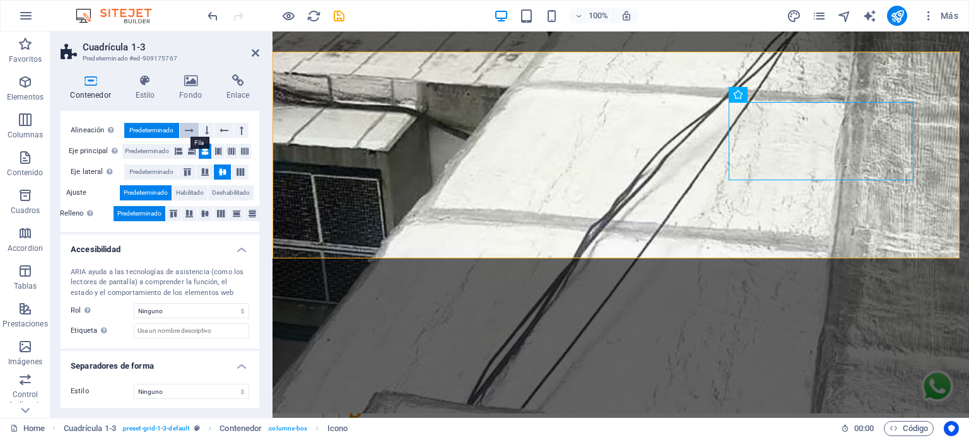
click at [187, 129] on icon at bounding box center [189, 130] width 9 height 15
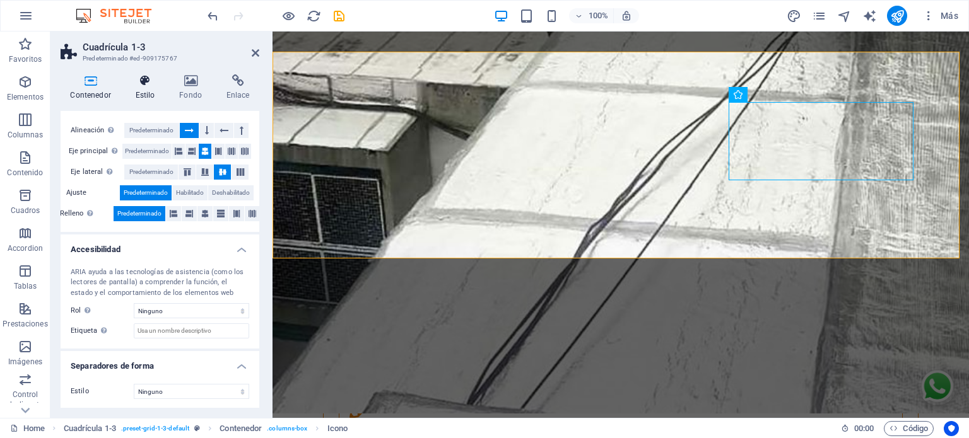
click at [141, 93] on h4 "Estilo" at bounding box center [147, 87] width 44 height 26
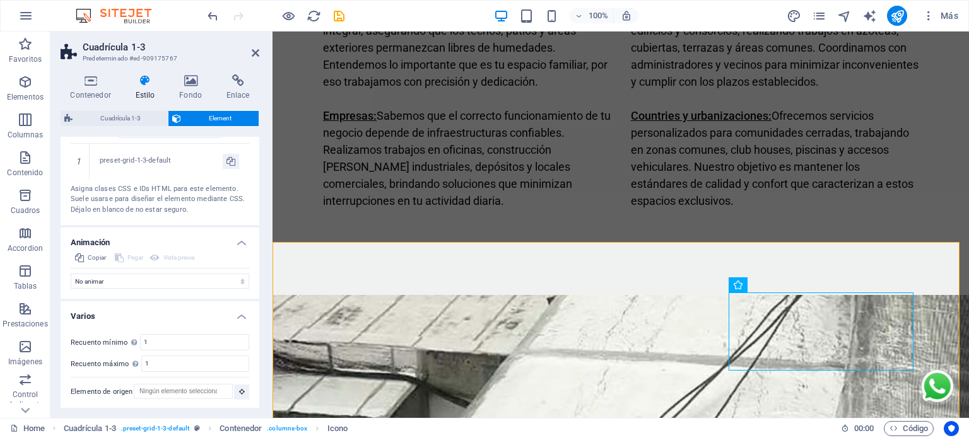
scroll to position [2375, 0]
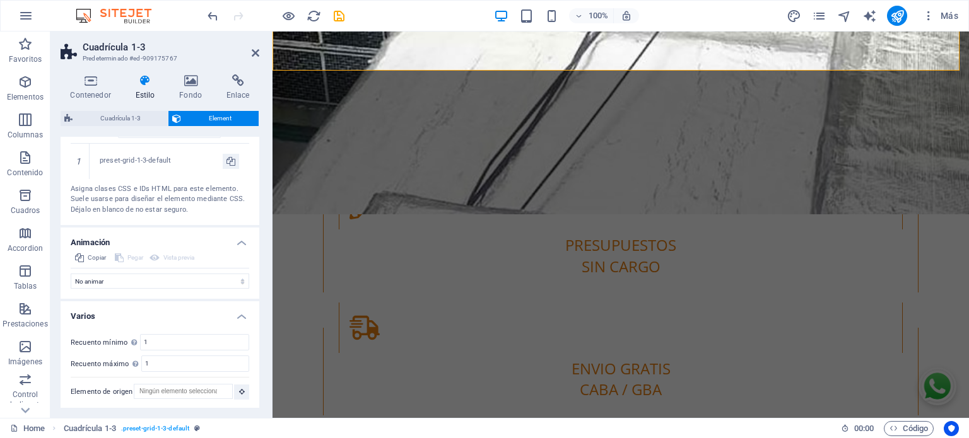
scroll to position [2795, 0]
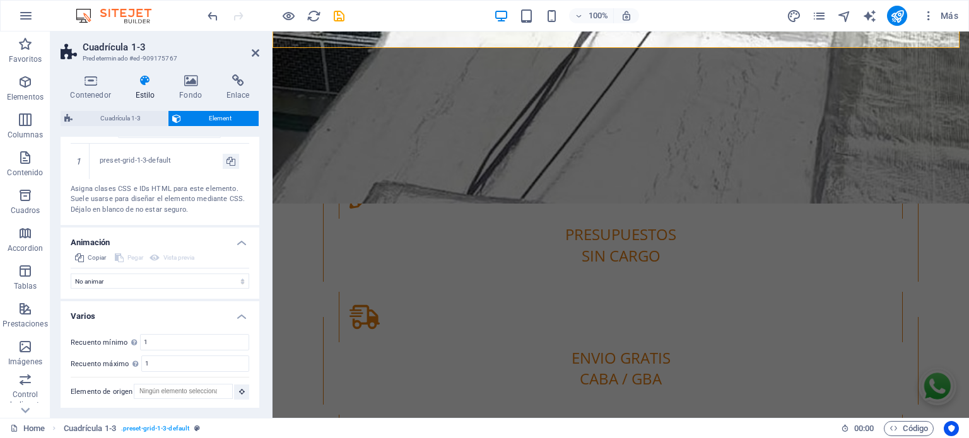
click at [571, 257] on div "Av Lafuente 1168 , CABA 1406 4672-4388 info@todomembranas.com.ar Home Nosotros …" at bounding box center [620, 190] width 696 height 5909
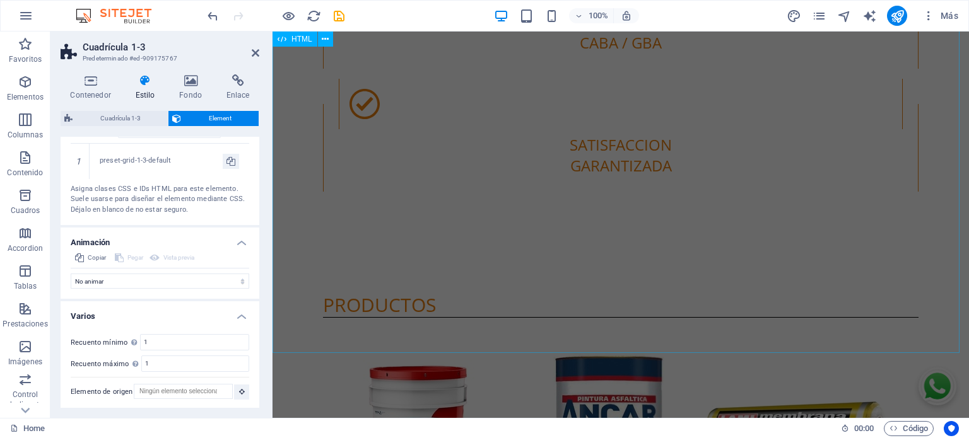
scroll to position [2838, 0]
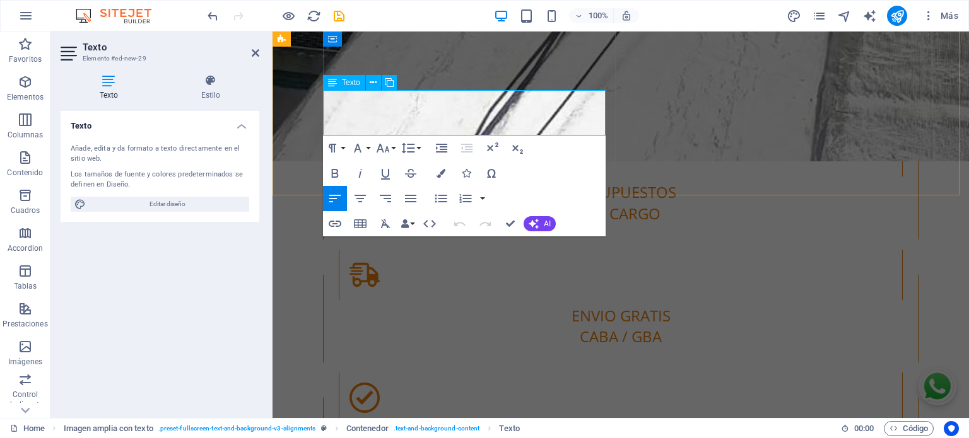
drag, startPoint x: 381, startPoint y: 95, endPoint x: 400, endPoint y: 98, distance: 19.1
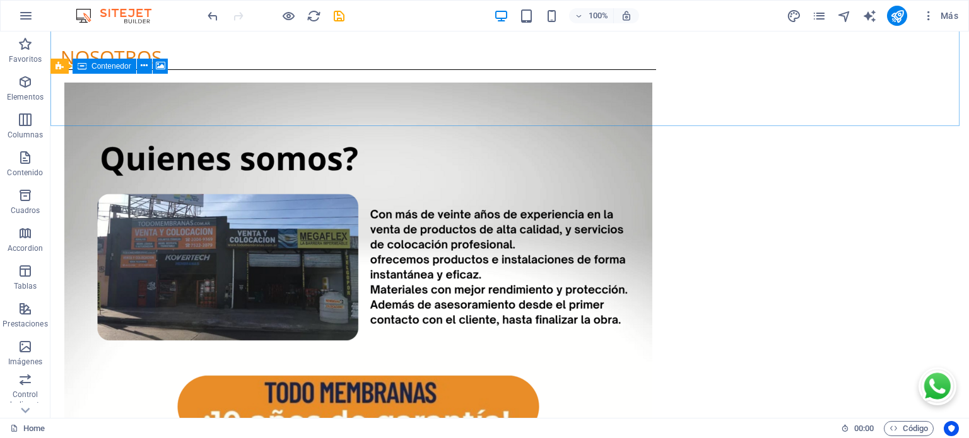
scroll to position [0, 0]
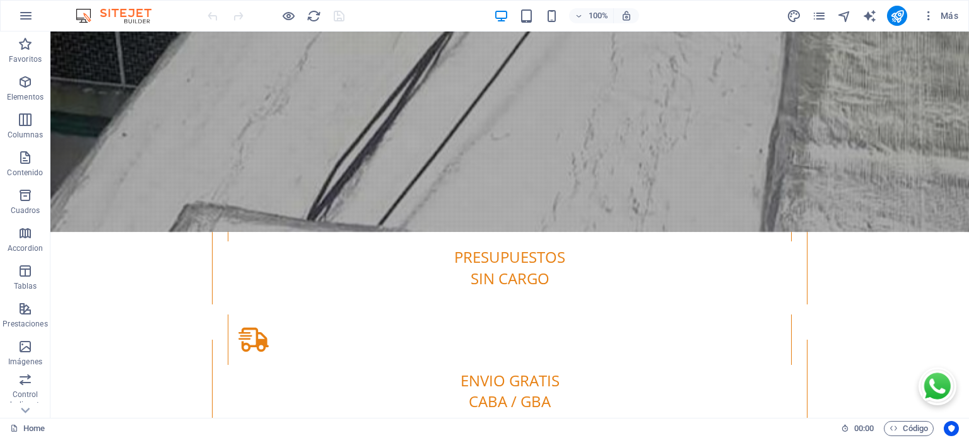
scroll to position [2775, 0]
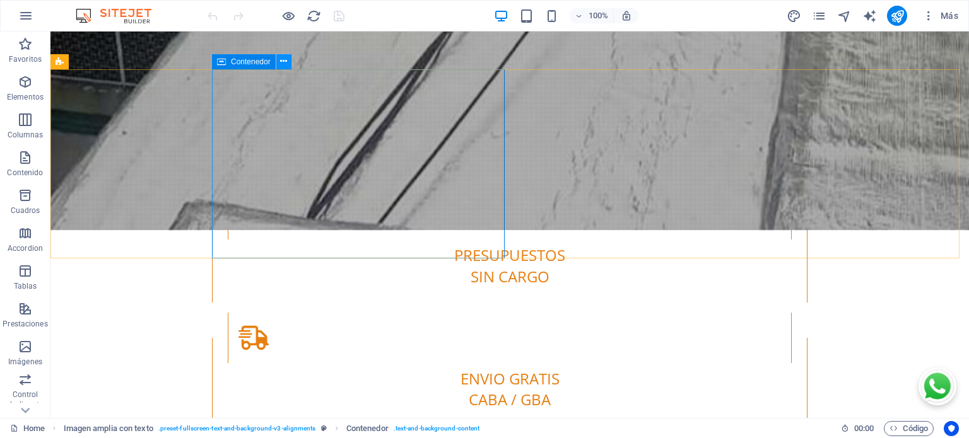
click at [279, 62] on button at bounding box center [283, 61] width 15 height 15
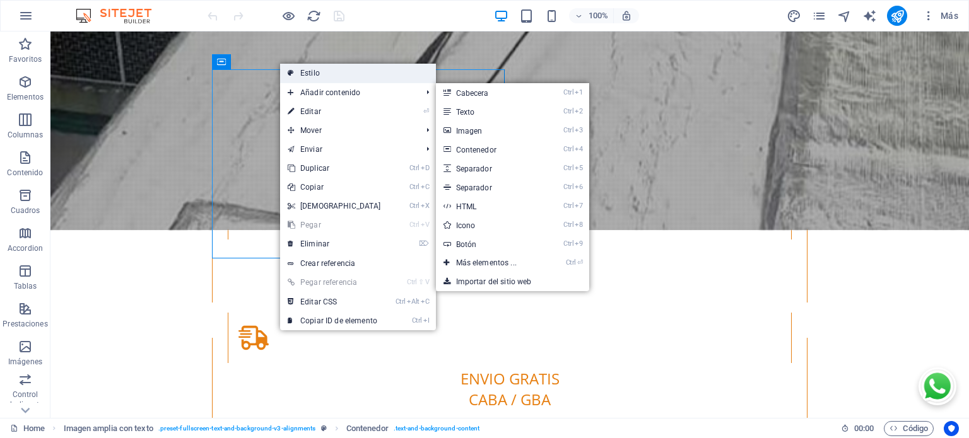
click at [323, 78] on link "Estilo" at bounding box center [358, 73] width 156 height 19
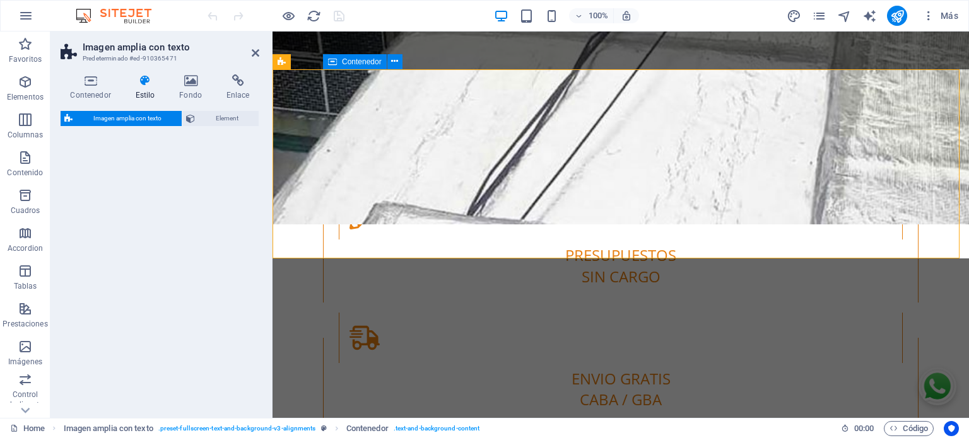
select select "%"
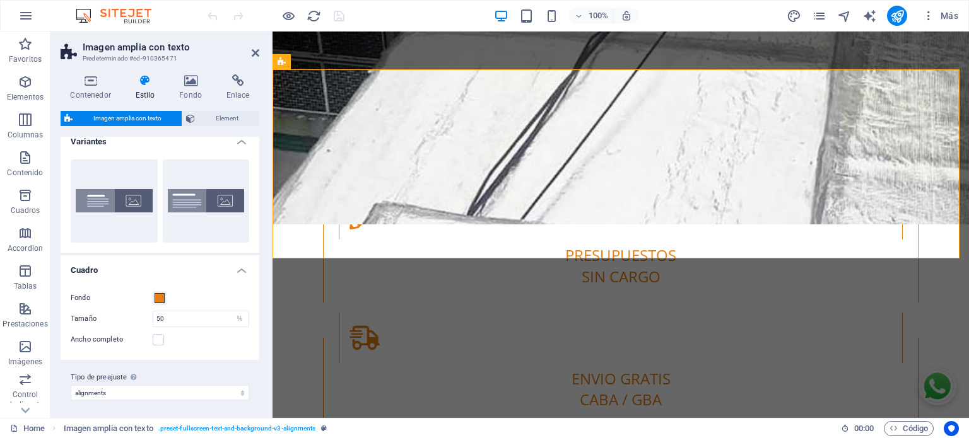
scroll to position [12, 0]
drag, startPoint x: 177, startPoint y: 317, endPoint x: 151, endPoint y: 318, distance: 26.5
click at [151, 318] on div "Tamaño 50 px rem % vh vw" at bounding box center [160, 317] width 178 height 16
click at [130, 306] on div "Fondo Tamaño 10 px rem % vh vw Ancho completo Espaciado 2 px rem % vh vw Person…" at bounding box center [160, 317] width 204 height 82
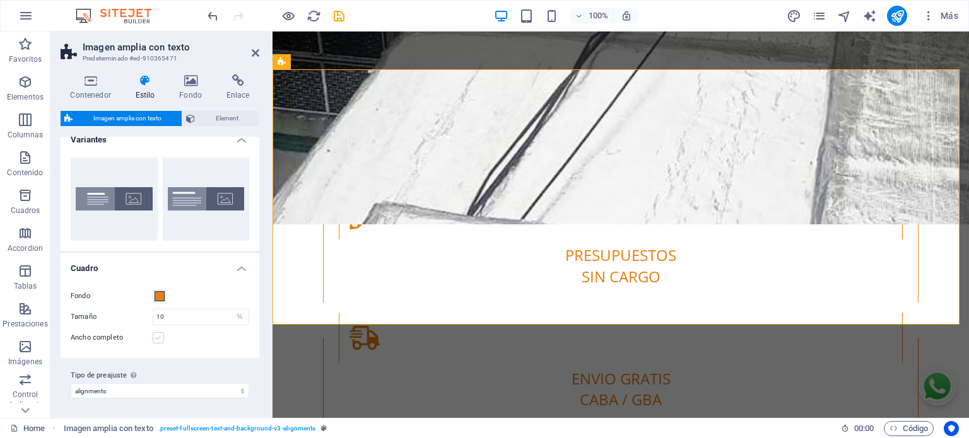
click at [161, 337] on label at bounding box center [158, 337] width 11 height 11
click at [0, 0] on input "Ancho completo" at bounding box center [0, 0] width 0 height 0
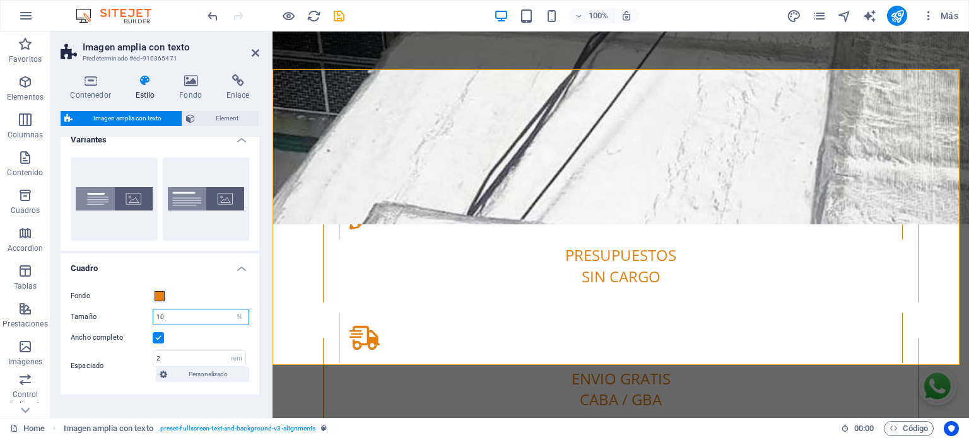
drag, startPoint x: 158, startPoint y: 315, endPoint x: 148, endPoint y: 315, distance: 10.7
click at [148, 315] on div "Tamaño 10 px rem % vh vw" at bounding box center [160, 317] width 178 height 16
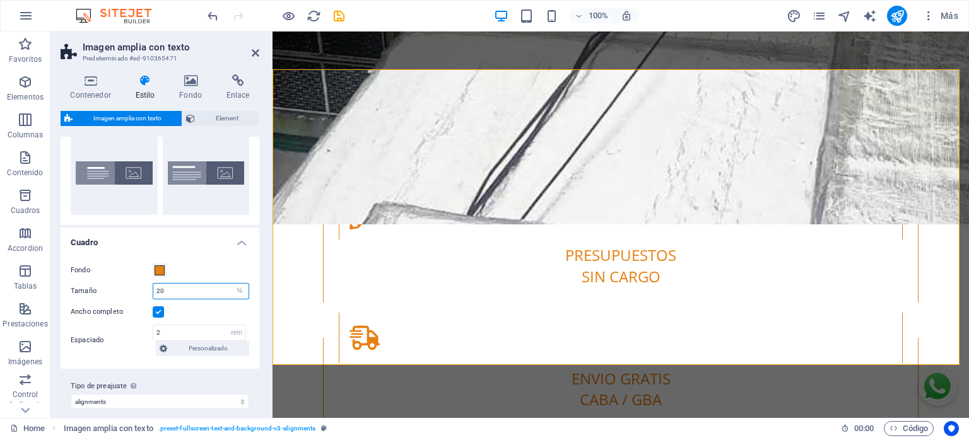
scroll to position [48, 0]
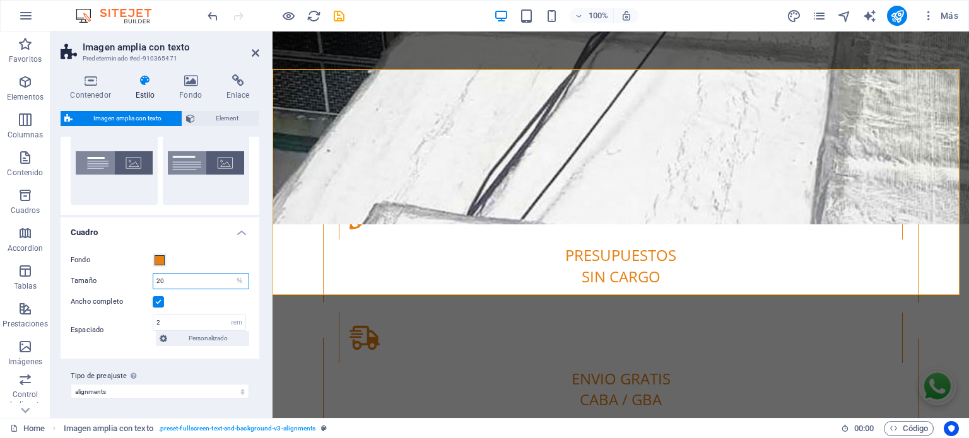
type input "20"
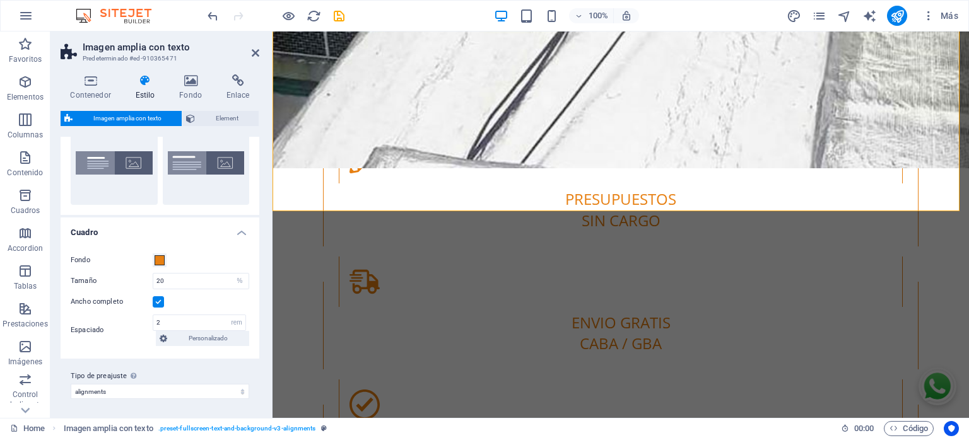
scroll to position [2858, 0]
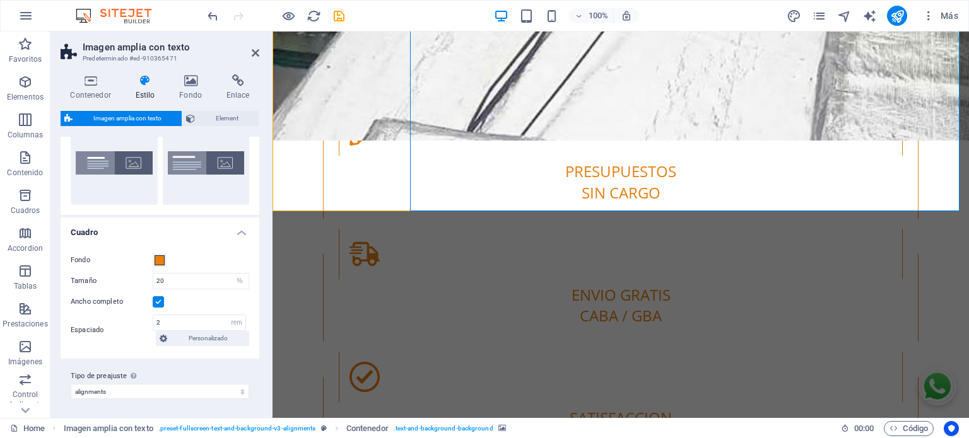
select select "px"
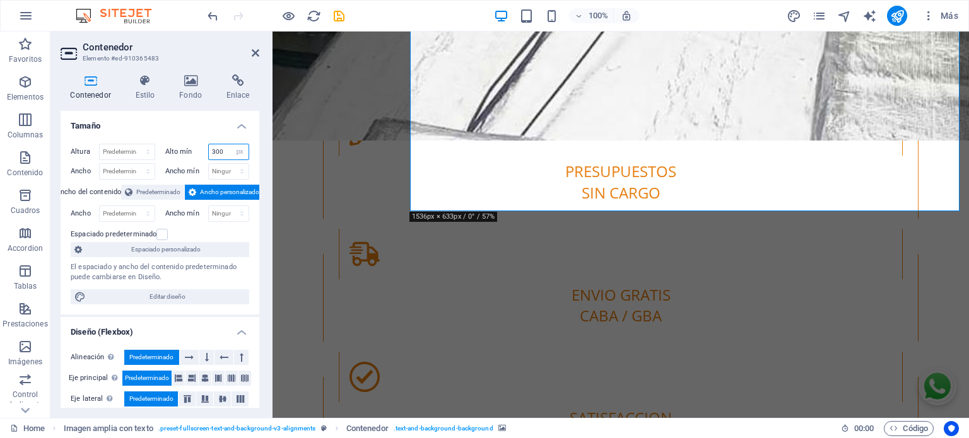
click at [223, 147] on input "300" at bounding box center [229, 151] width 40 height 15
drag, startPoint x: 211, startPoint y: 152, endPoint x: 190, endPoint y: 146, distance: 21.7
click at [191, 146] on div "Alto mín 300 Ninguno px rem % vh vw" at bounding box center [207, 152] width 84 height 16
click at [189, 138] on div "Altura Predeterminado px rem % vh vw Alto mín Ninguno px rem % vh vw Ancho Pred…" at bounding box center [160, 224] width 199 height 181
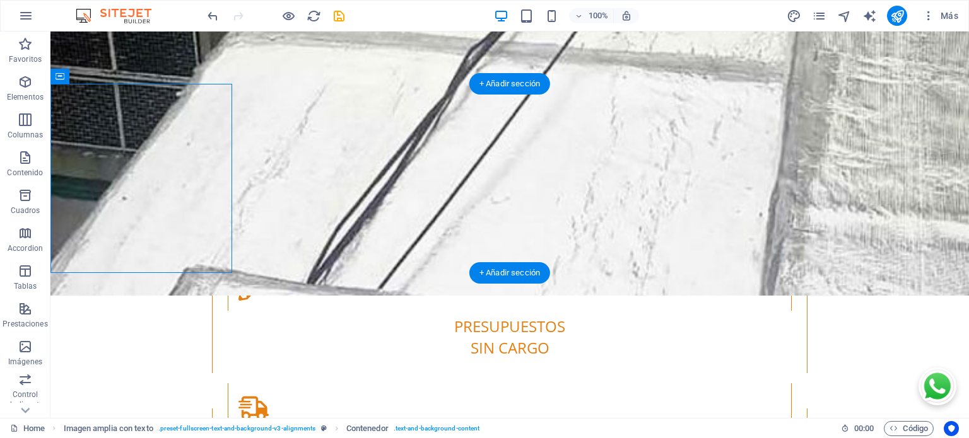
scroll to position [2695, 0]
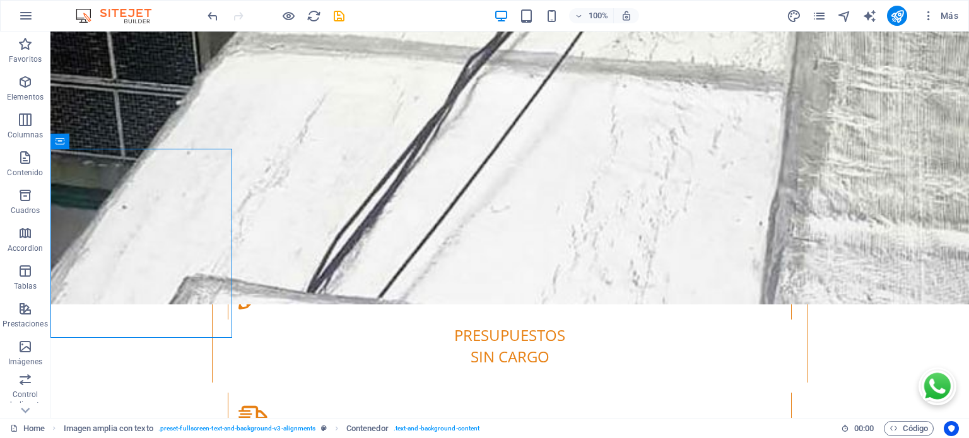
click at [443, 363] on div "Av Lafuente 1168 , CABA 1406 4672-4388 info@todomembranas.com.ar Home Nosotros …" at bounding box center [509, 312] width 918 height 5950
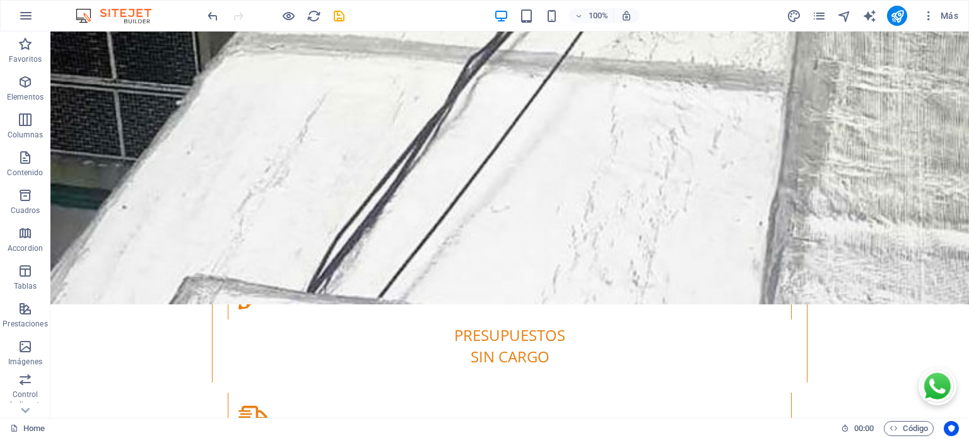
click at [443, 363] on div "Av Lafuente 1168 , CABA 1406 4672-4388 info@todomembranas.com.ar Home Nosotros …" at bounding box center [509, 312] width 918 height 5950
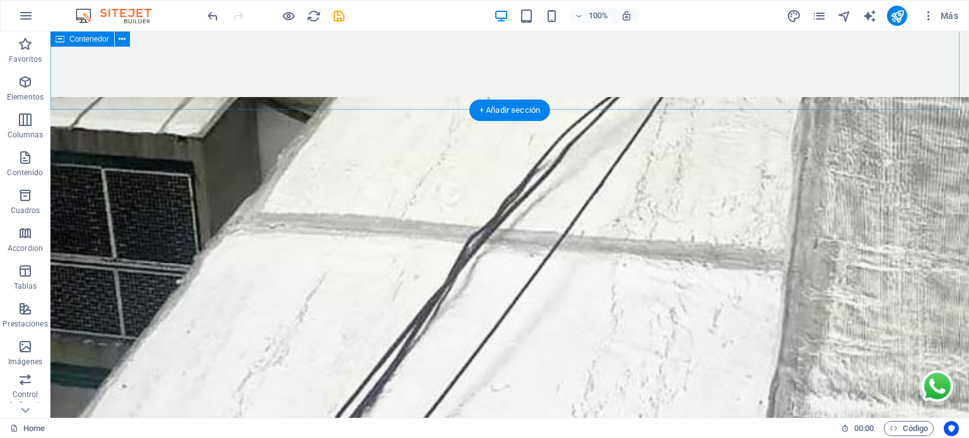
scroll to position [2527, 0]
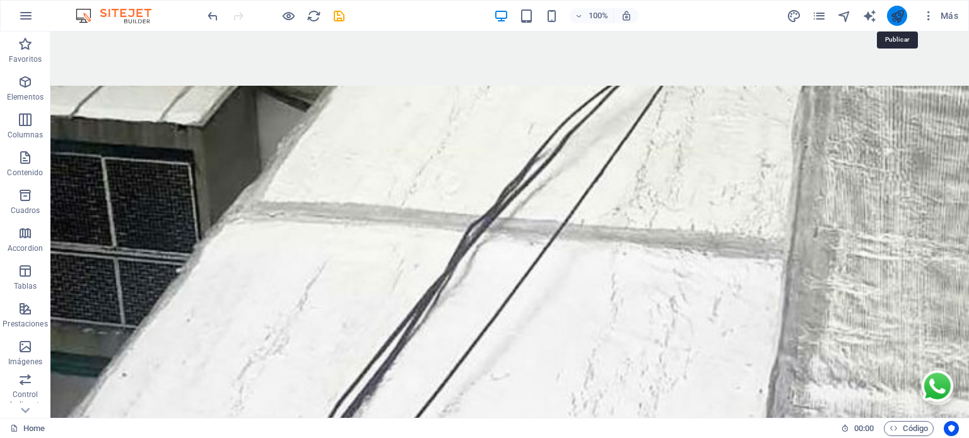
click at [900, 15] on icon "publish" at bounding box center [897, 16] width 15 height 15
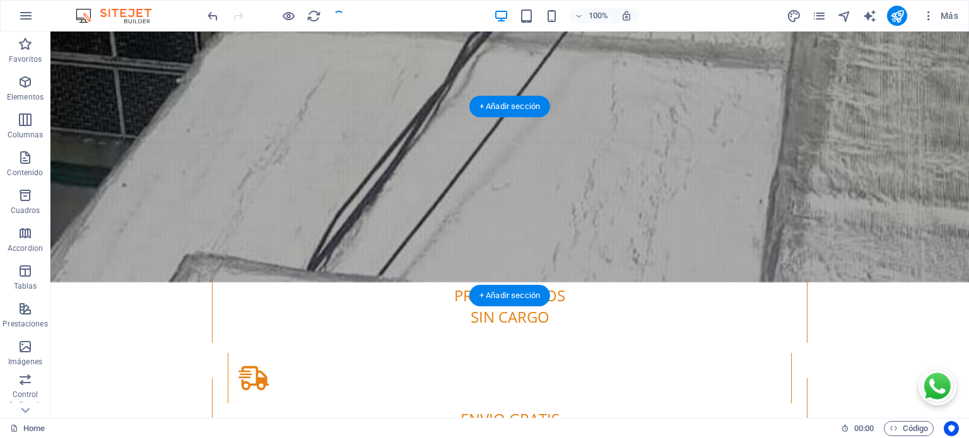
scroll to position [2737, 0]
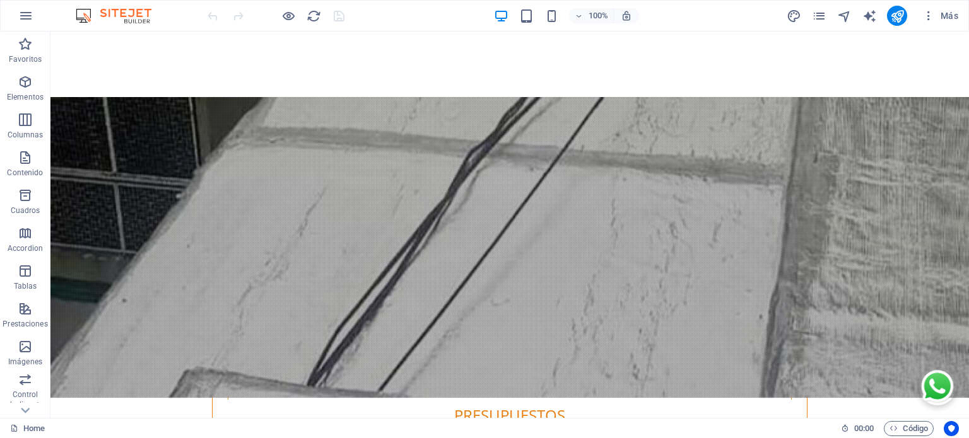
scroll to position [2648, 0]
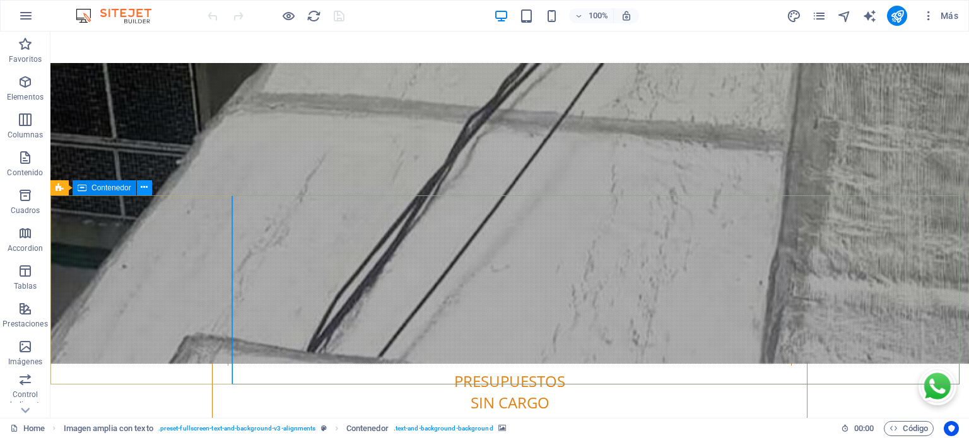
click at [143, 187] on icon at bounding box center [144, 187] width 7 height 13
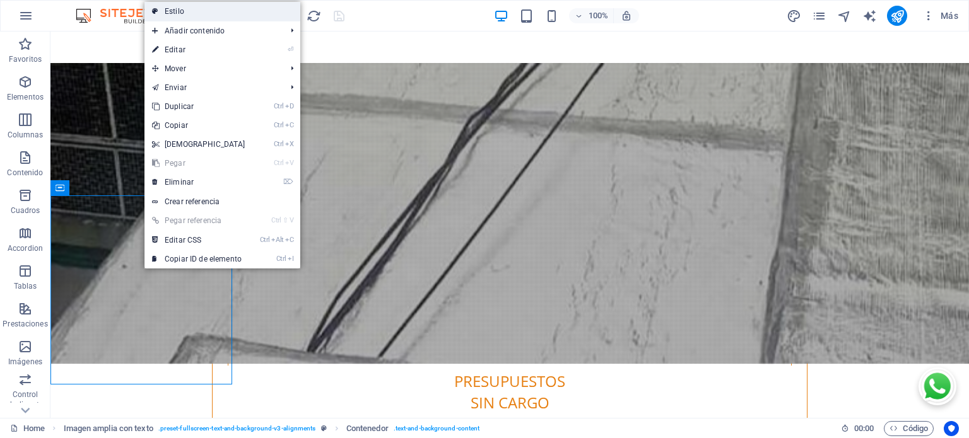
click at [175, 11] on link "Estilo" at bounding box center [222, 11] width 156 height 19
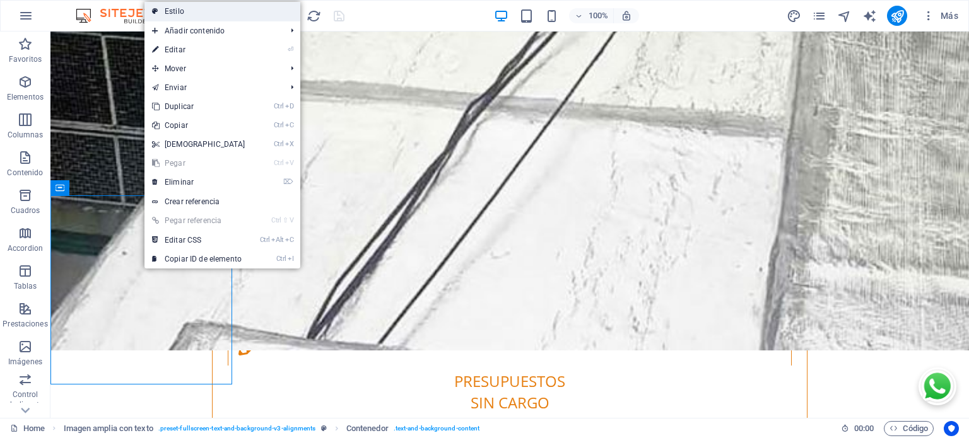
select select "%"
select select "rem"
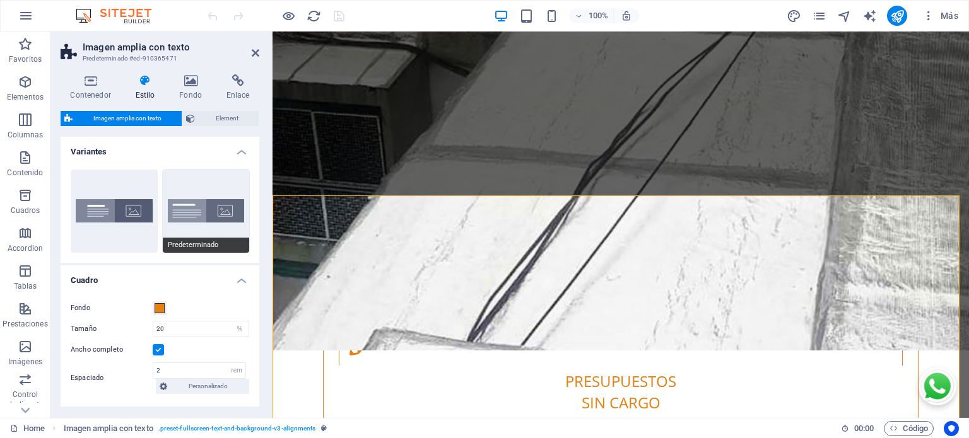
click at [172, 216] on button "Predeterminado" at bounding box center [206, 211] width 87 height 83
type input "50"
type input "4"
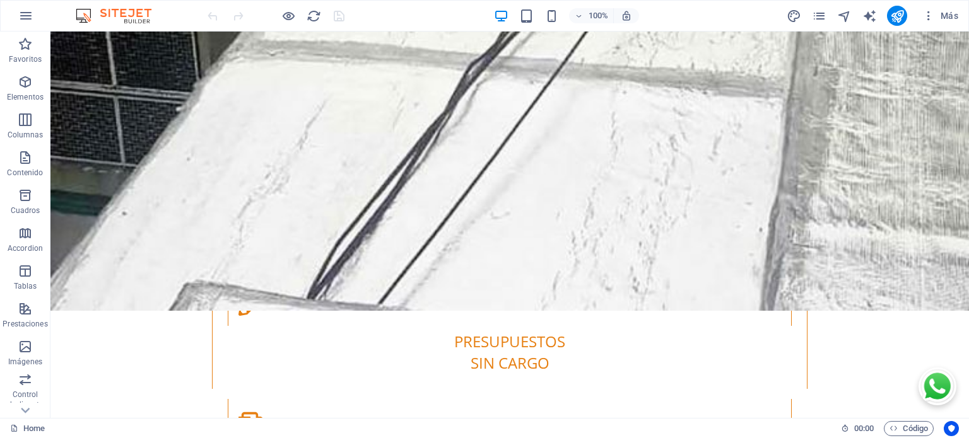
scroll to position [2690, 0]
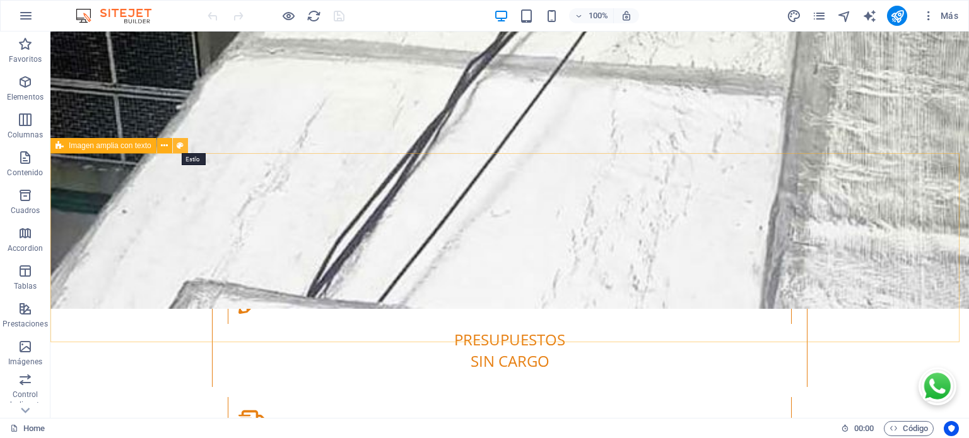
click at [0, 0] on icon at bounding box center [0, 0] width 0 height 0
select select "%"
select select "rem"
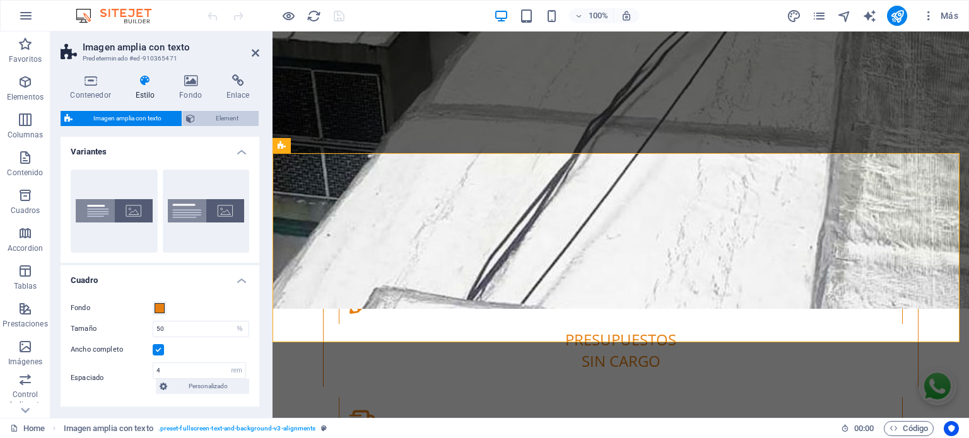
click at [207, 120] on span "Element" at bounding box center [227, 118] width 56 height 15
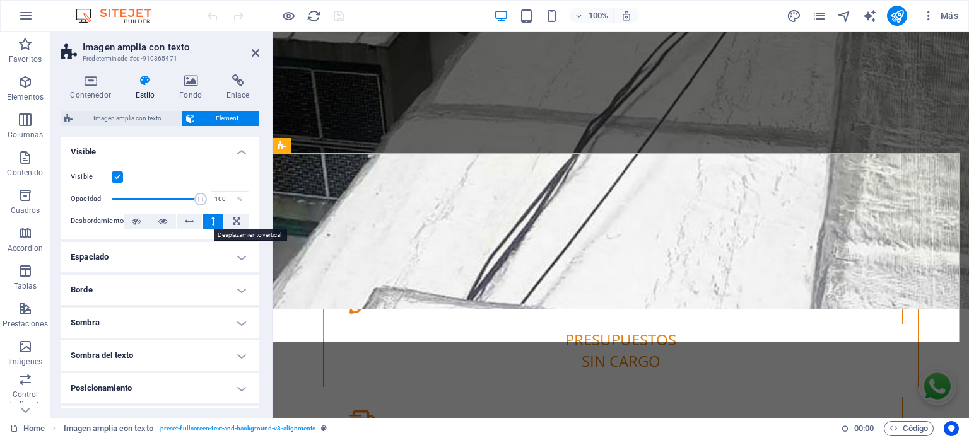
click at [211, 221] on icon at bounding box center [213, 221] width 4 height 15
click at [187, 221] on icon at bounding box center [189, 221] width 9 height 15
click at [138, 219] on icon at bounding box center [136, 221] width 9 height 15
click at [240, 252] on h4 "Espaciado" at bounding box center [160, 257] width 199 height 30
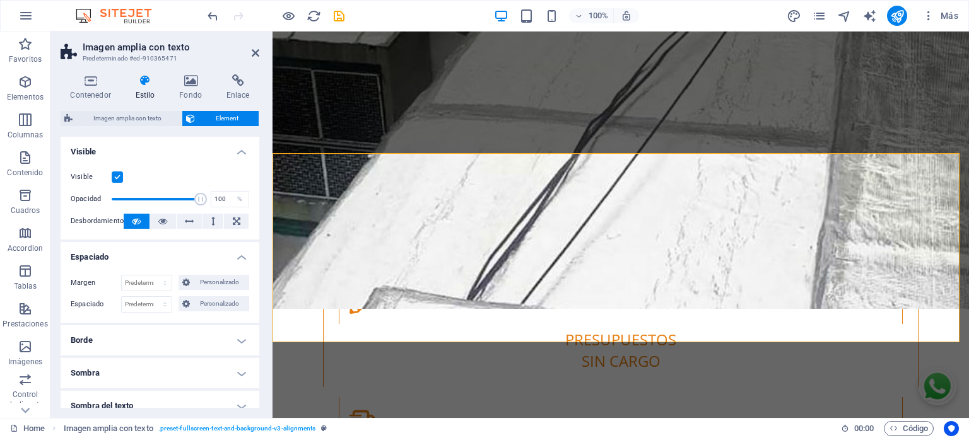
click at [240, 252] on h4 "Espaciado" at bounding box center [160, 253] width 199 height 23
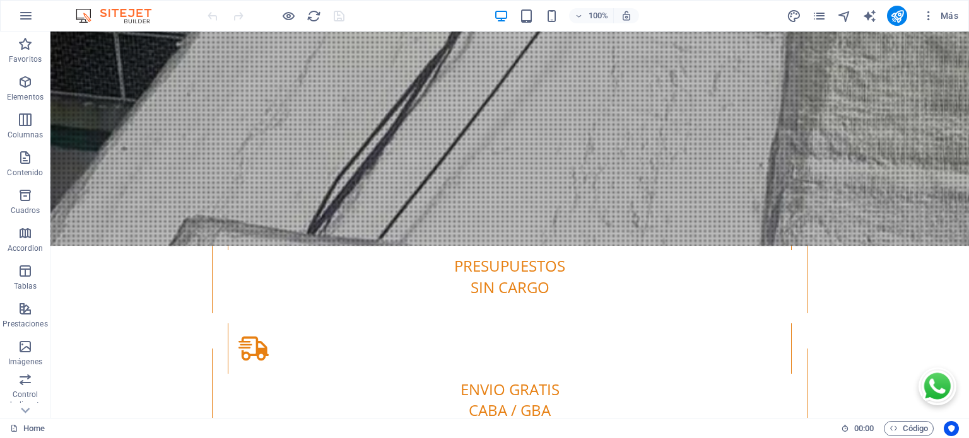
scroll to position [2753, 0]
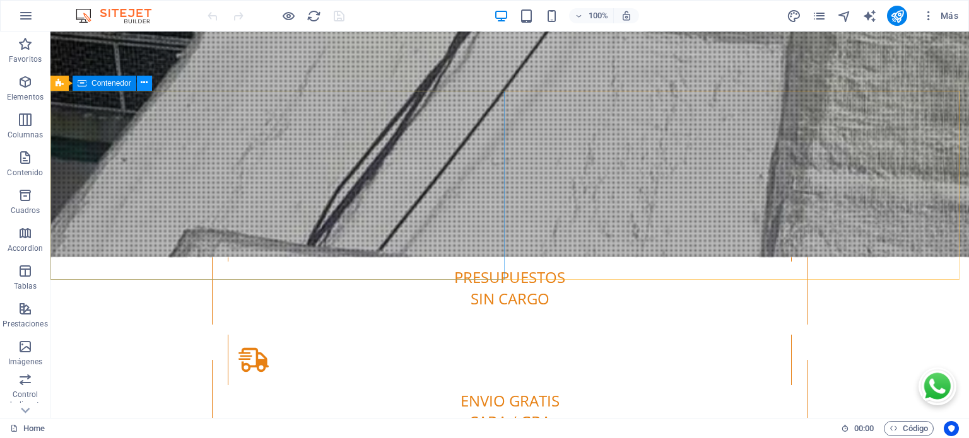
click at [0, 0] on icon at bounding box center [0, 0] width 0 height 0
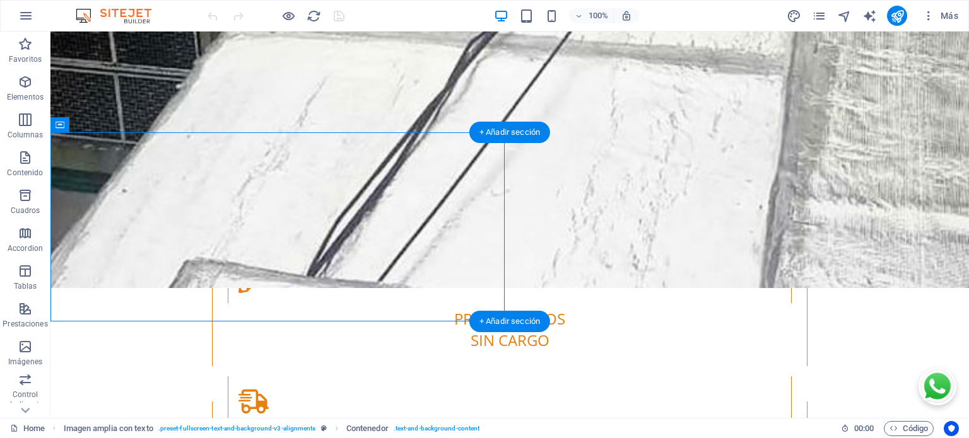
scroll to position [2669, 0]
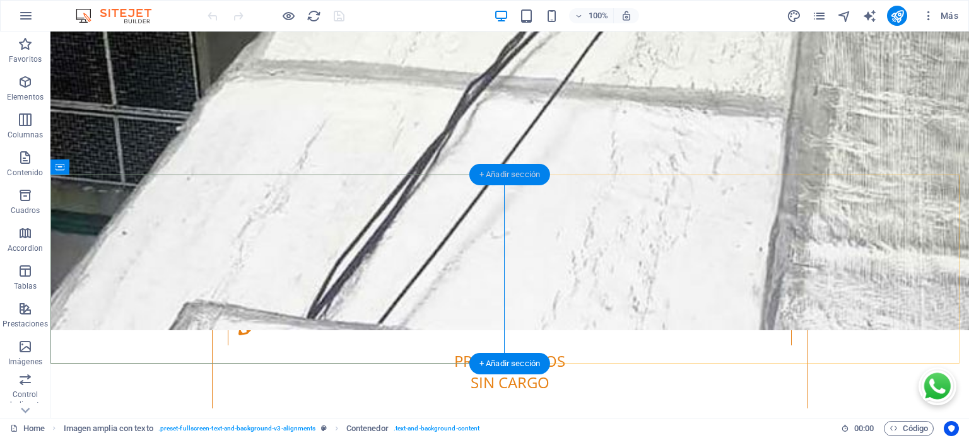
click at [515, 174] on div "+ Añadir sección" at bounding box center [509, 174] width 81 height 21
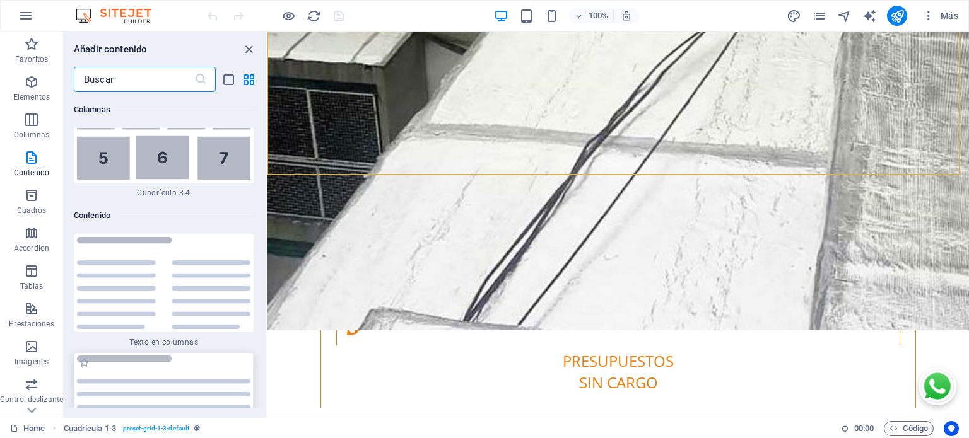
scroll to position [4029, 0]
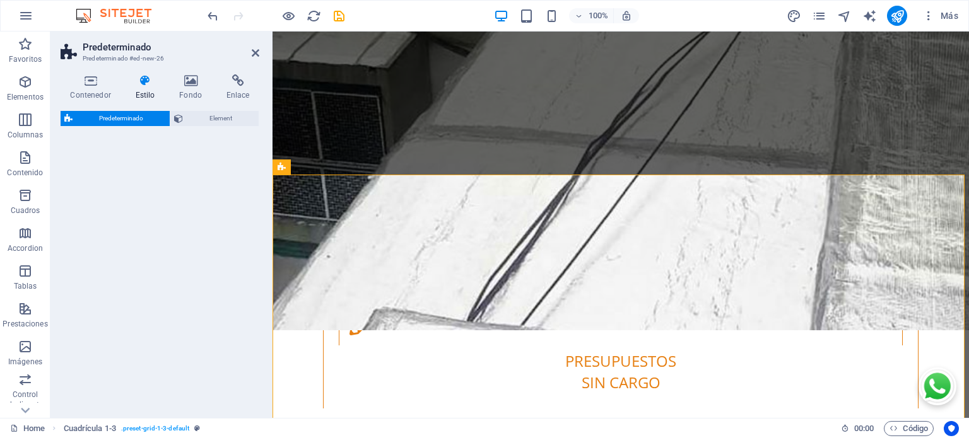
select select "rem"
select select "px"
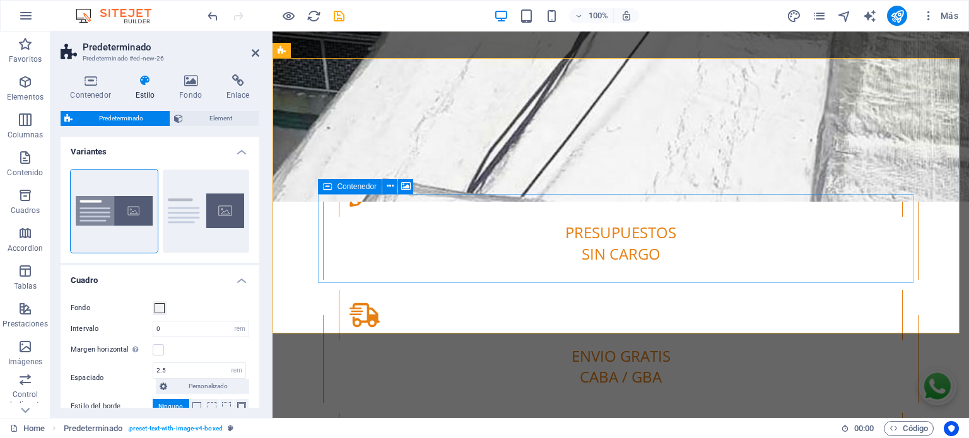
scroll to position [2879, 0]
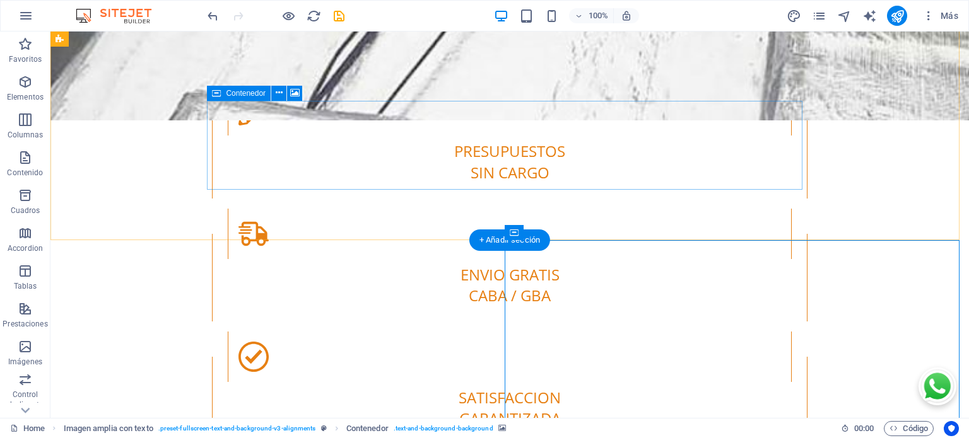
drag, startPoint x: 745, startPoint y: 315, endPoint x: 540, endPoint y: 144, distance: 266.4
click at [540, 144] on div "Av Lafuente 1168 , CABA 1406 4672-4388 info@todomembranas.com.ar Home Nosotros …" at bounding box center [509, 330] width 918 height 6355
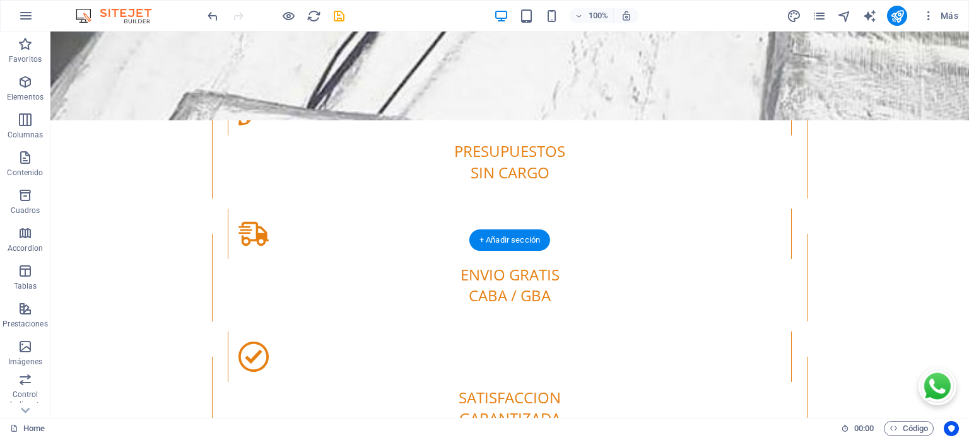
drag, startPoint x: 726, startPoint y: 312, endPoint x: 689, endPoint y: 282, distance: 48.0
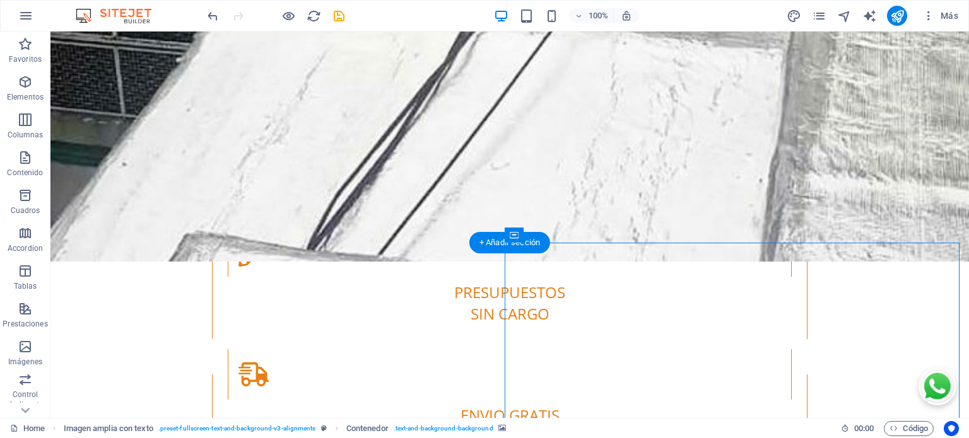
scroll to position [2837, 0]
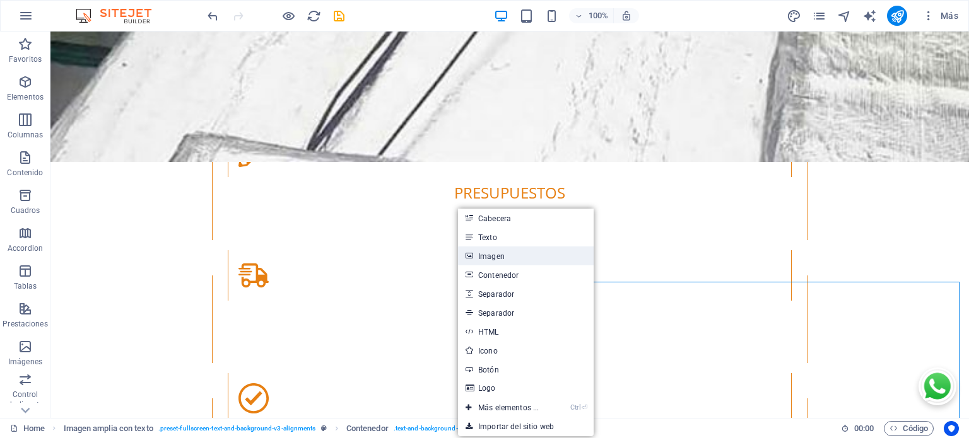
click at [501, 254] on link "Imagen" at bounding box center [526, 256] width 136 height 19
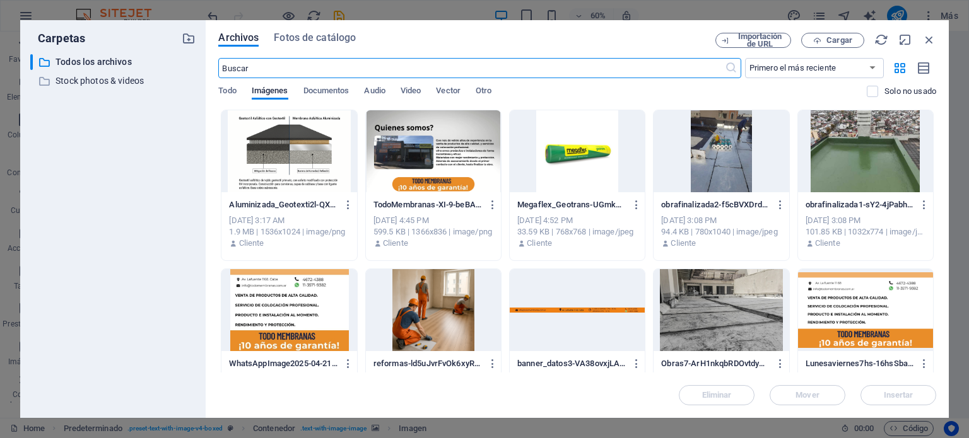
scroll to position [3095, 0]
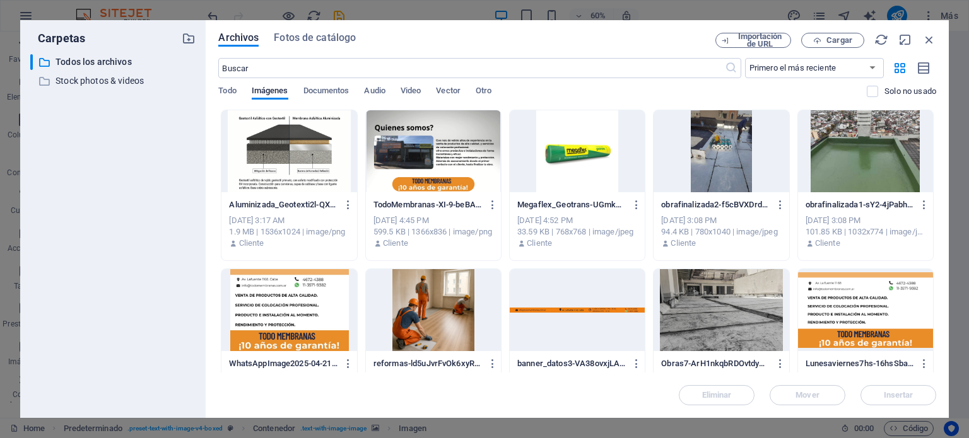
click at [290, 146] on div at bounding box center [288, 151] width 135 height 82
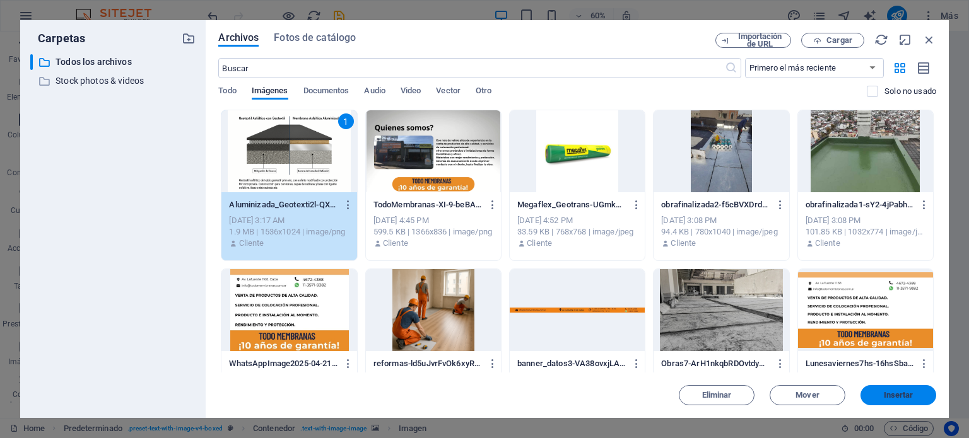
click at [919, 393] on span "Insertar" at bounding box center [898, 396] width 66 height 8
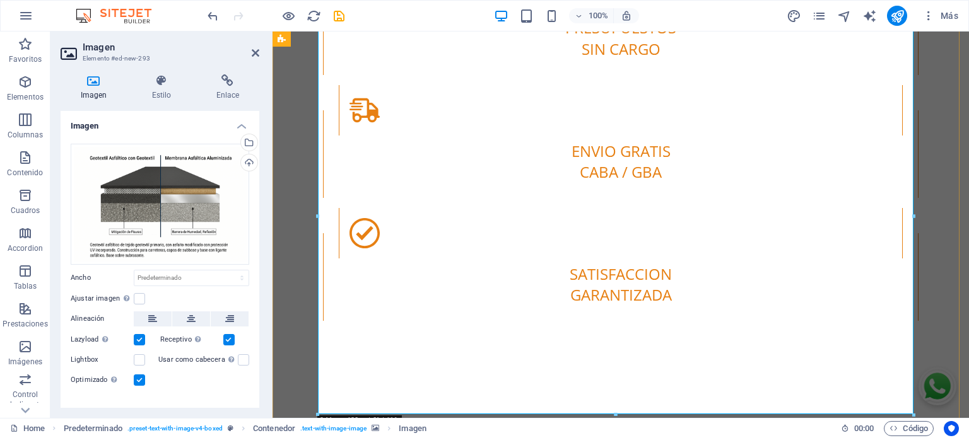
scroll to position [3005, 0]
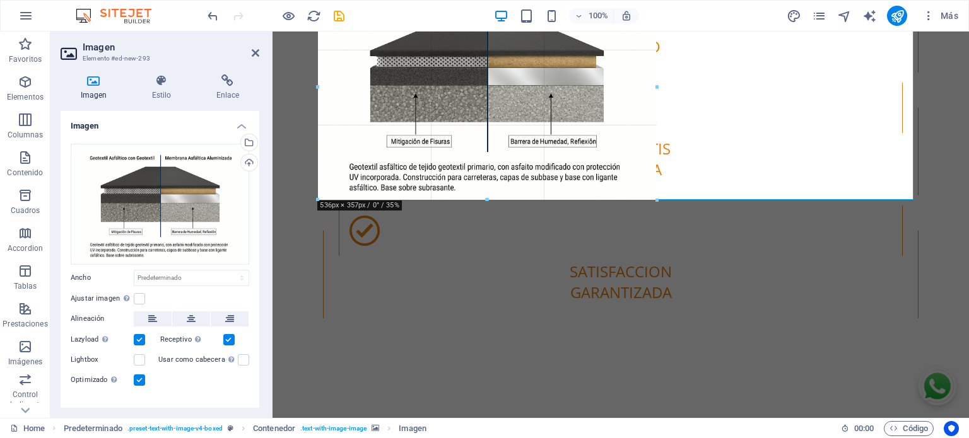
drag, startPoint x: 912, startPoint y: 371, endPoint x: 612, endPoint y: 195, distance: 347.9
type input "536"
select select "px"
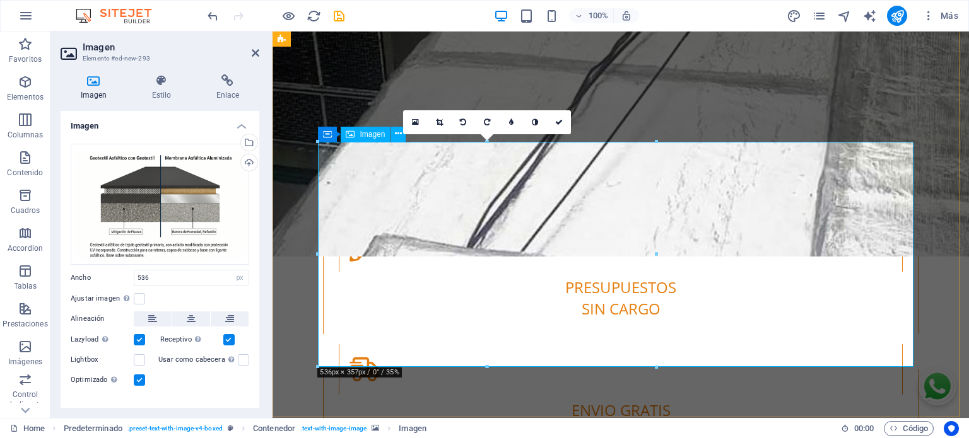
scroll to position [2795, 0]
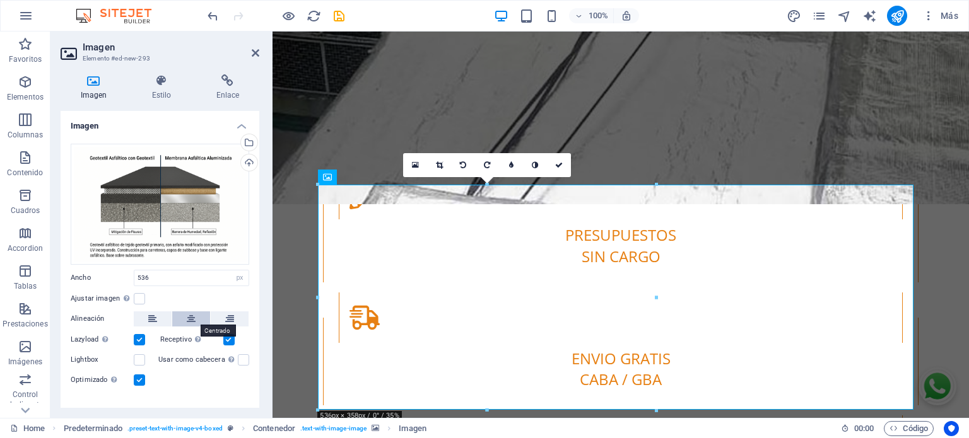
click at [184, 316] on button at bounding box center [191, 319] width 38 height 15
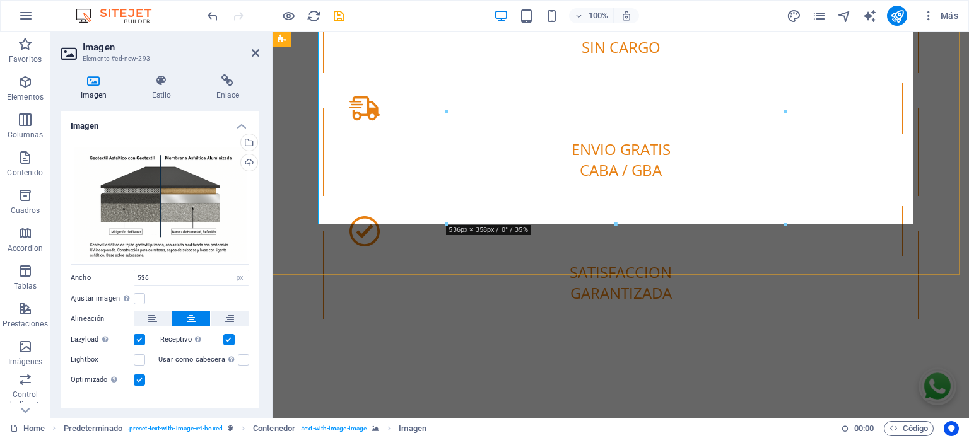
scroll to position [3005, 0]
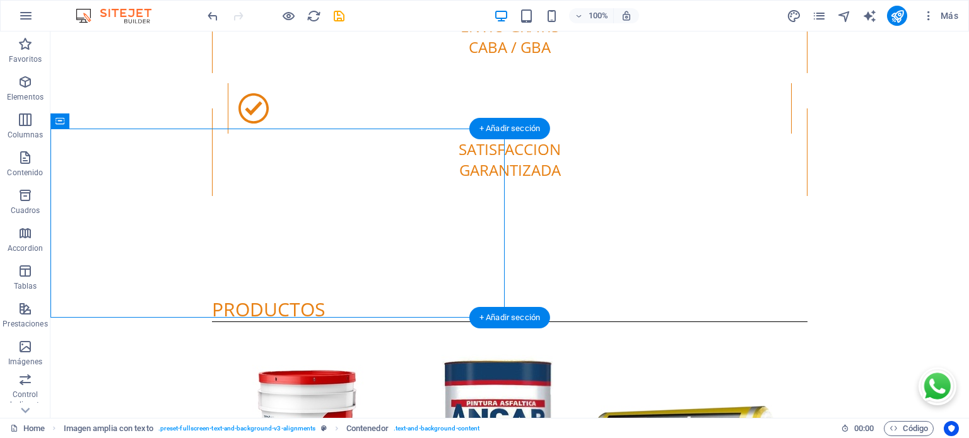
scroll to position [3131, 0]
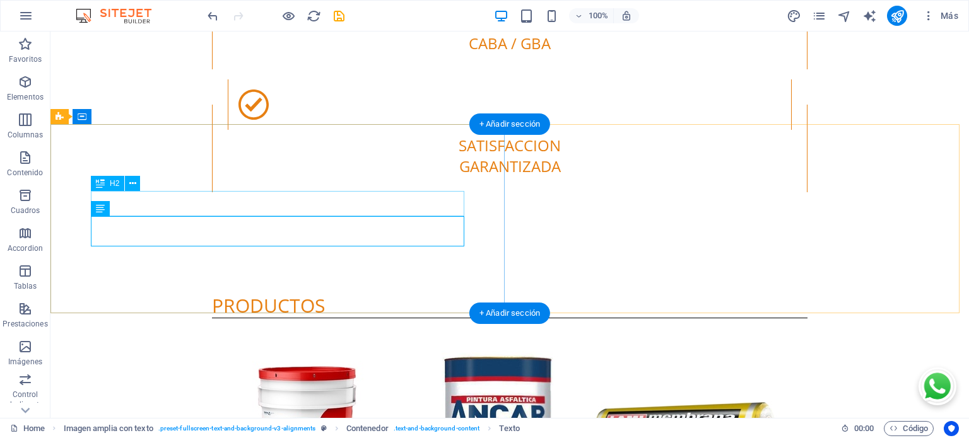
drag, startPoint x: 94, startPoint y: 200, endPoint x: 108, endPoint y: 206, distance: 15.8
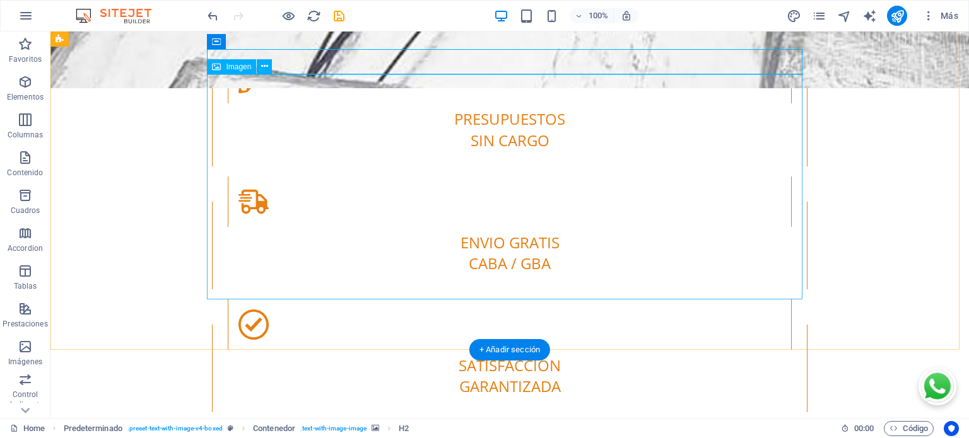
scroll to position [2763, 0]
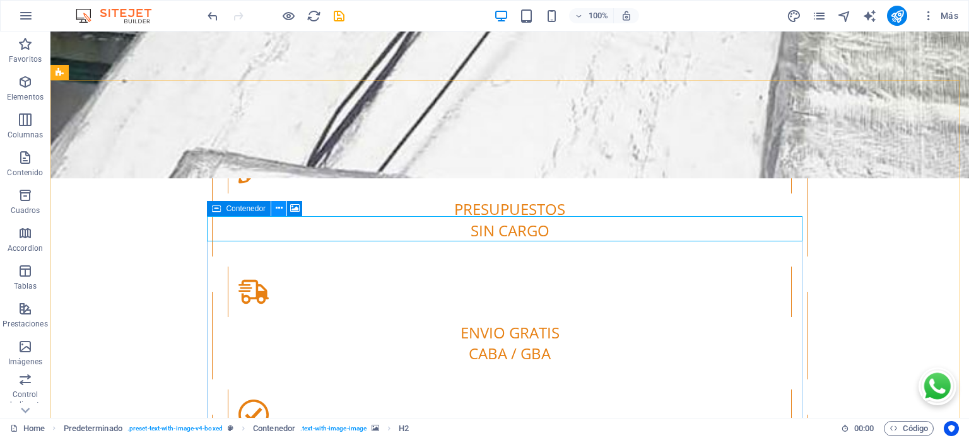
click at [283, 207] on button at bounding box center [278, 208] width 15 height 15
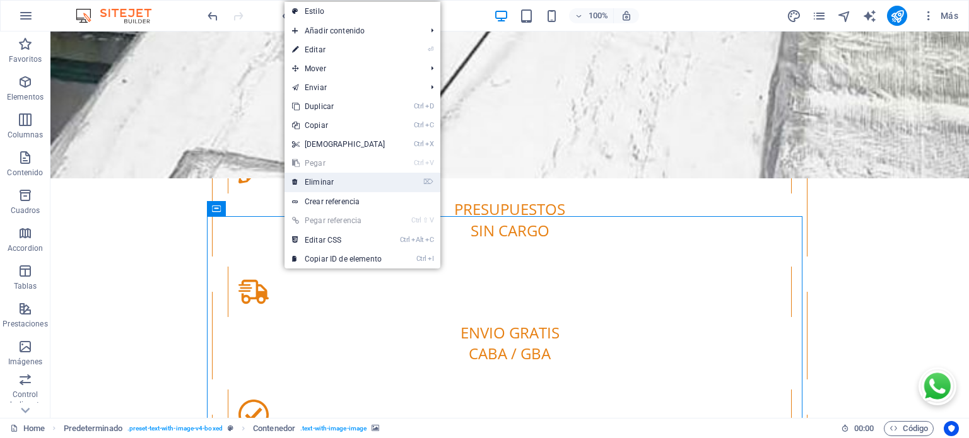
click at [334, 176] on link "⌦ Eliminar" at bounding box center [338, 182] width 108 height 19
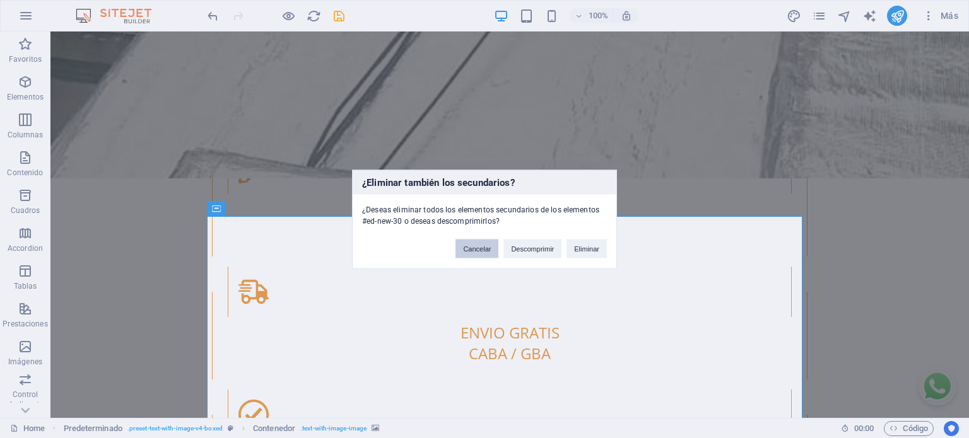
click at [484, 247] on button "Cancelar" at bounding box center [476, 248] width 43 height 19
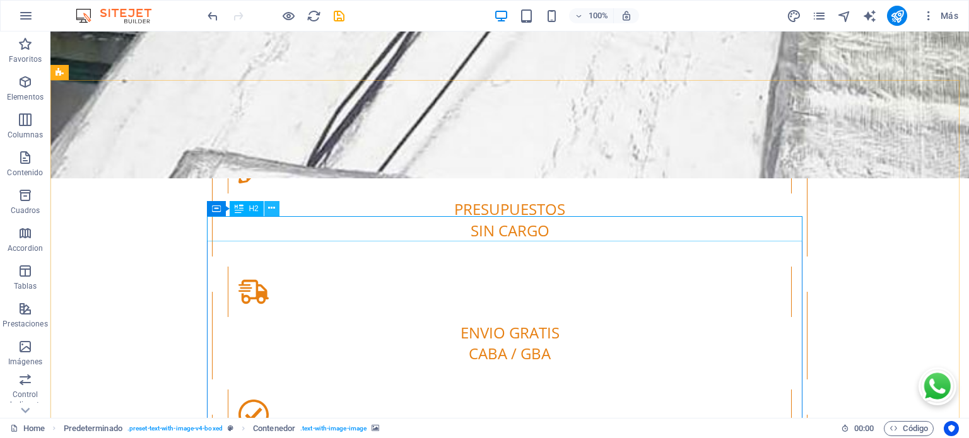
click at [275, 213] on icon at bounding box center [271, 208] width 7 height 13
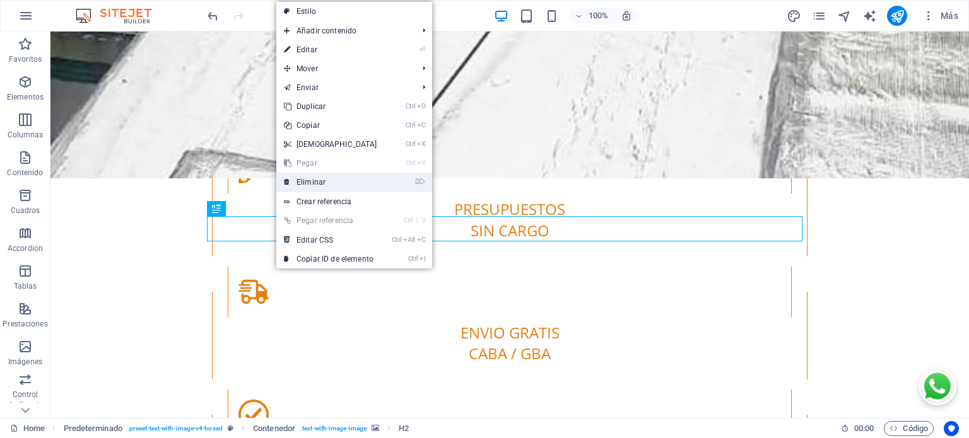
click at [318, 178] on link "⌦ Eliminar" at bounding box center [330, 182] width 108 height 19
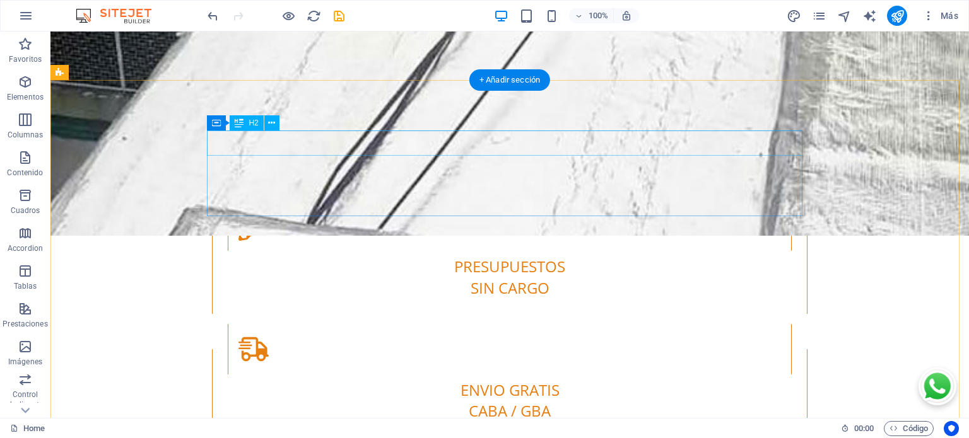
drag, startPoint x: 346, startPoint y: 142, endPoint x: 123, endPoint y: 142, distance: 222.6
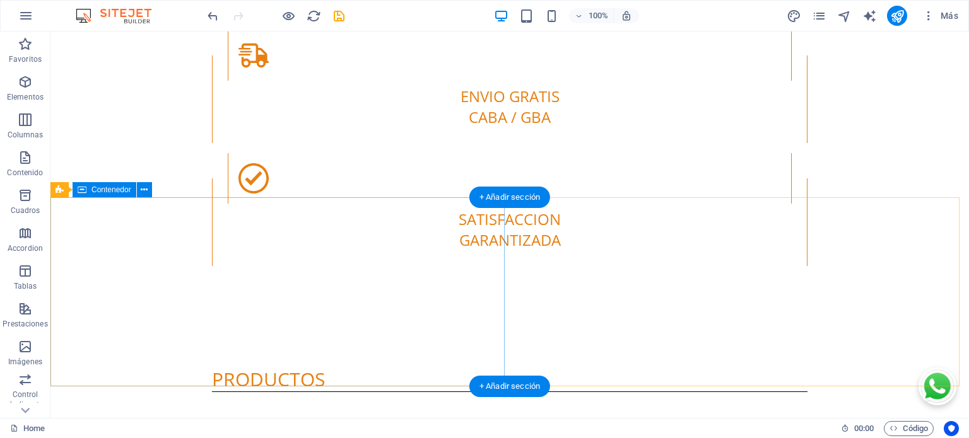
scroll to position [3058, 0]
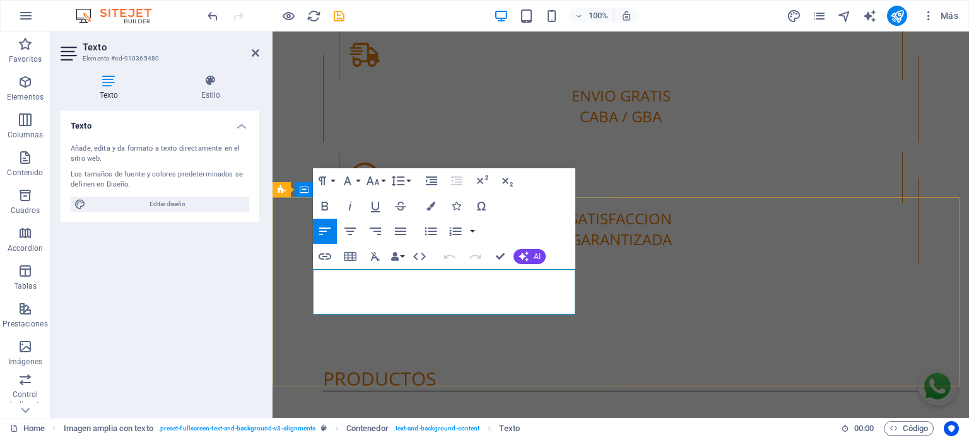
drag, startPoint x: 497, startPoint y: 310, endPoint x: 312, endPoint y: 266, distance: 190.0
copy p "Descubrí en el siguiente cuadro comparativo cómo aplicar cada tipo de membrana,…"
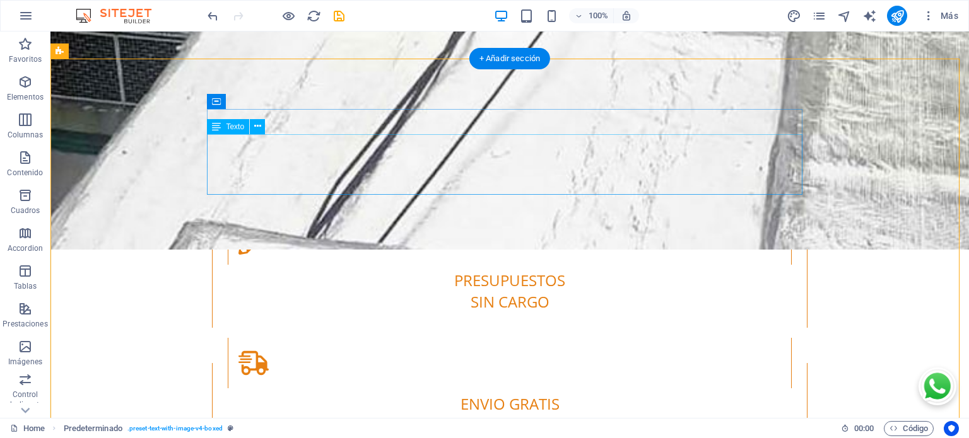
scroll to position [2722, 0]
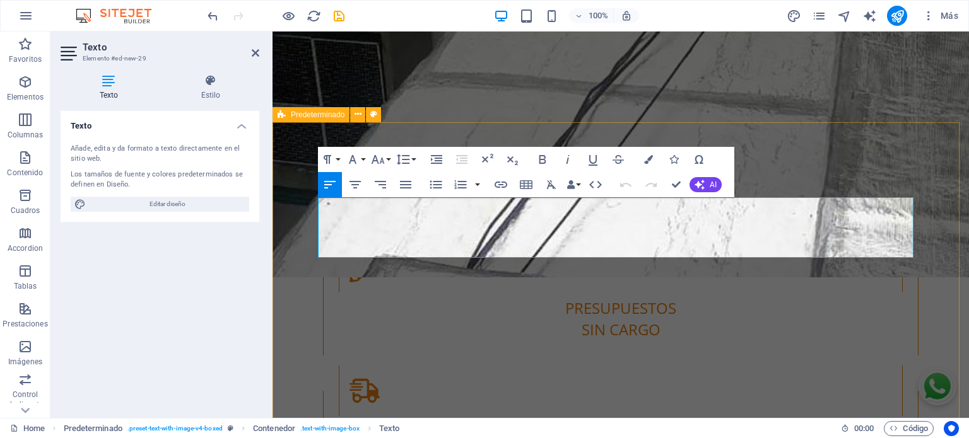
drag, startPoint x: 414, startPoint y: 248, endPoint x: 313, endPoint y: 194, distance: 115.1
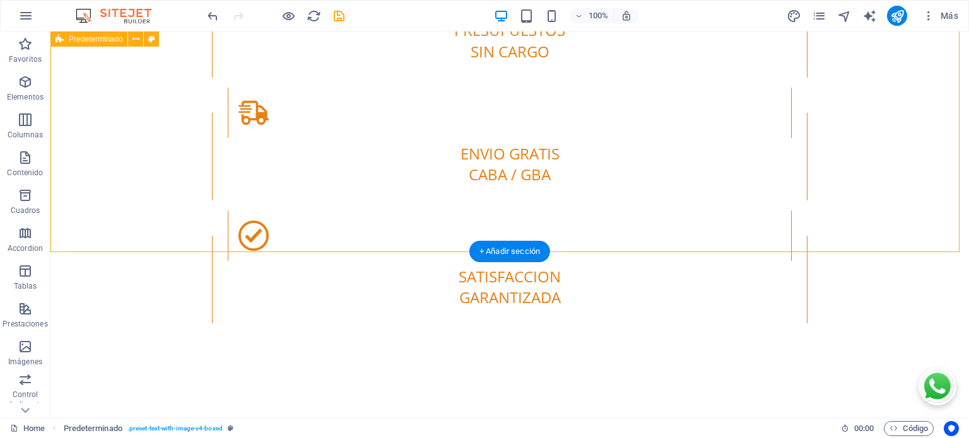
scroll to position [3015, 0]
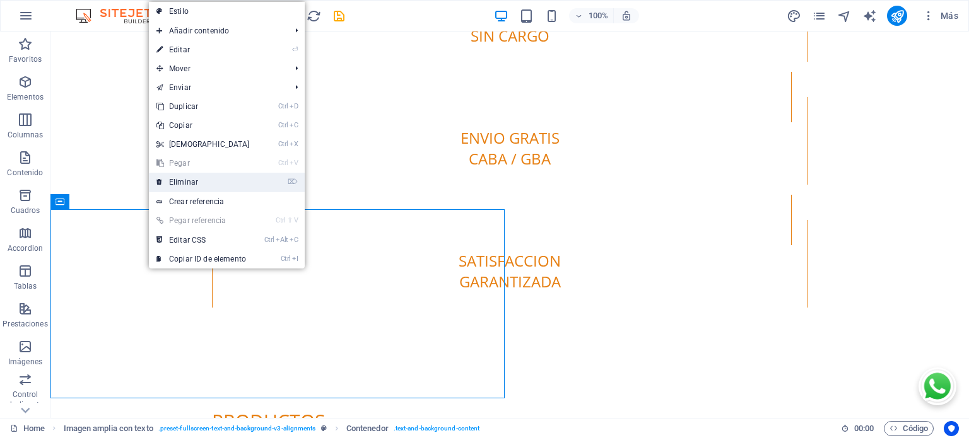
click at [173, 178] on link "⌦ Eliminar" at bounding box center [203, 182] width 108 height 19
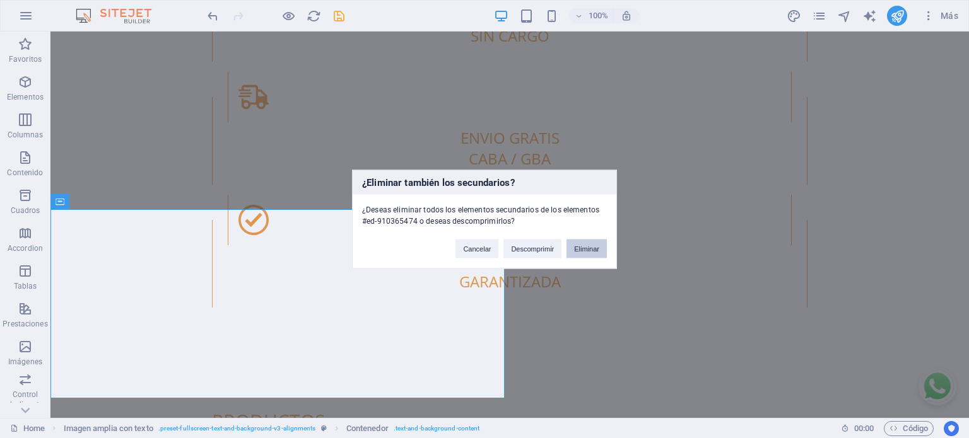
click at [593, 245] on button "Eliminar" at bounding box center [586, 248] width 40 height 19
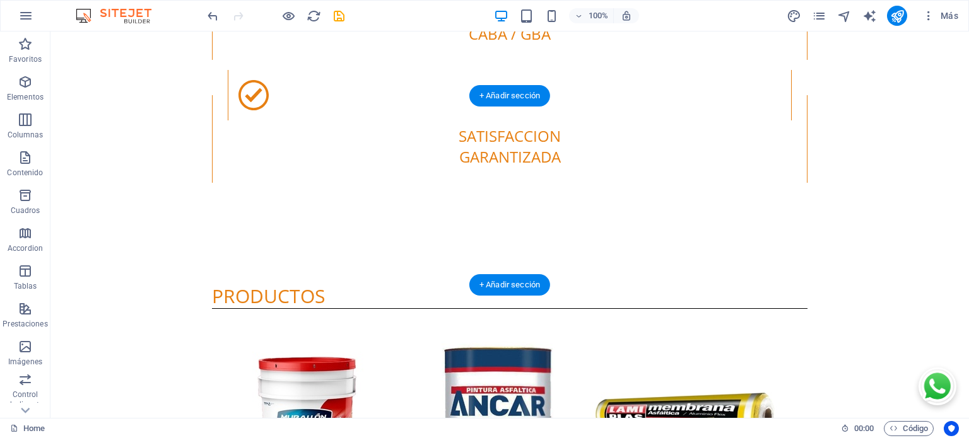
scroll to position [3100, 0]
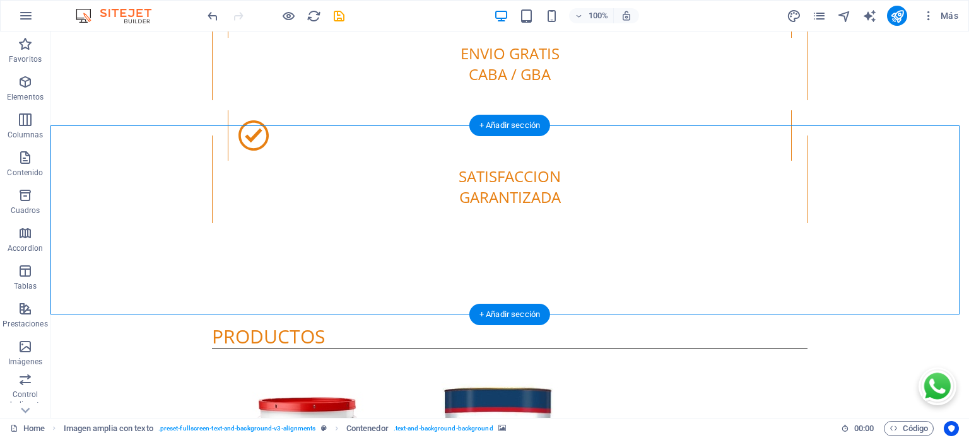
select select "px"
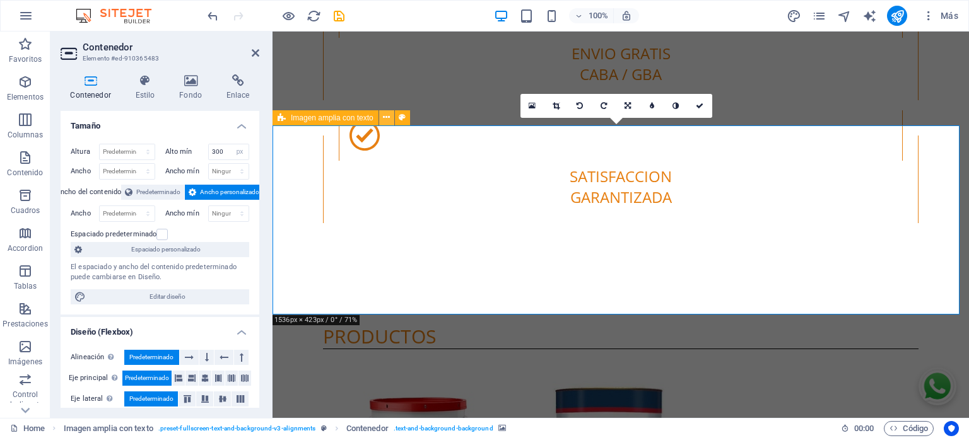
click at [391, 114] on button at bounding box center [386, 117] width 15 height 15
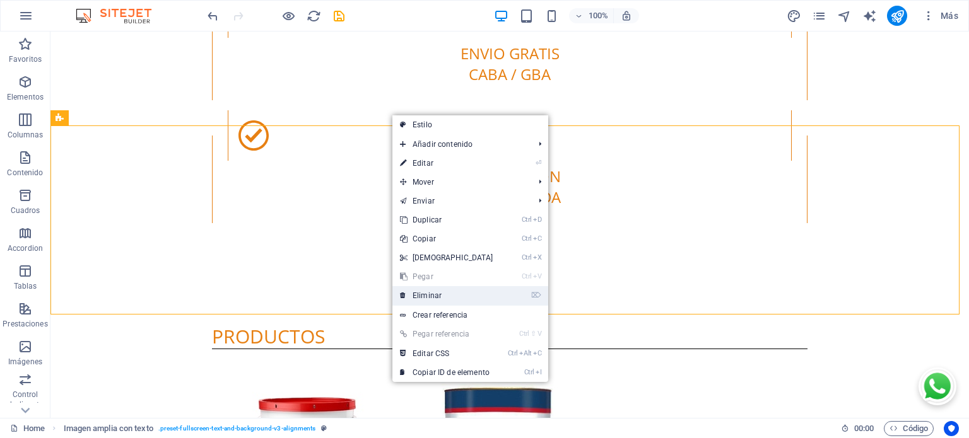
click at [426, 294] on link "⌦ Eliminar" at bounding box center [446, 295] width 108 height 19
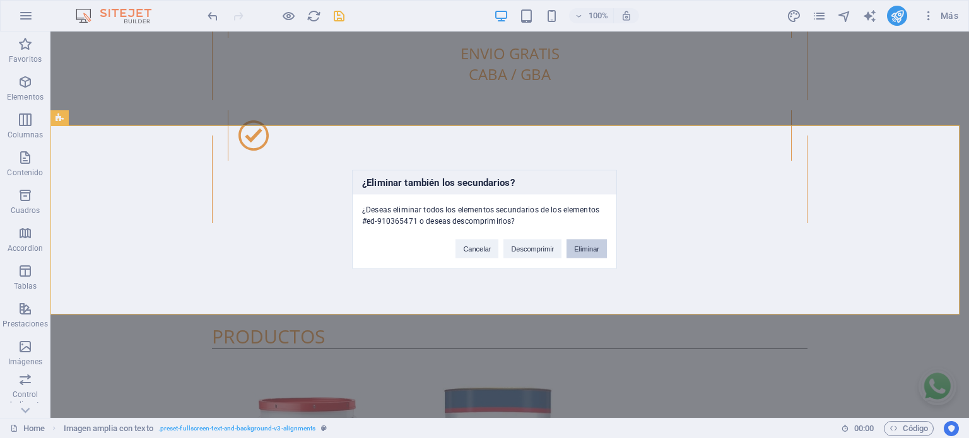
click at [583, 247] on button "Eliminar" at bounding box center [586, 248] width 40 height 19
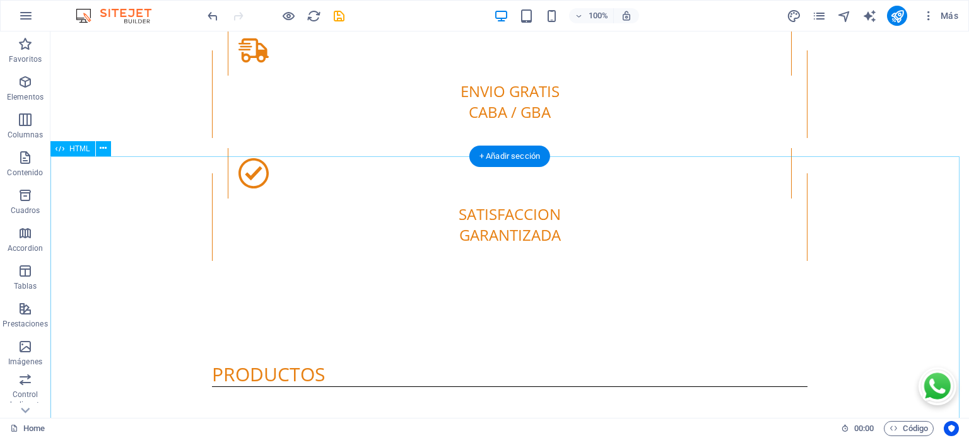
scroll to position [3015, 0]
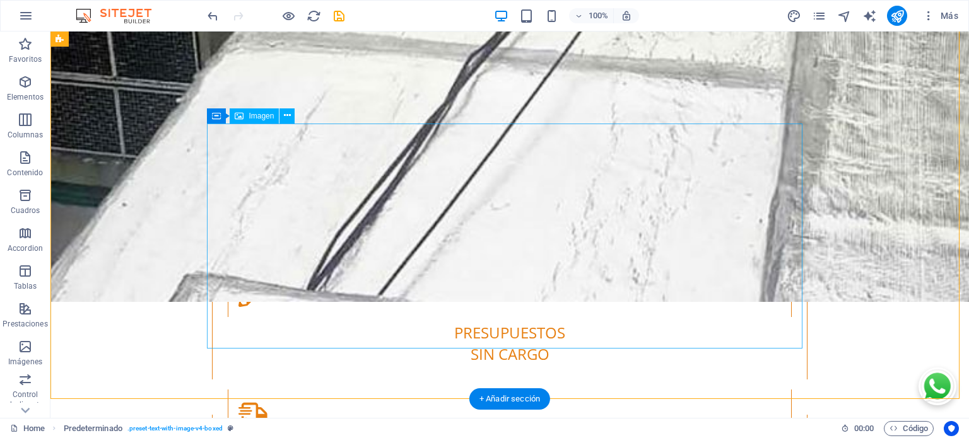
scroll to position [2806, 0]
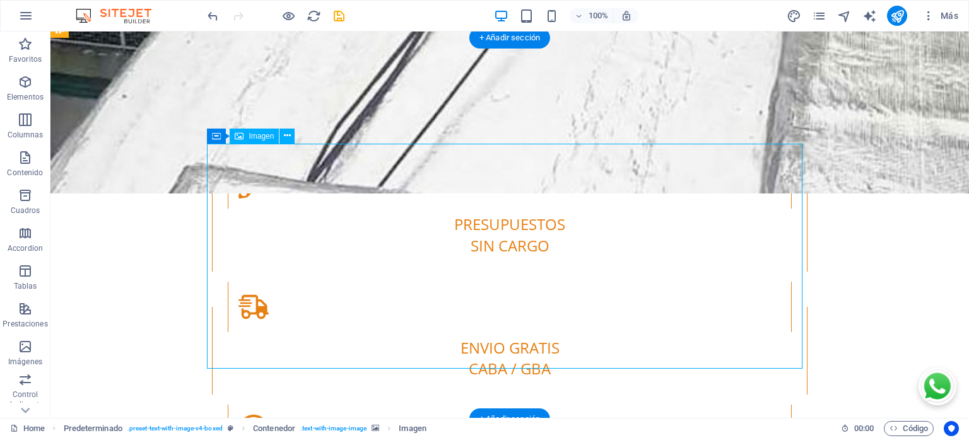
select select "px"
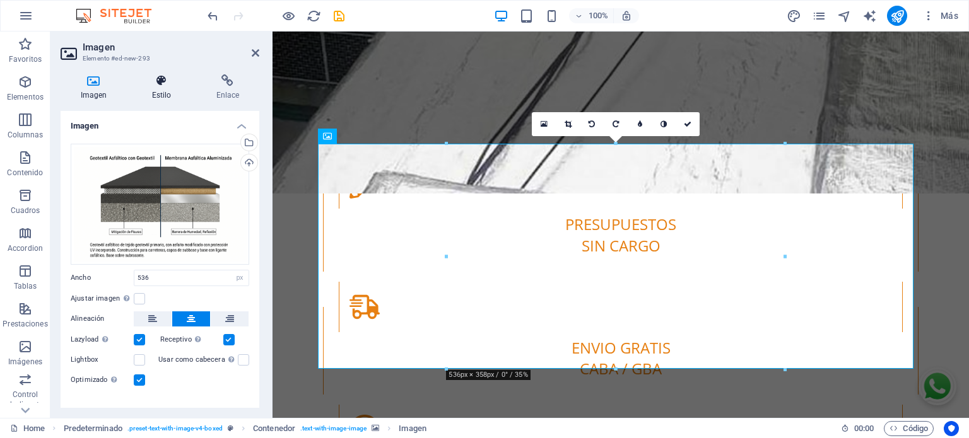
click at [159, 94] on h4 "Estilo" at bounding box center [164, 87] width 64 height 26
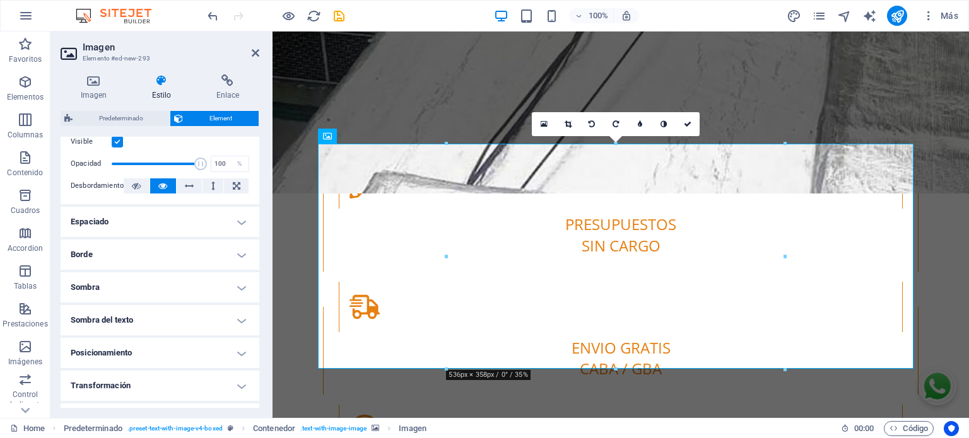
scroll to position [0, 0]
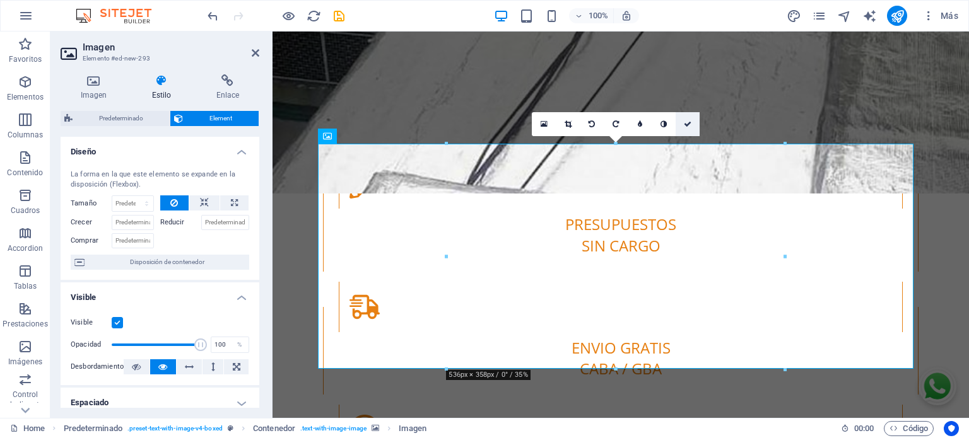
click at [689, 123] on icon at bounding box center [688, 124] width 8 height 8
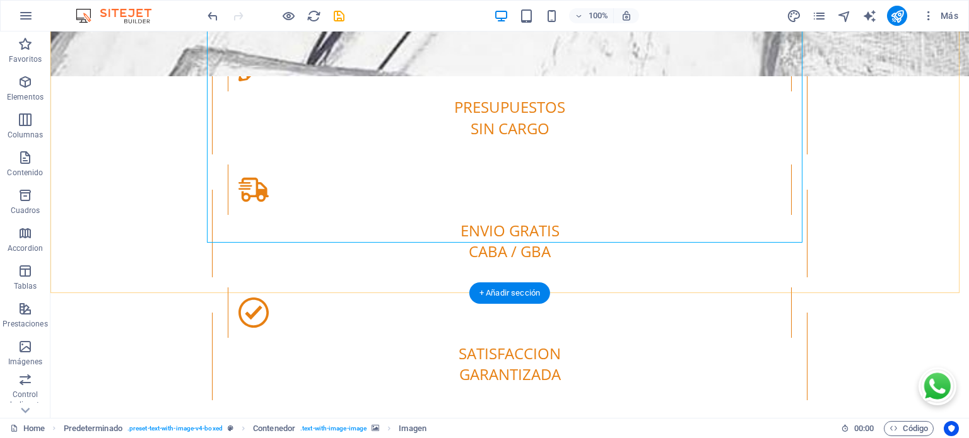
scroll to position [2932, 0]
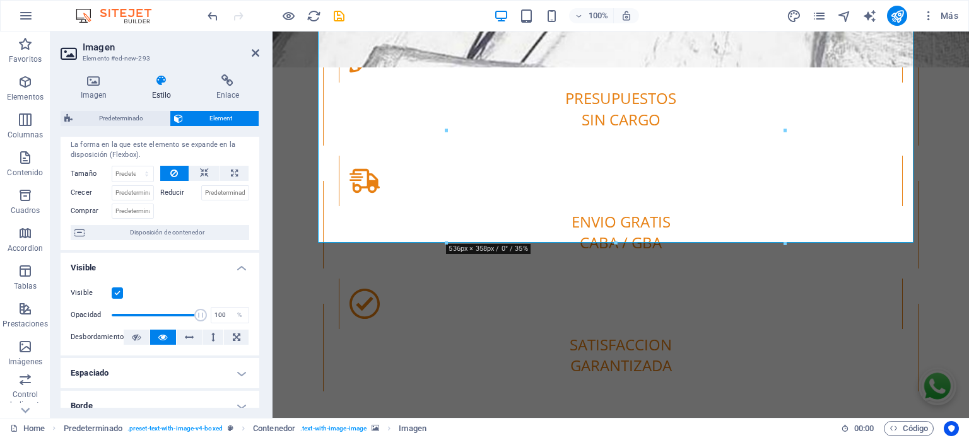
scroll to position [42, 0]
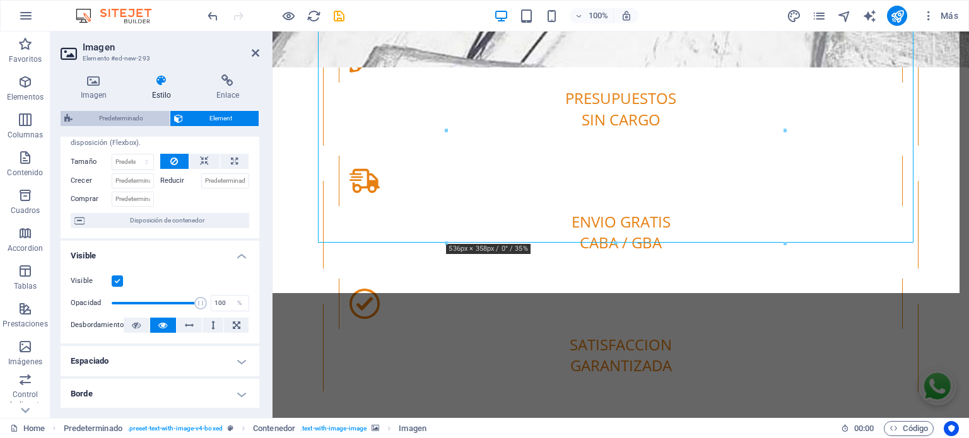
click at [140, 112] on span "Predeterminado" at bounding box center [121, 118] width 90 height 15
select select "rem"
select select "px"
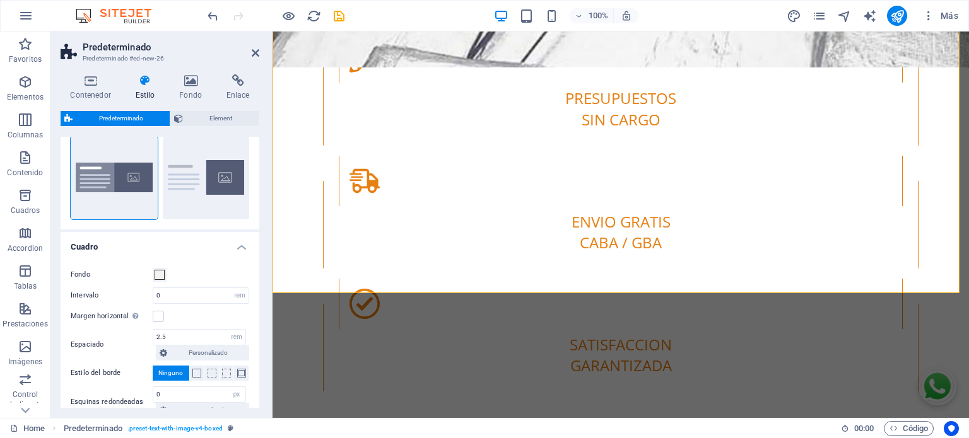
scroll to position [0, 0]
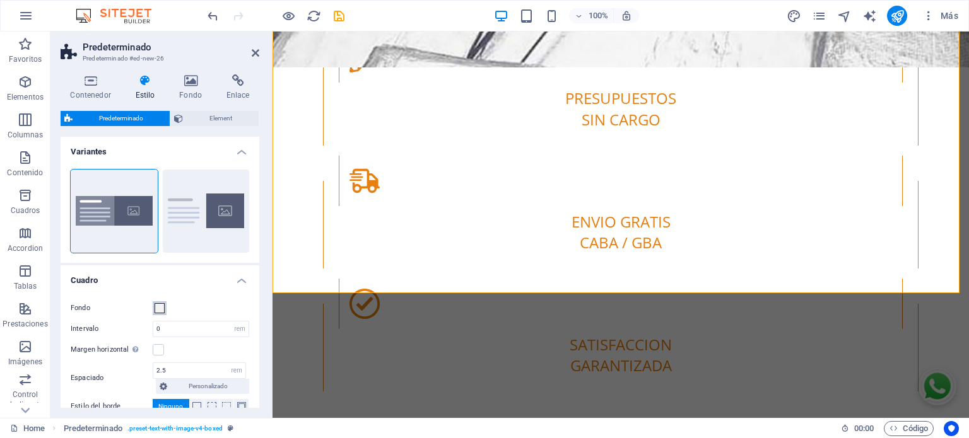
click at [161, 308] on span at bounding box center [159, 308] width 10 height 10
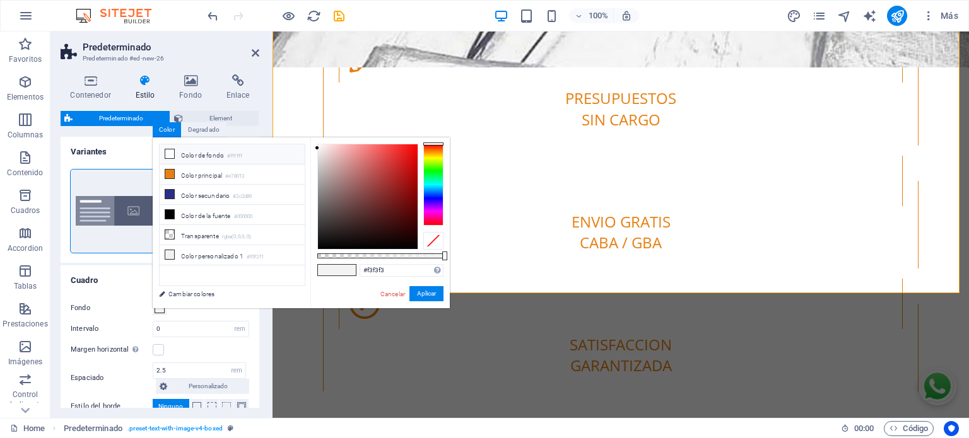
click at [194, 156] on li "Color de fondo #ffffff" at bounding box center [232, 154] width 145 height 20
click at [195, 177] on li "Color principal #e78013" at bounding box center [232, 175] width 145 height 20
type input "#e78013"
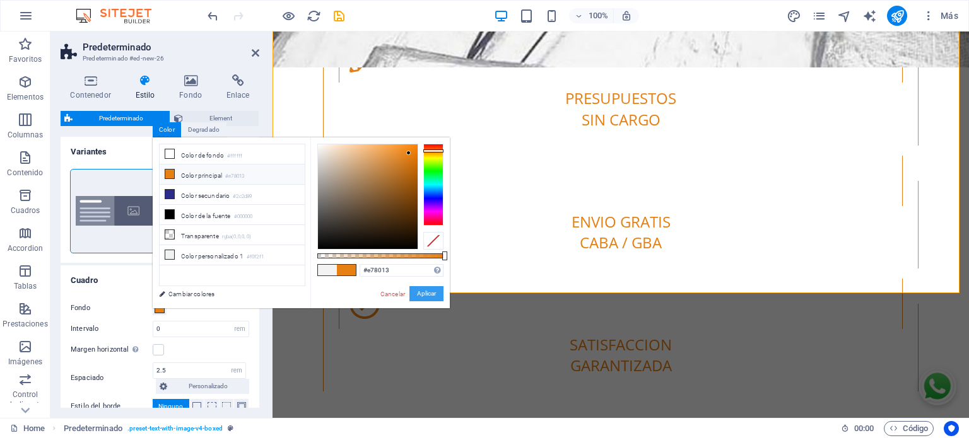
click at [428, 295] on button "Aplicar" at bounding box center [426, 293] width 34 height 15
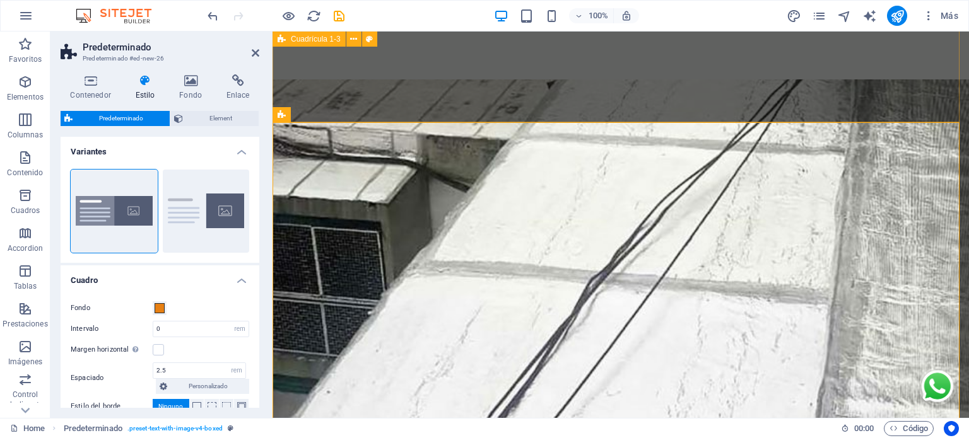
scroll to position [2511, 0]
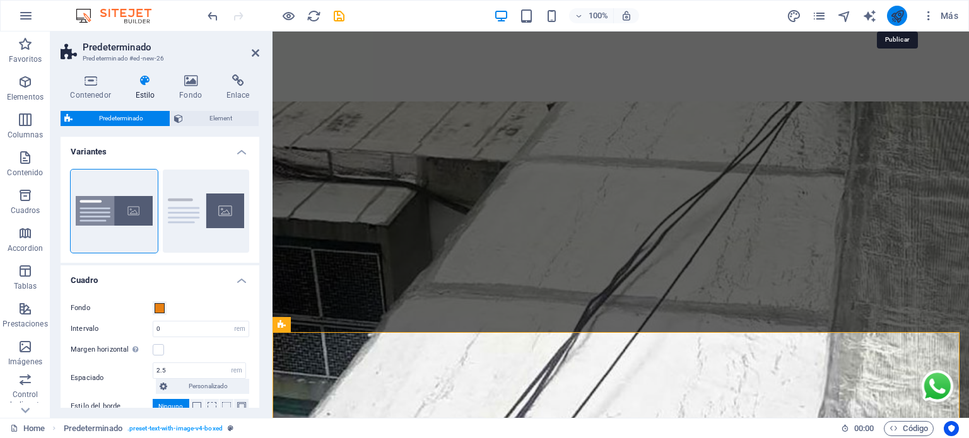
click at [902, 10] on icon "publish" at bounding box center [897, 16] width 15 height 15
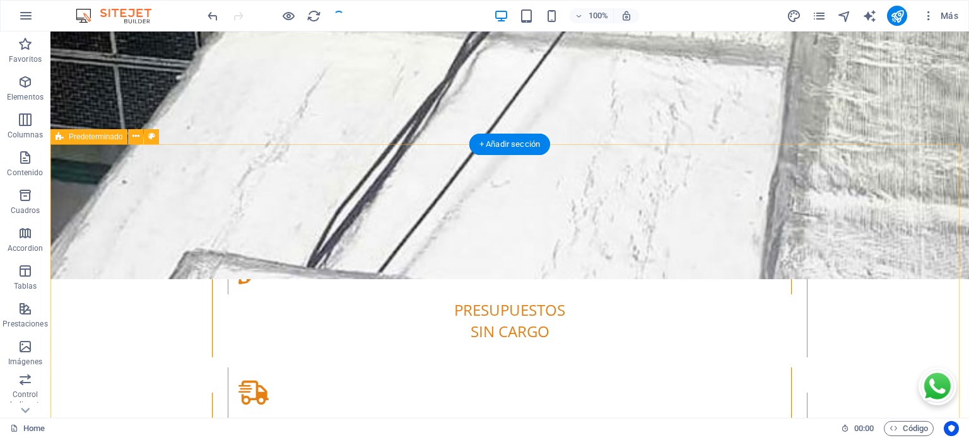
scroll to position [2722, 0]
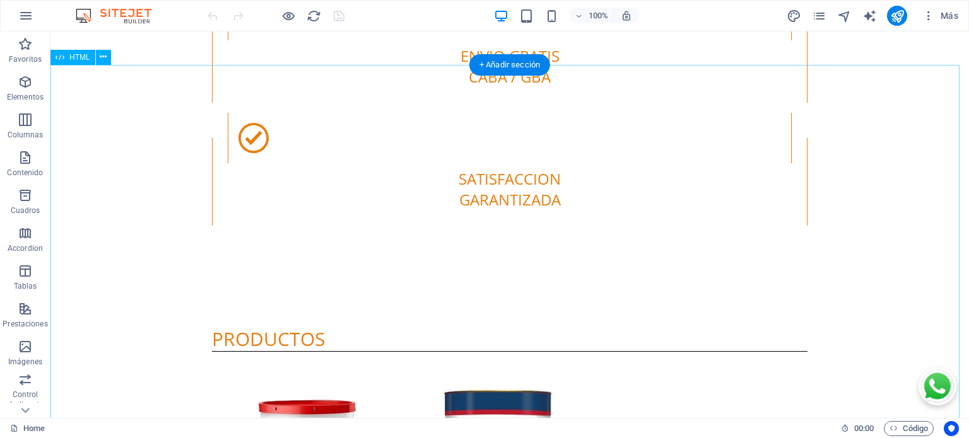
scroll to position [3078, 0]
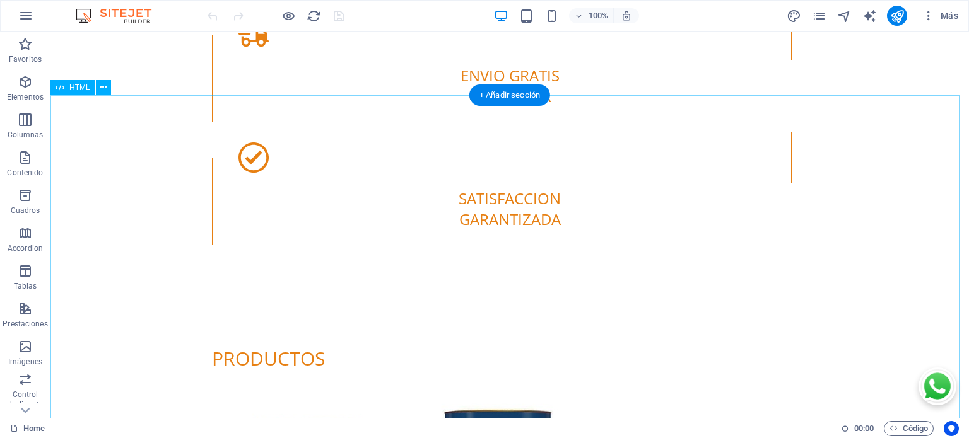
drag, startPoint x: 392, startPoint y: 189, endPoint x: 385, endPoint y: 188, distance: 7.6
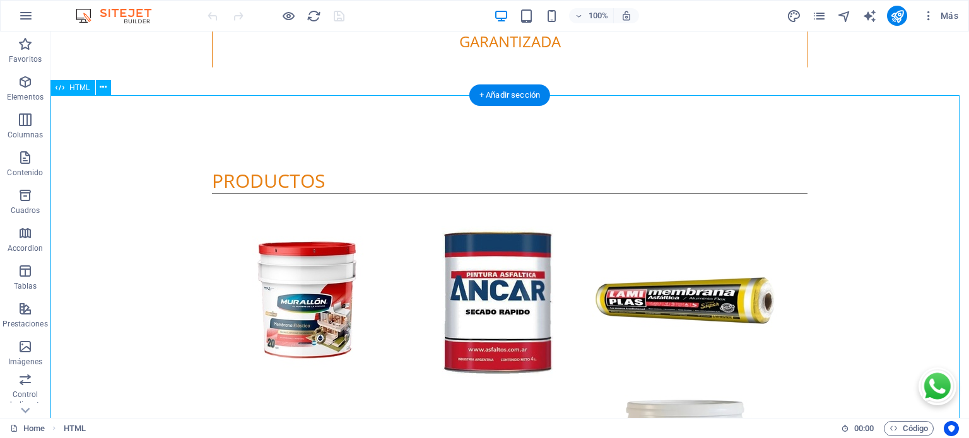
scroll to position [2979, 0]
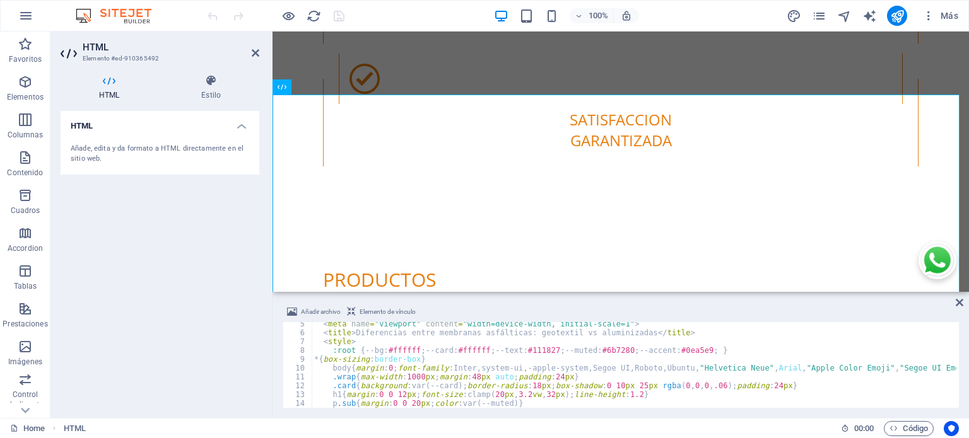
scroll to position [76, 0]
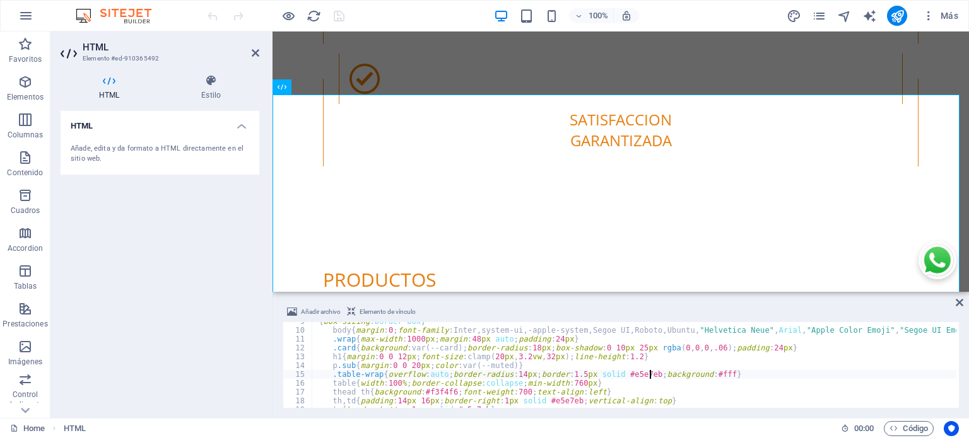
drag, startPoint x: 561, startPoint y: 340, endPoint x: 649, endPoint y: 378, distance: 96.0
click at [649, 378] on div "* { box-sizing : border-box } body { margin : 0 ; font-family : Inter,system-ui…" at bounding box center [703, 367] width 783 height 101
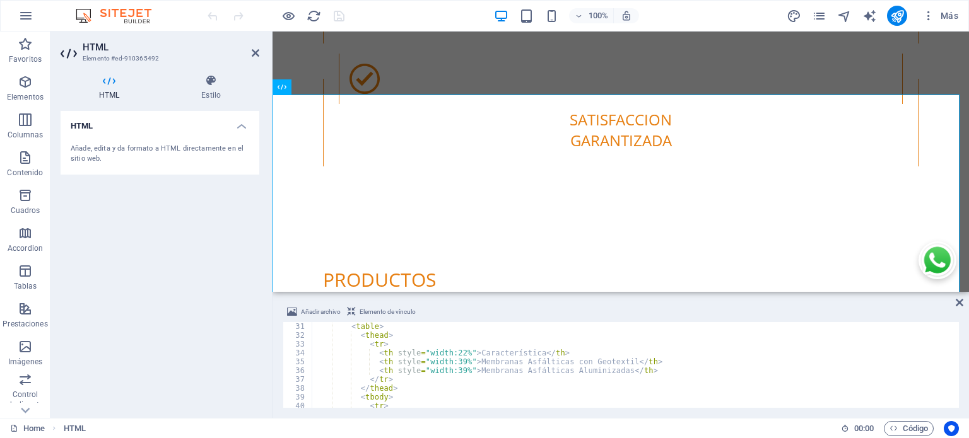
scroll to position [227, 0]
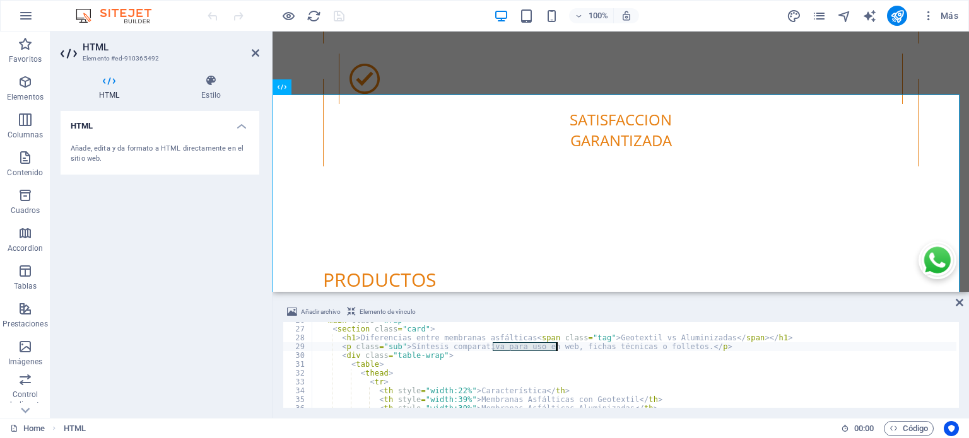
drag, startPoint x: 494, startPoint y: 346, endPoint x: 555, endPoint y: 348, distance: 61.2
click at [555, 348] on div "< main class = "wrap" > < section class = "card" > < h1 > Diferencias entre mem…" at bounding box center [703, 366] width 783 height 101
click at [629, 351] on div "< main class = "wrap" > < section class = "card" > < h1 > Diferencias entre mem…" at bounding box center [634, 365] width 644 height 86
drag, startPoint x: 674, startPoint y: 347, endPoint x: 515, endPoint y: 346, distance: 159.5
click at [515, 346] on div "< main class = "wrap" > < section class = "card" > < h1 > Diferencias entre mem…" at bounding box center [703, 366] width 783 height 101
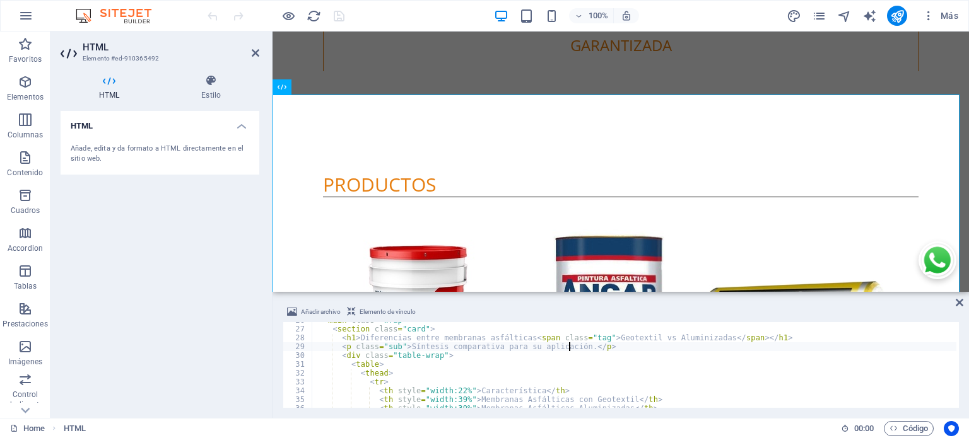
scroll to position [0, 21]
click at [528, 347] on div "< main class = "wrap" > < section class = "card" > < h1 > Diferencias entre mem…" at bounding box center [703, 366] width 783 height 101
type textarea "<p class="sub">Síntesis comparativa para su correcta aplicación.</p>"
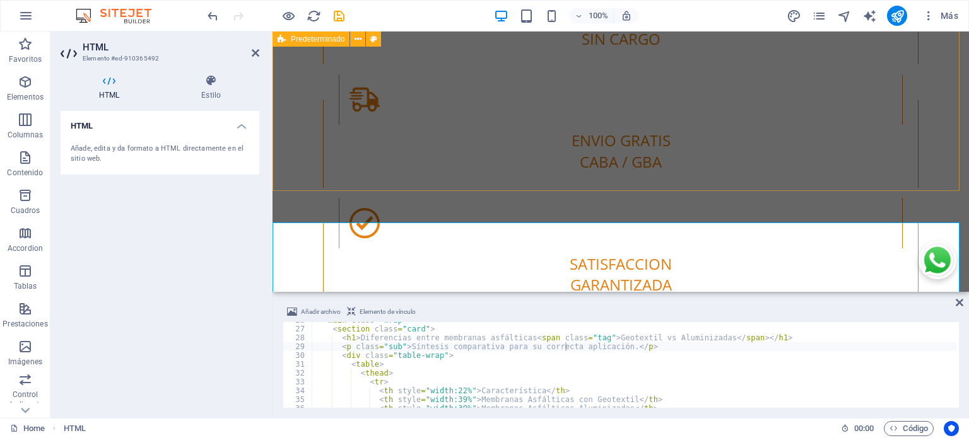
scroll to position [2853, 0]
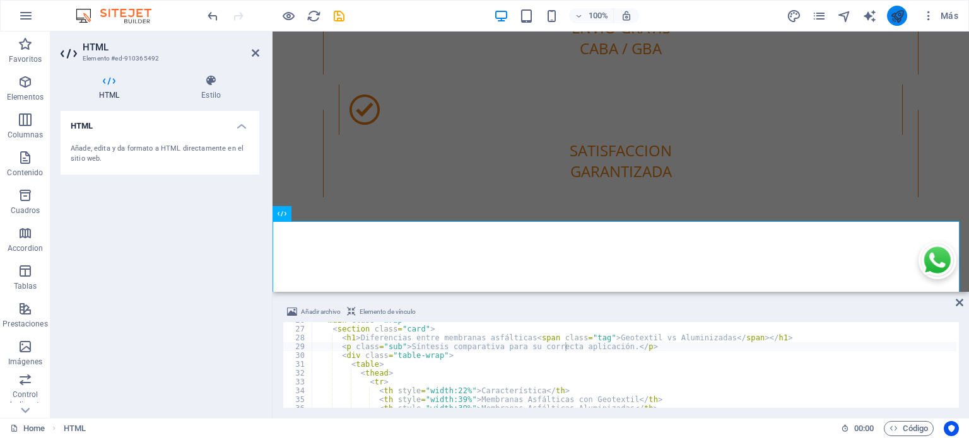
click at [889, 16] on button "publish" at bounding box center [897, 16] width 20 height 20
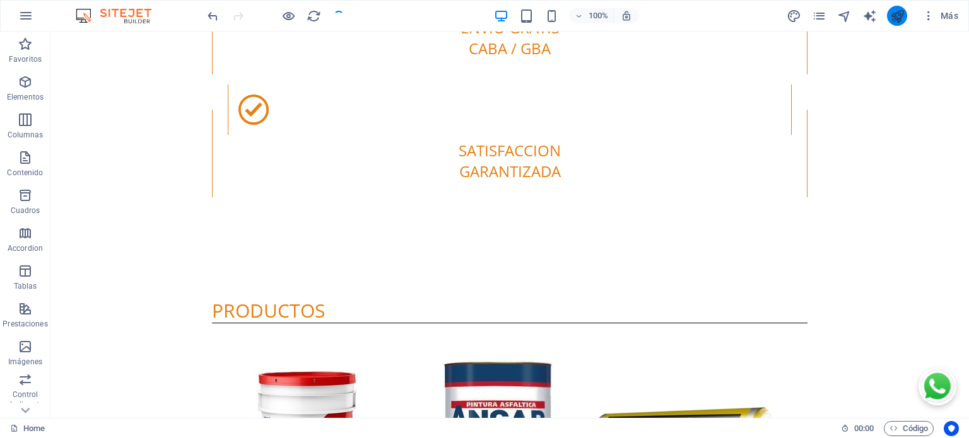
scroll to position [2951, 0]
